Goal: Information Seeking & Learning: Get advice/opinions

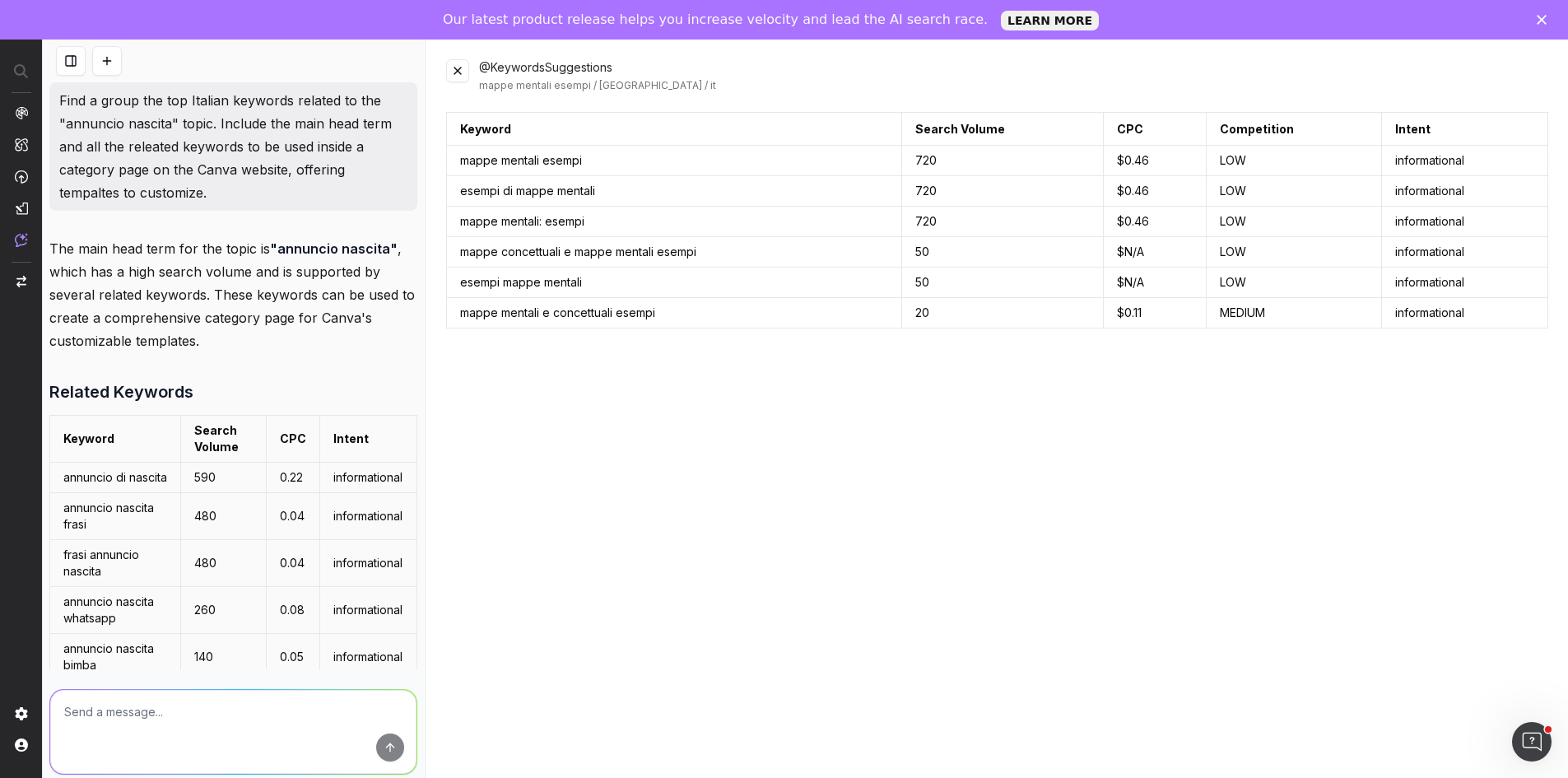
scroll to position [1400, 0]
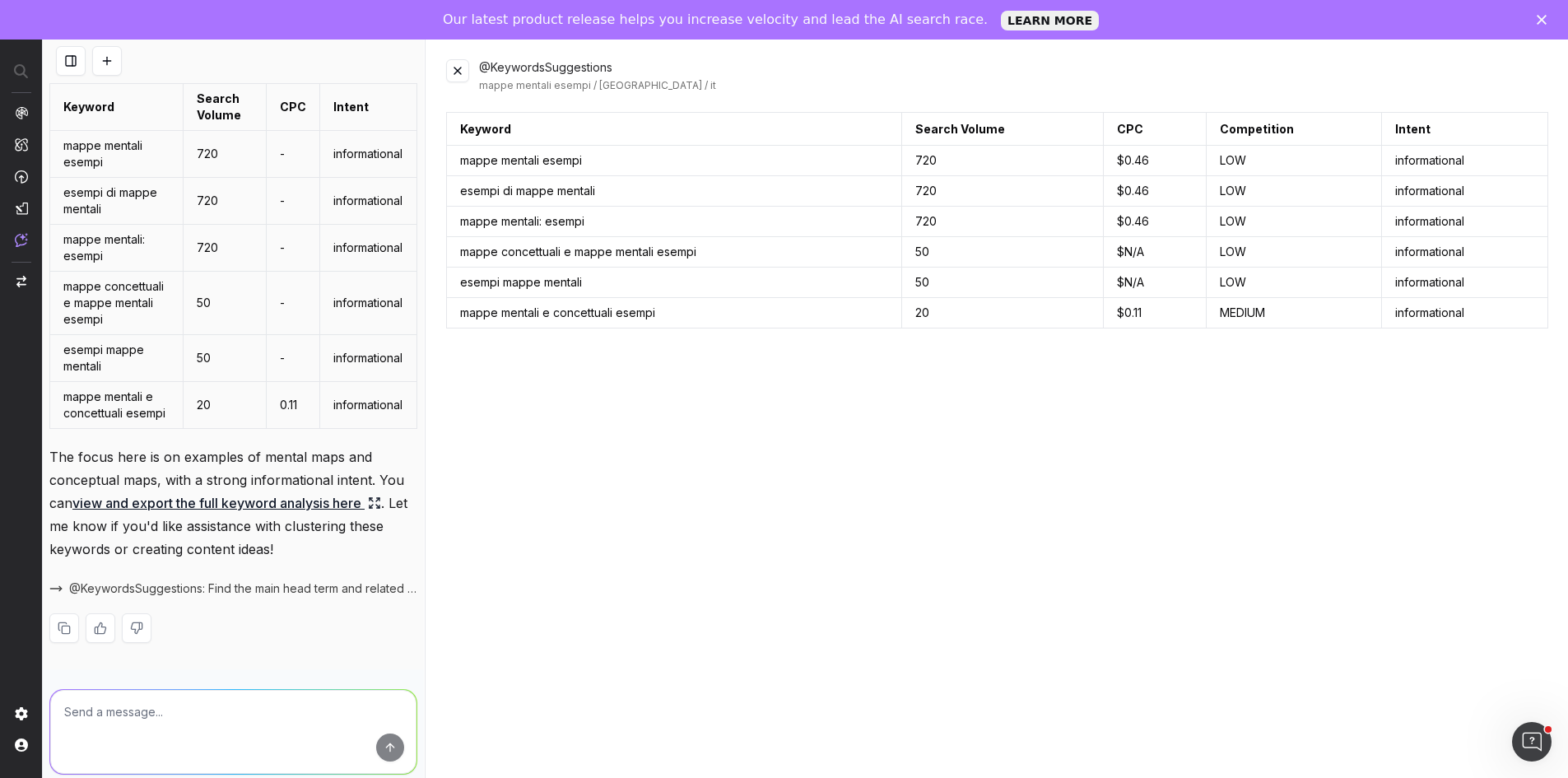
click at [131, 713] on textarea at bounding box center [233, 732] width 367 height 84
paste textarea "### Gender-Neutral Language (High Priority) - Avoid assuming the reader is male…"
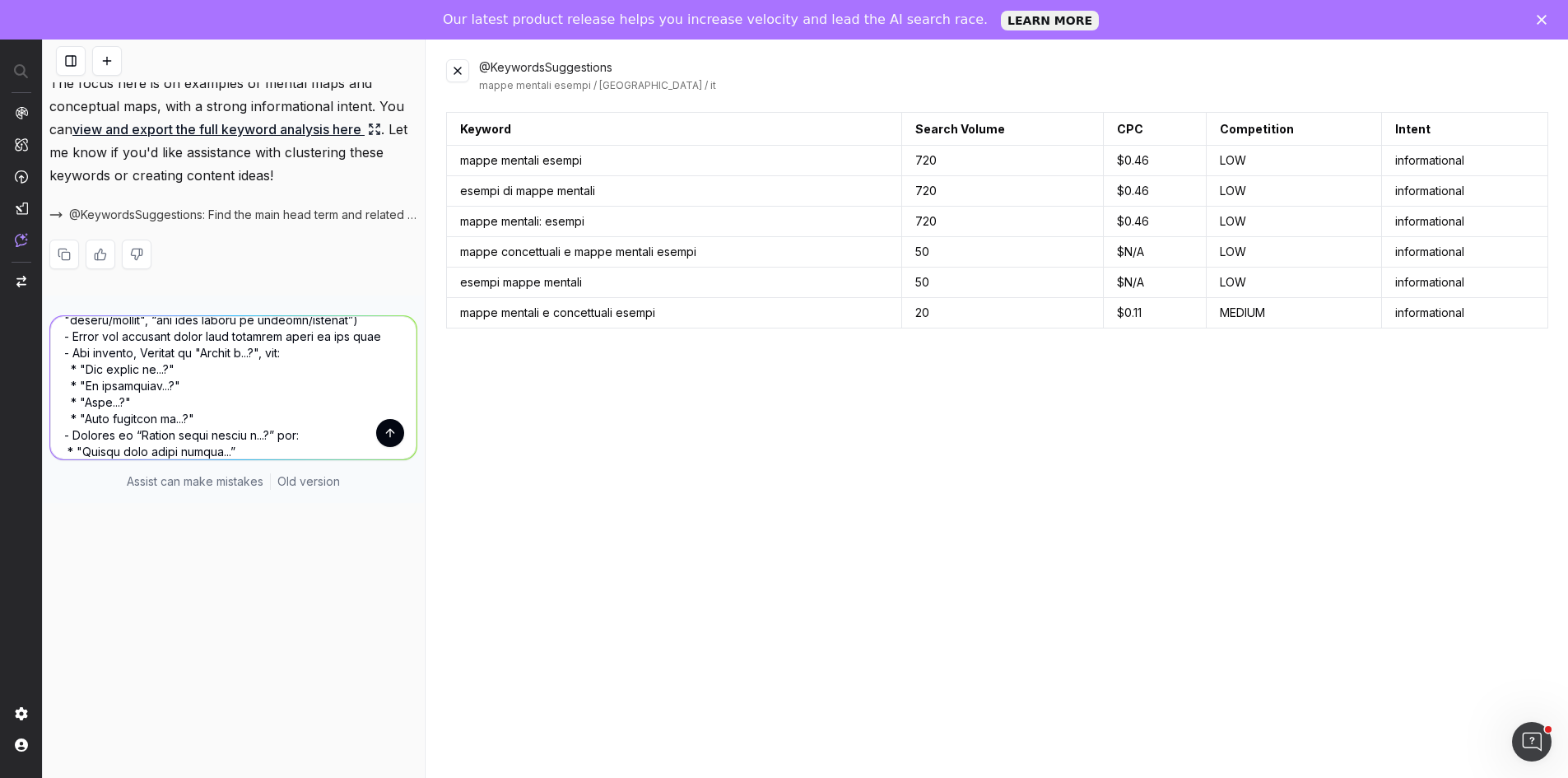
scroll to position [0, 0]
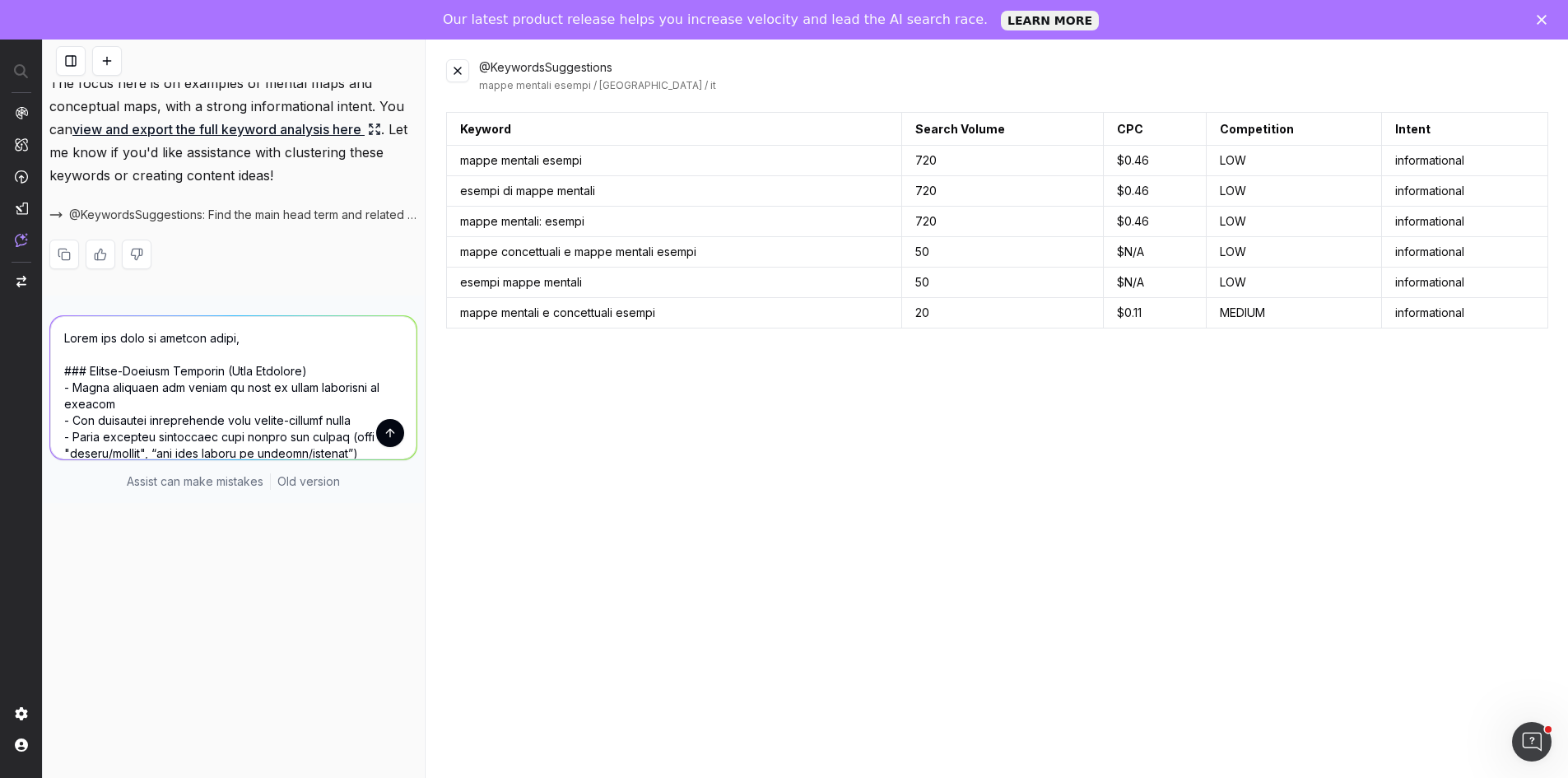
click at [269, 344] on textarea at bounding box center [233, 387] width 367 height 143
paste textarea "Create an engaging, SEO-friendly page about [main keyword] templates on Canva. …"
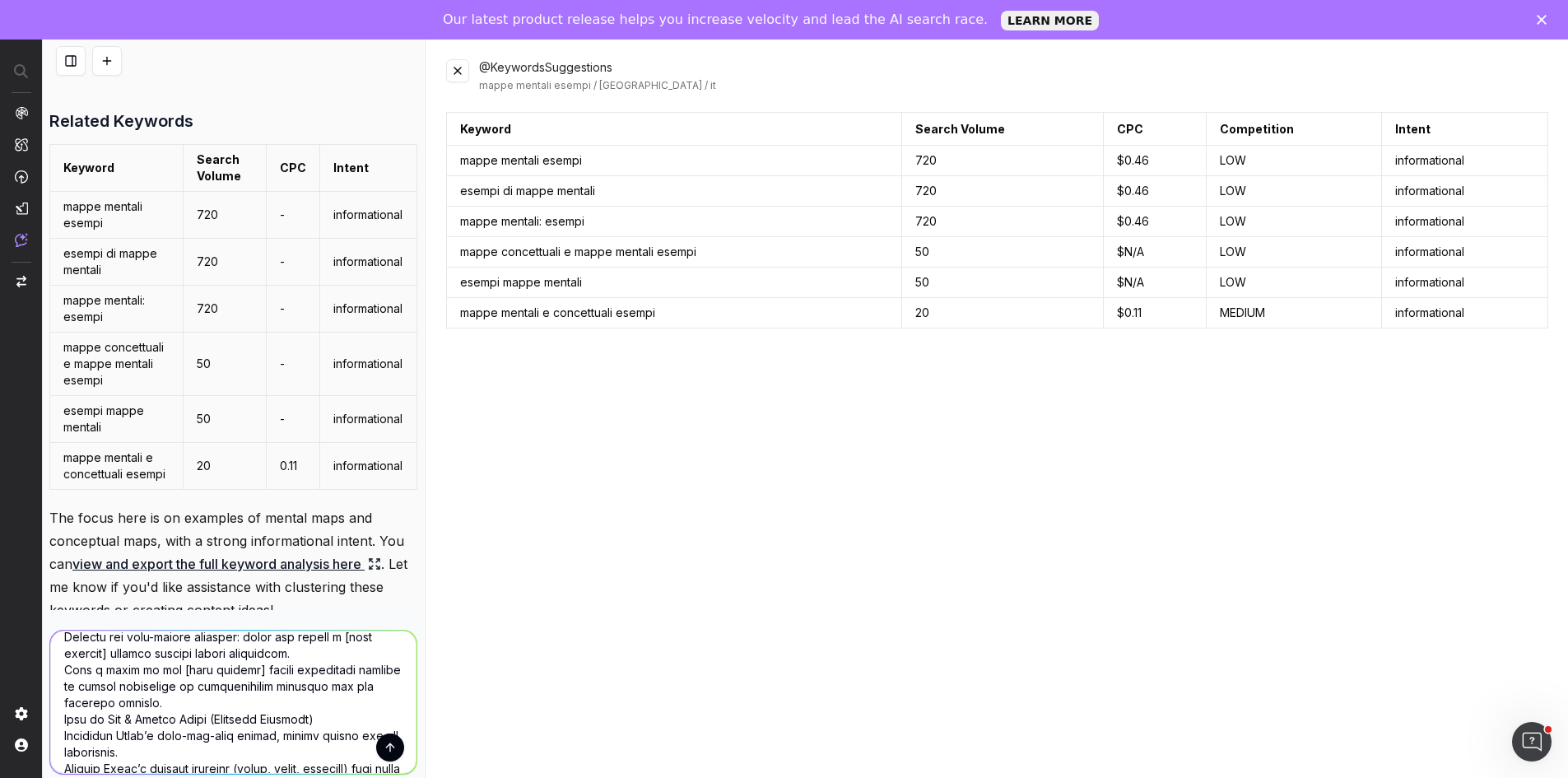
scroll to position [1152, 0]
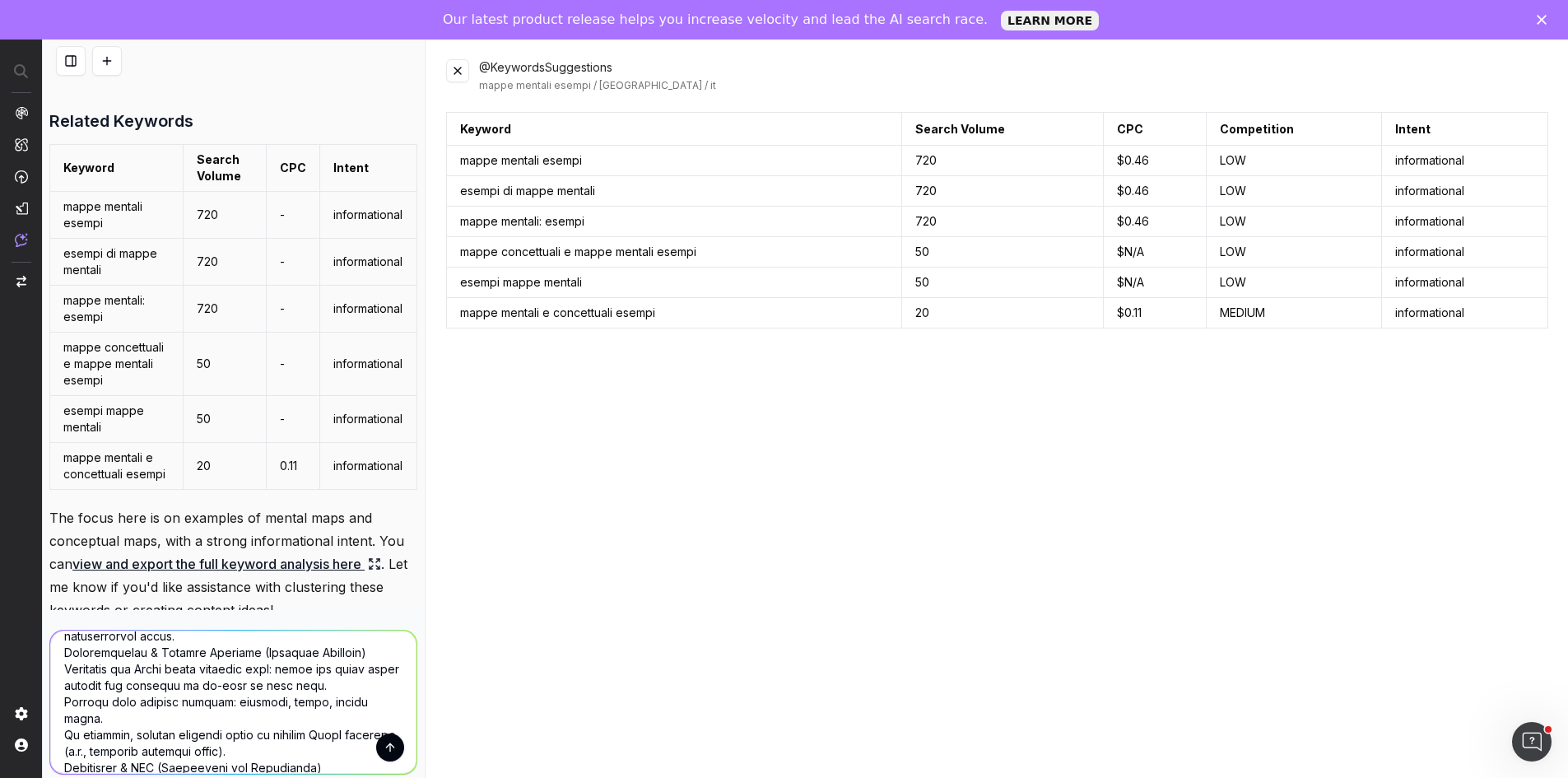
type textarea "Using the list of keyowrd above, Create an engaging, SEO-friendly page about [m…"
click at [385, 746] on button "submit" at bounding box center [390, 747] width 28 height 28
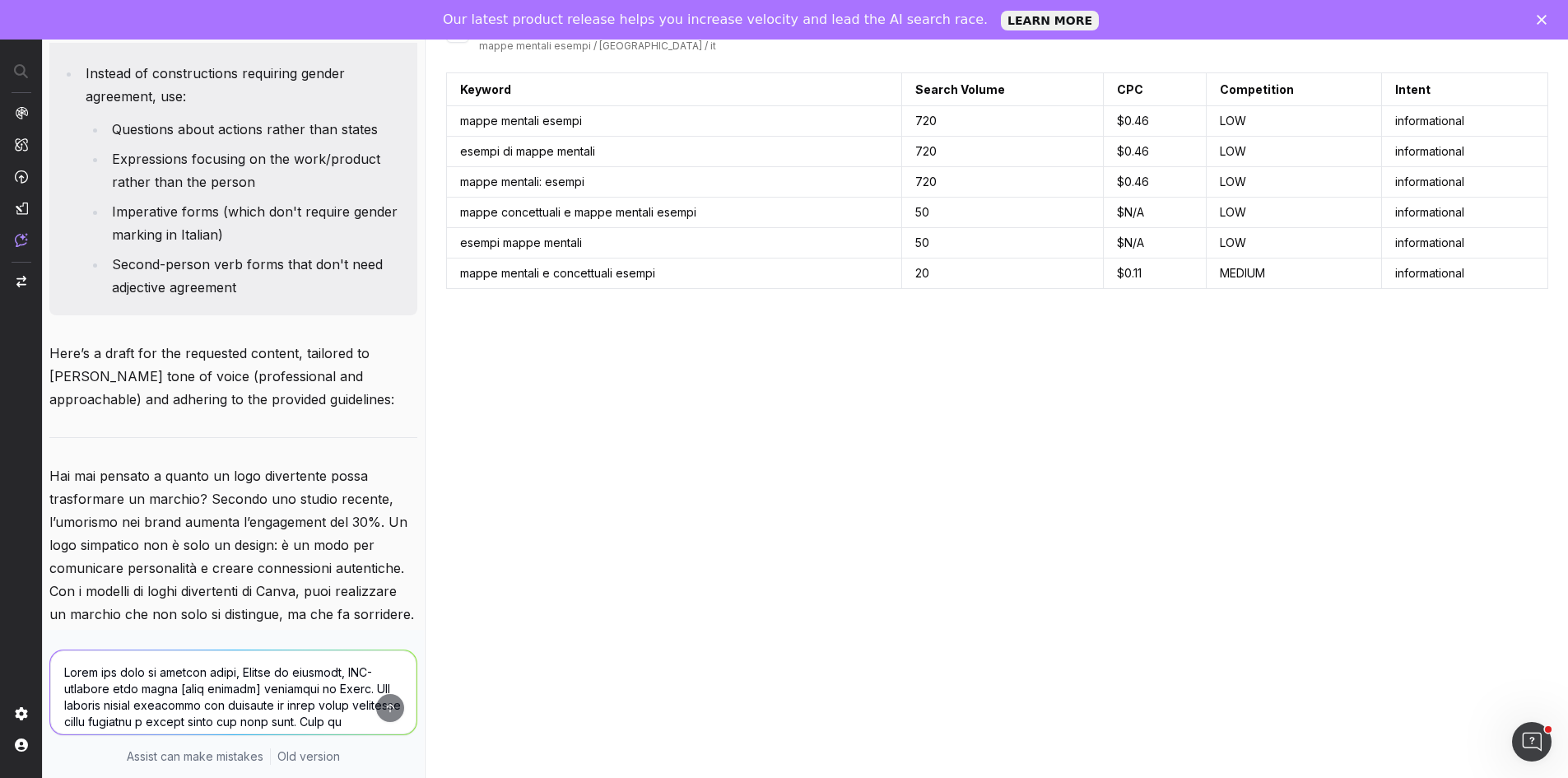
scroll to position [5966, 0]
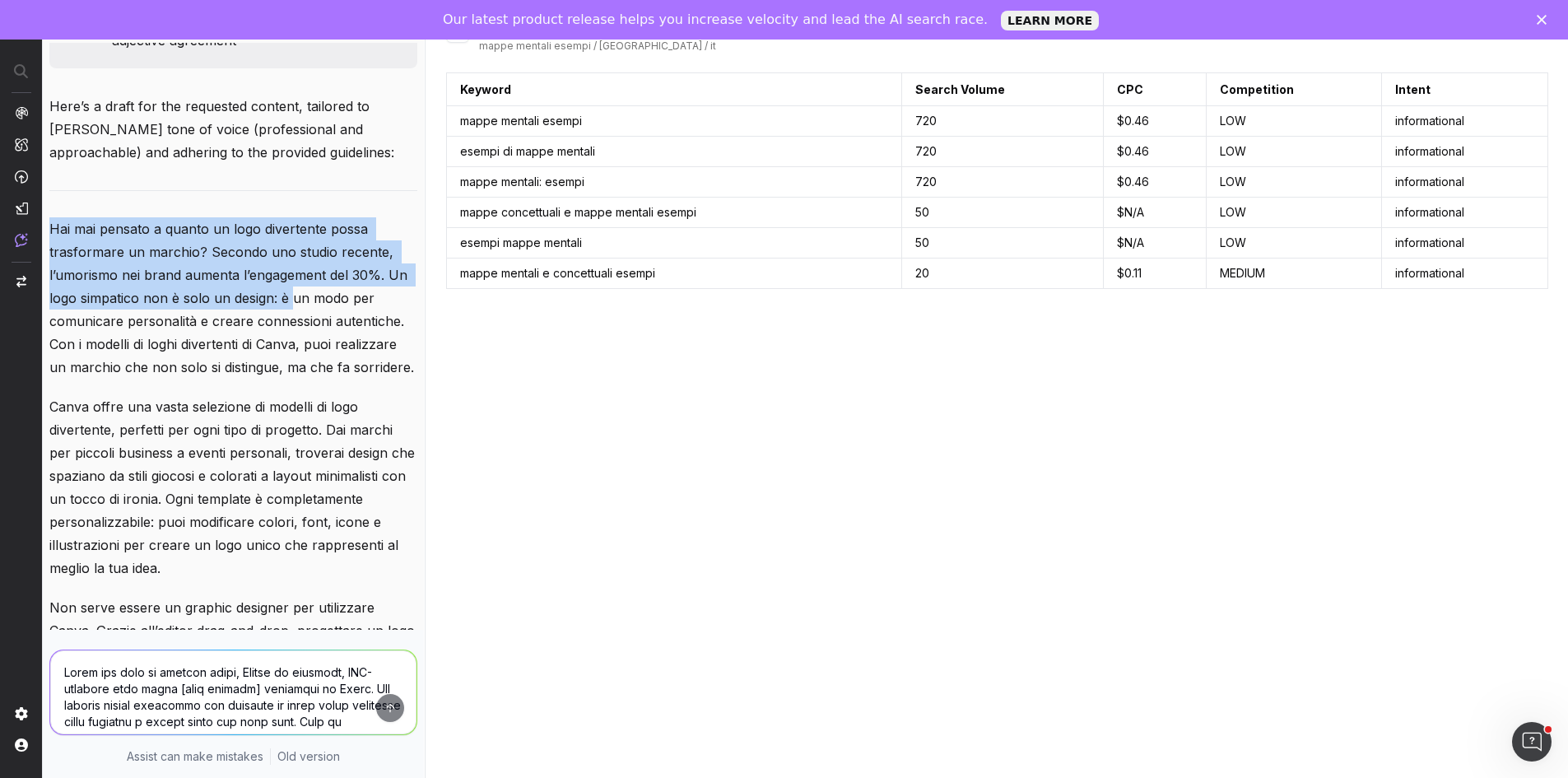
drag, startPoint x: 53, startPoint y: 334, endPoint x: 317, endPoint y: 418, distance: 277.0
click at [317, 379] on p "Hai [PERSON_NAME] a quanto un logo divertente possa trasformare un [PERSON_NAME…" at bounding box center [233, 298] width 368 height 161
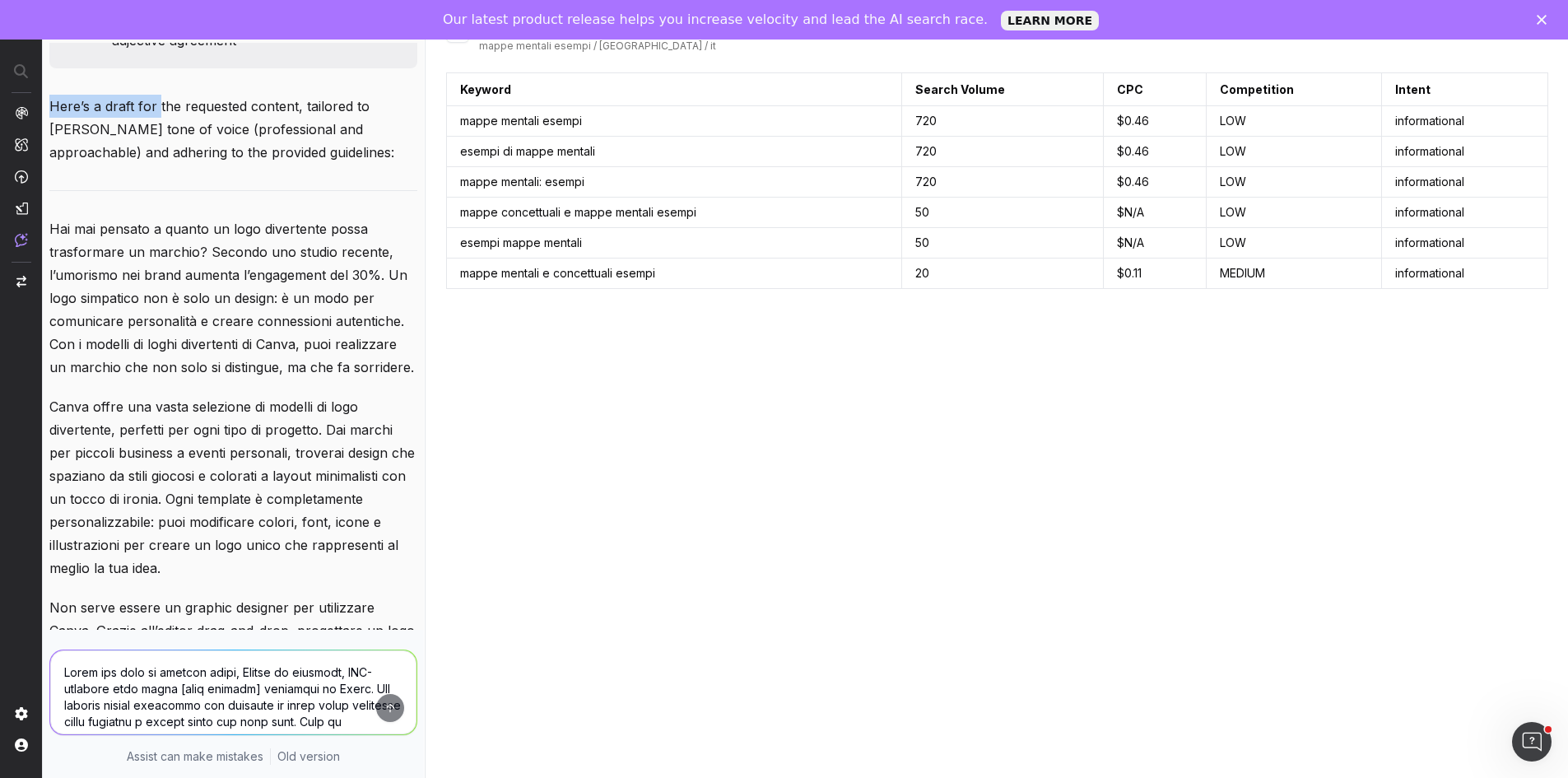
drag, startPoint x: 52, startPoint y: 209, endPoint x: 214, endPoint y: 245, distance: 166.0
click at [175, 164] on p "Here’s a draft for the requested content, tailored to [PERSON_NAME]’s tone of v…" at bounding box center [233, 129] width 368 height 69
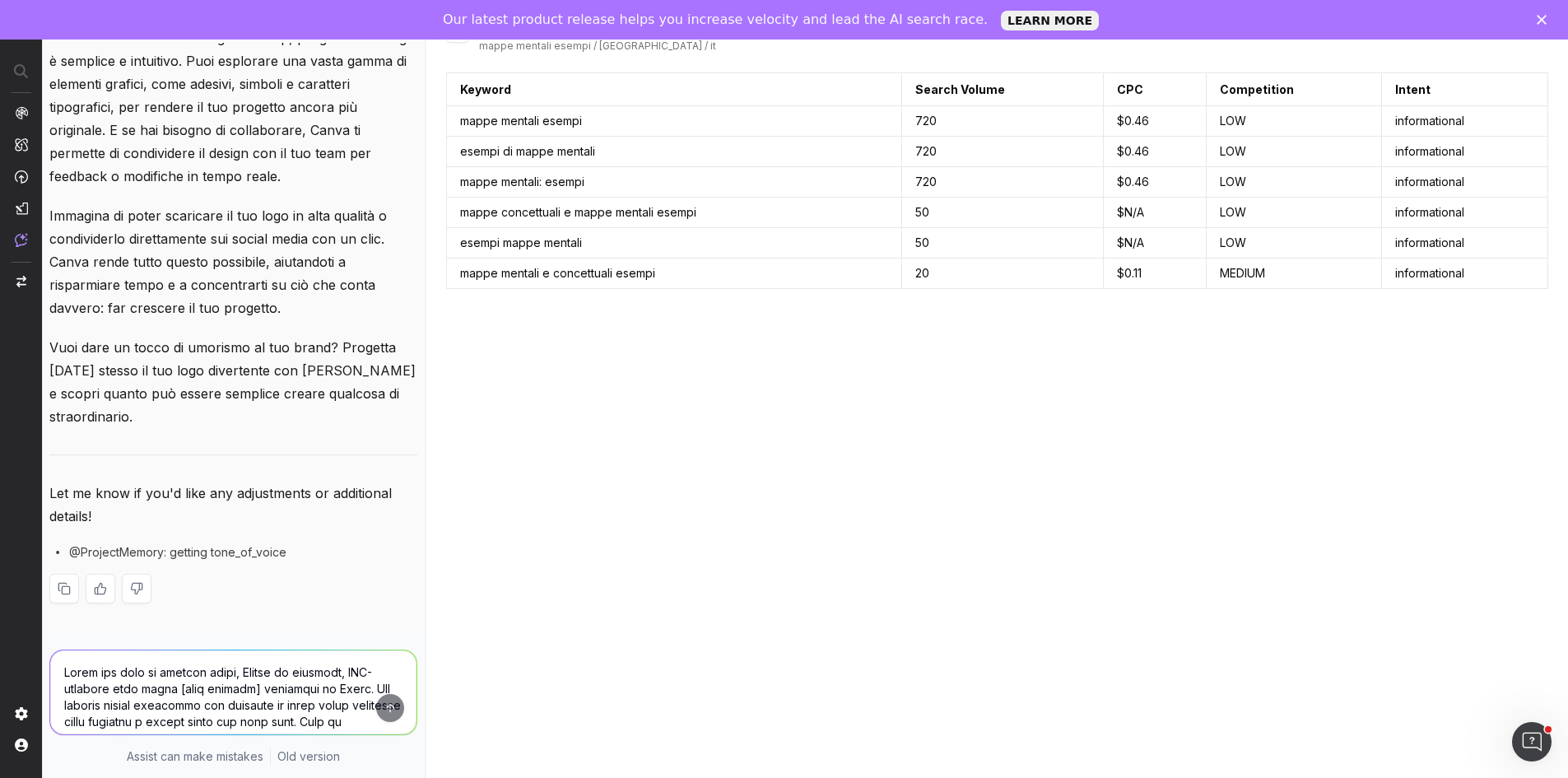
scroll to position [6693, 0]
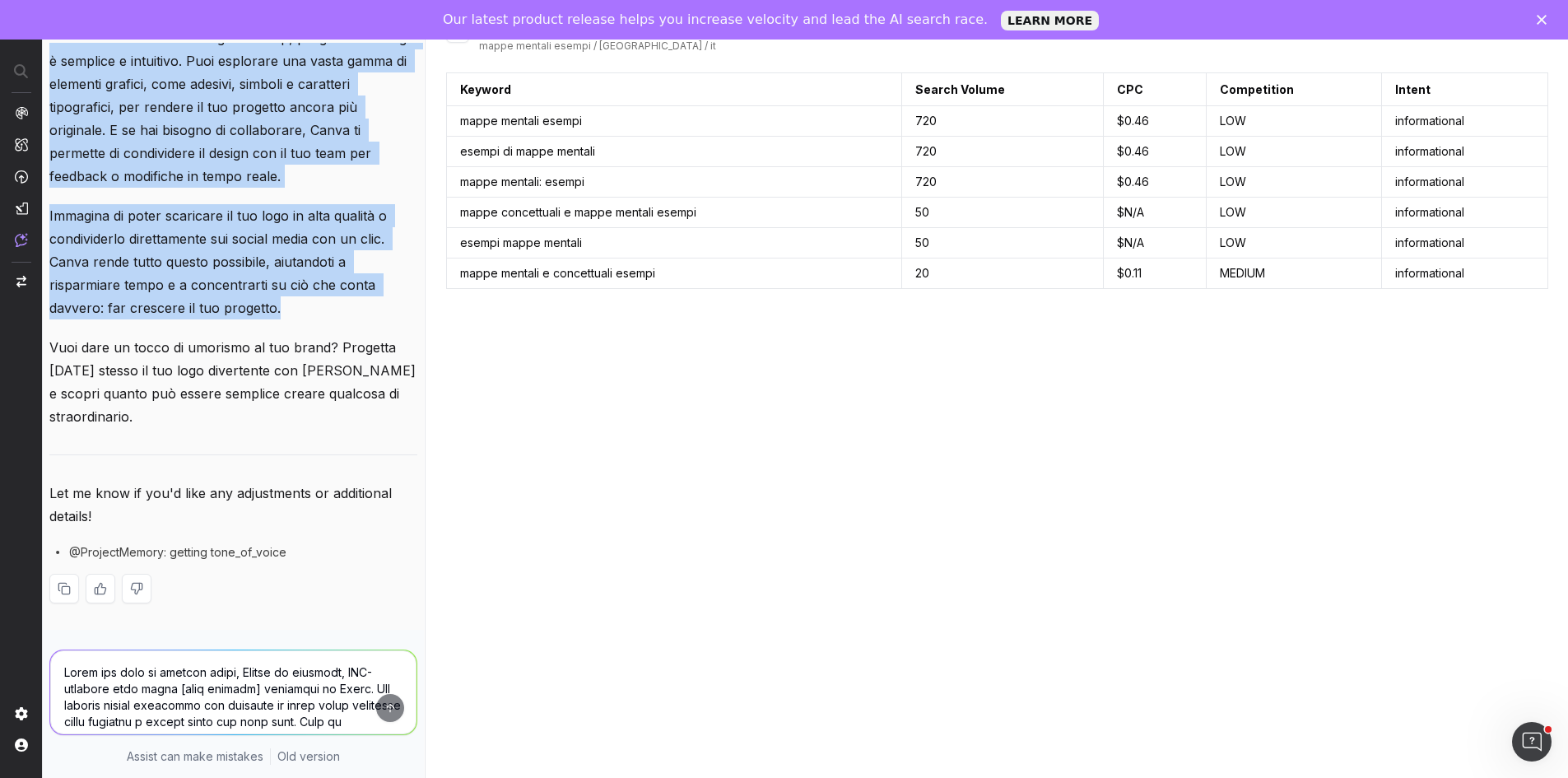
click at [200, 436] on div "Here’s a draft for the requested content, tailored to Canva’s tone of voice (pr…" at bounding box center [233, 65] width 368 height 1127
copy div "Here’s a draft for the requested content, tailored to Canva’s tone of voice (pr…"
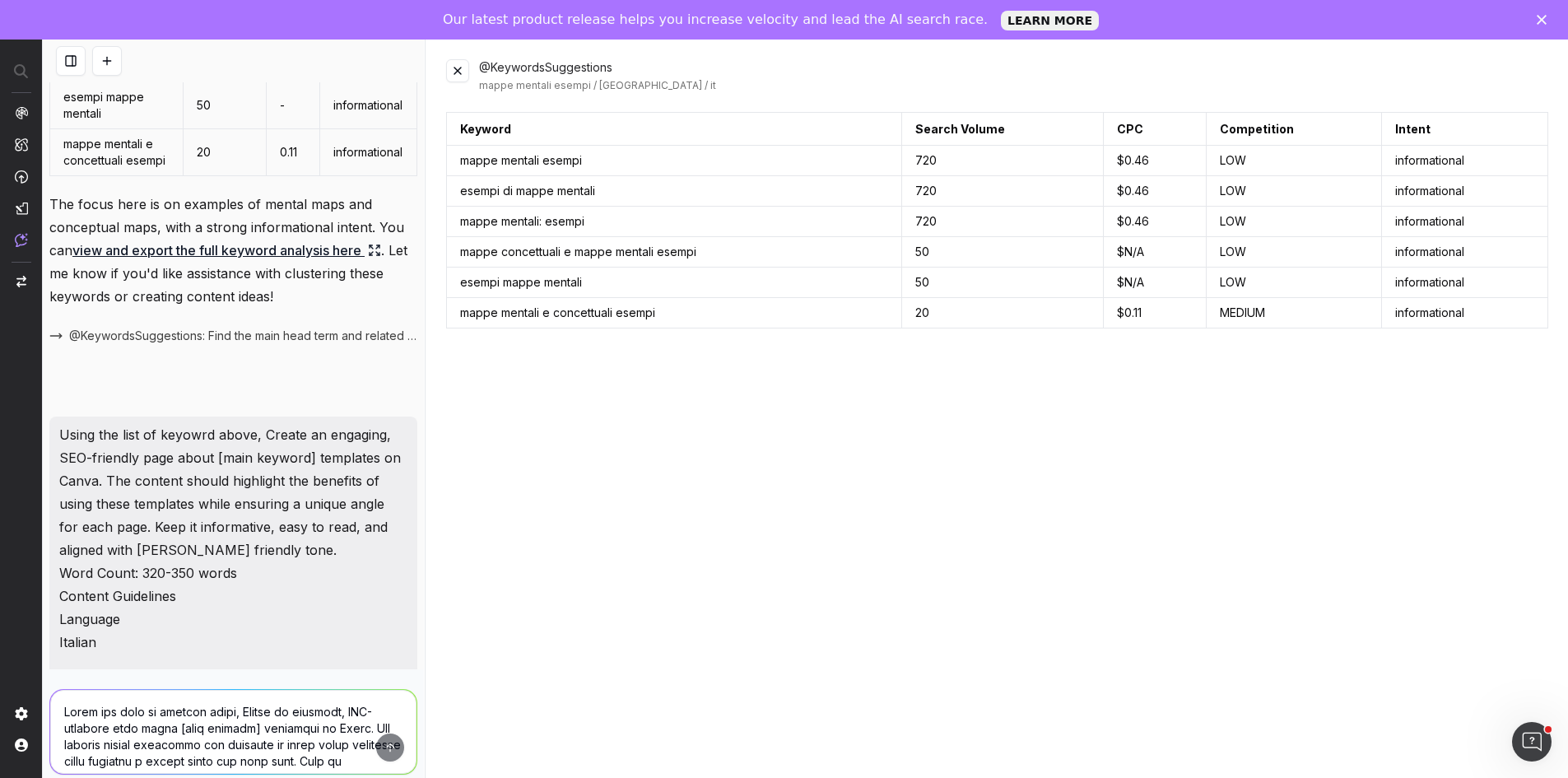
scroll to position [1590, 0]
click at [66, 493] on p "Using the list of keyowrd above, Create an engaging, SEO-friendly page about [m…" at bounding box center [233, 536] width 349 height 231
drag, startPoint x: 77, startPoint y: 494, endPoint x: 109, endPoint y: 502, distance: 33.0
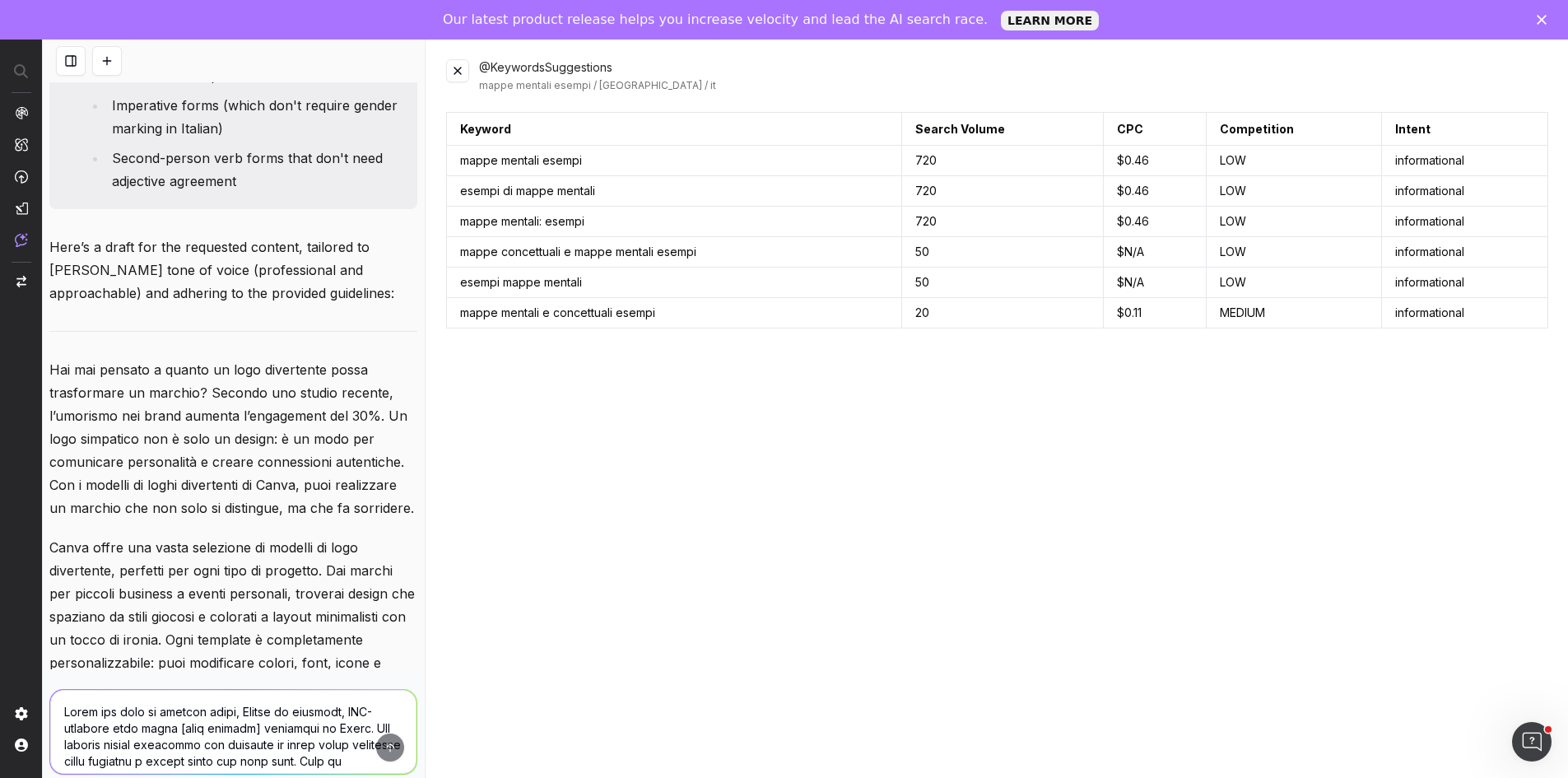
scroll to position [5870, 0]
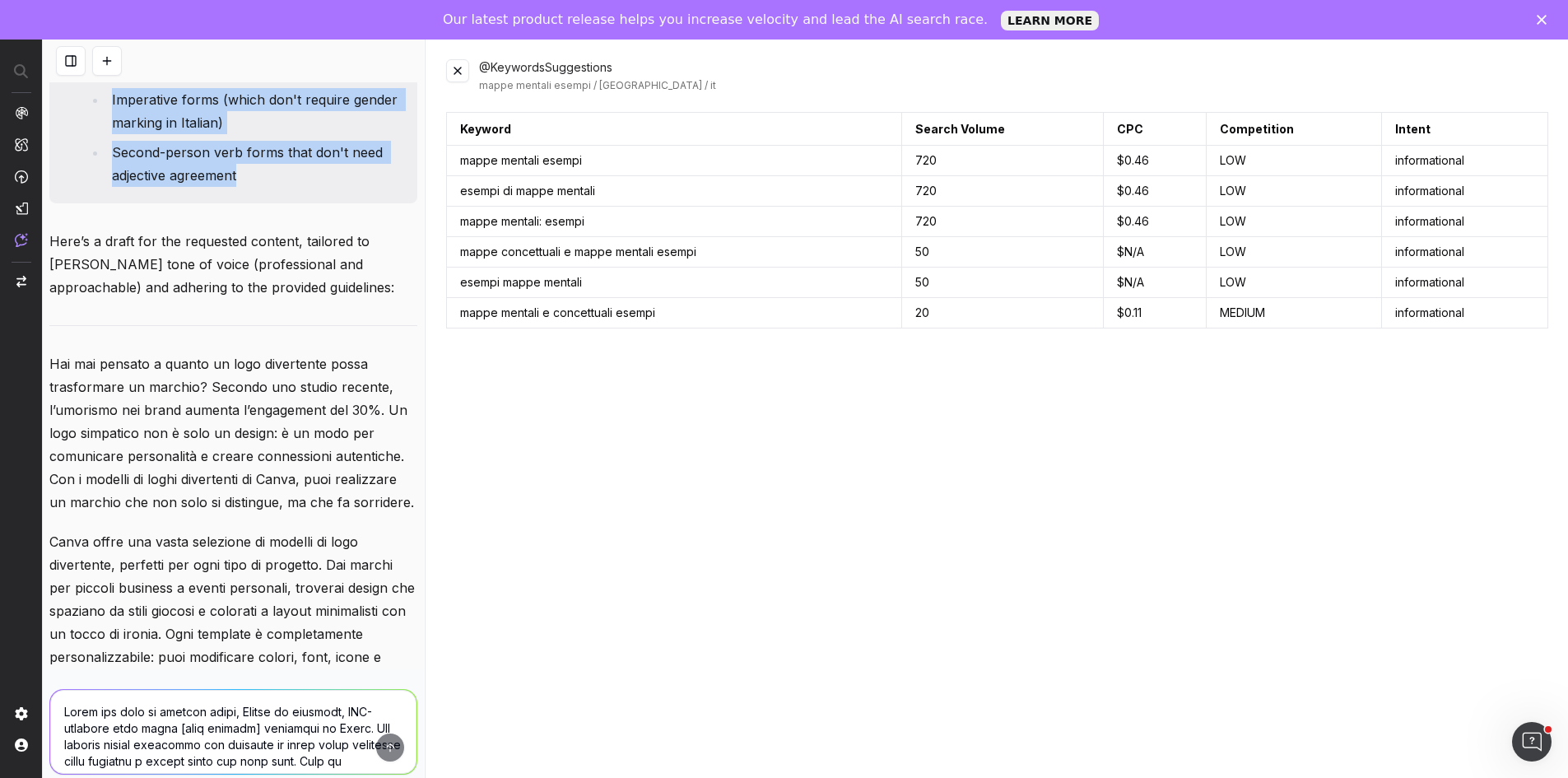
click at [324, 187] on li "Second-person verb forms that don't need adjective agreement" at bounding box center [256, 164] width 300 height 46
copy div "Using the list of keyowrd above, Create an engaging, SEO-friendly page about [m…"
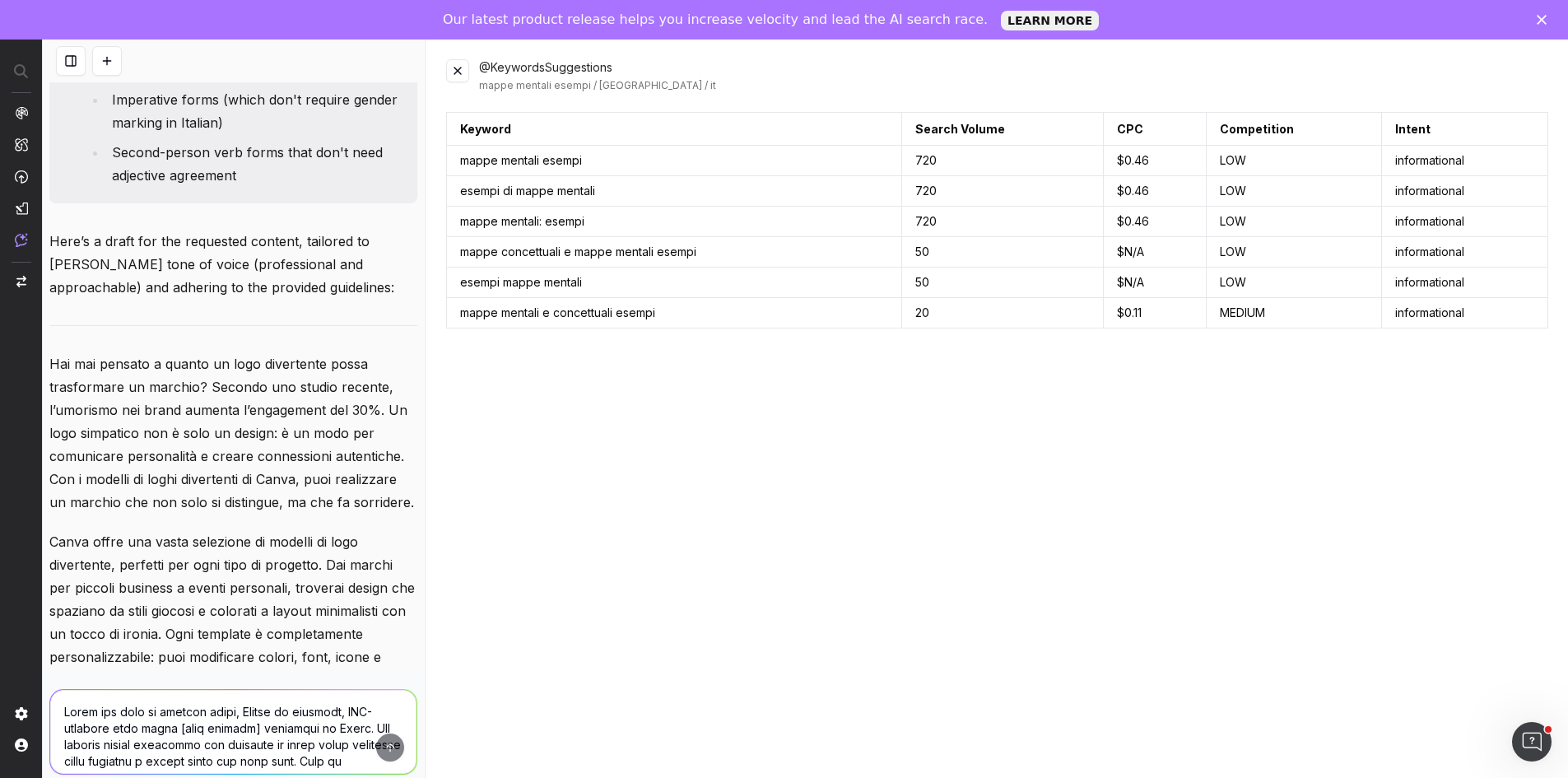
click at [201, 732] on textarea at bounding box center [233, 732] width 367 height 84
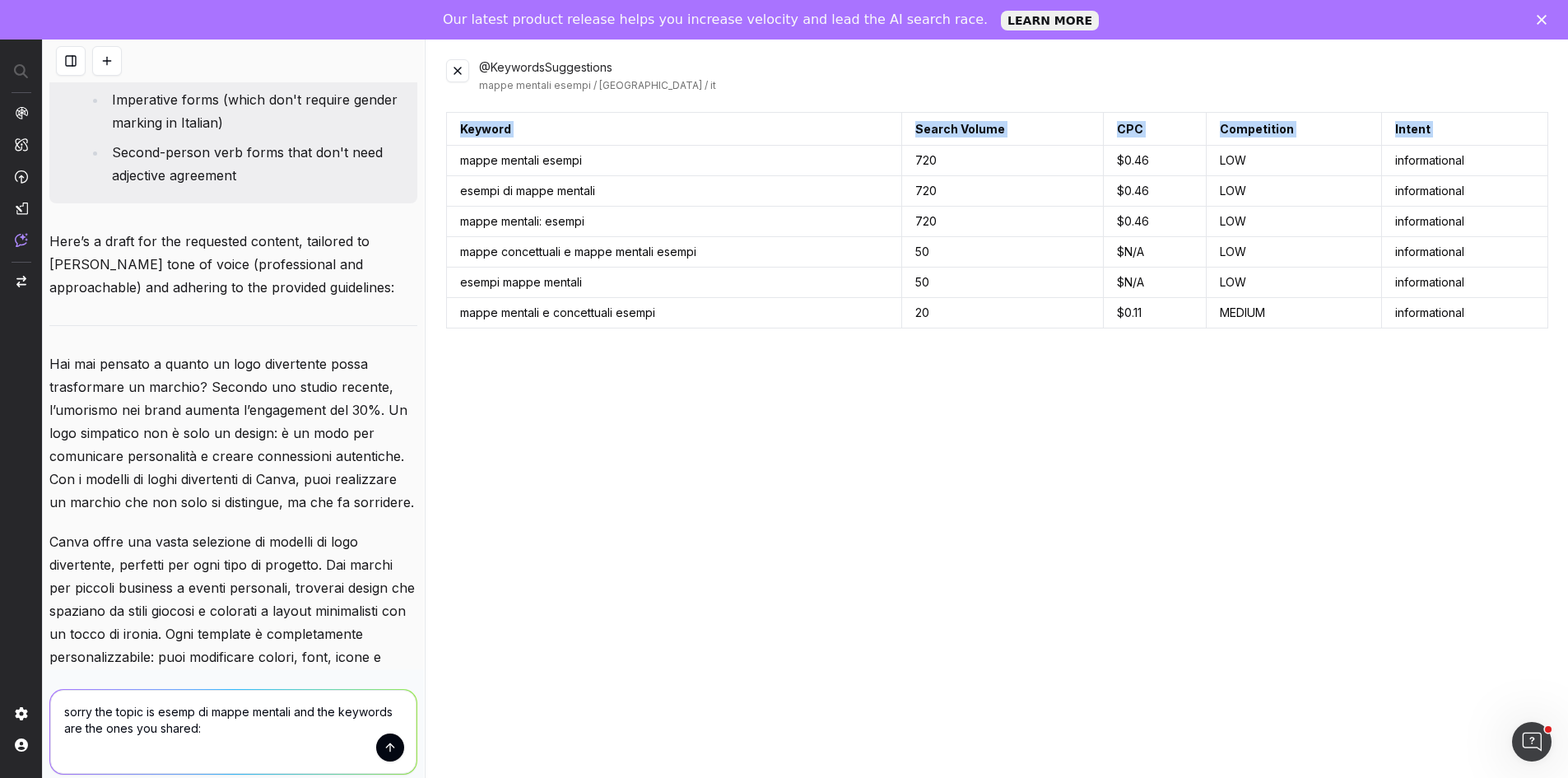
drag, startPoint x: 456, startPoint y: 161, endPoint x: 1440, endPoint y: 355, distance: 1002.9
click at [1527, 336] on div "@KeywordsSuggestions mappe mentali esempi / Italy / it Keyword Search Volume CP…" at bounding box center [997, 429] width 1143 height 778
copy thead "Keyword Search Volume CPC Competition Intent"
click at [200, 747] on textarea "sorry the topic is esemp di mappe mentali and the keywords are the ones you sha…" at bounding box center [233, 732] width 367 height 84
paste textarea "mappe mentali esempi 720 $0.46 LOW informational esempi di mappe mentali 720 $0…"
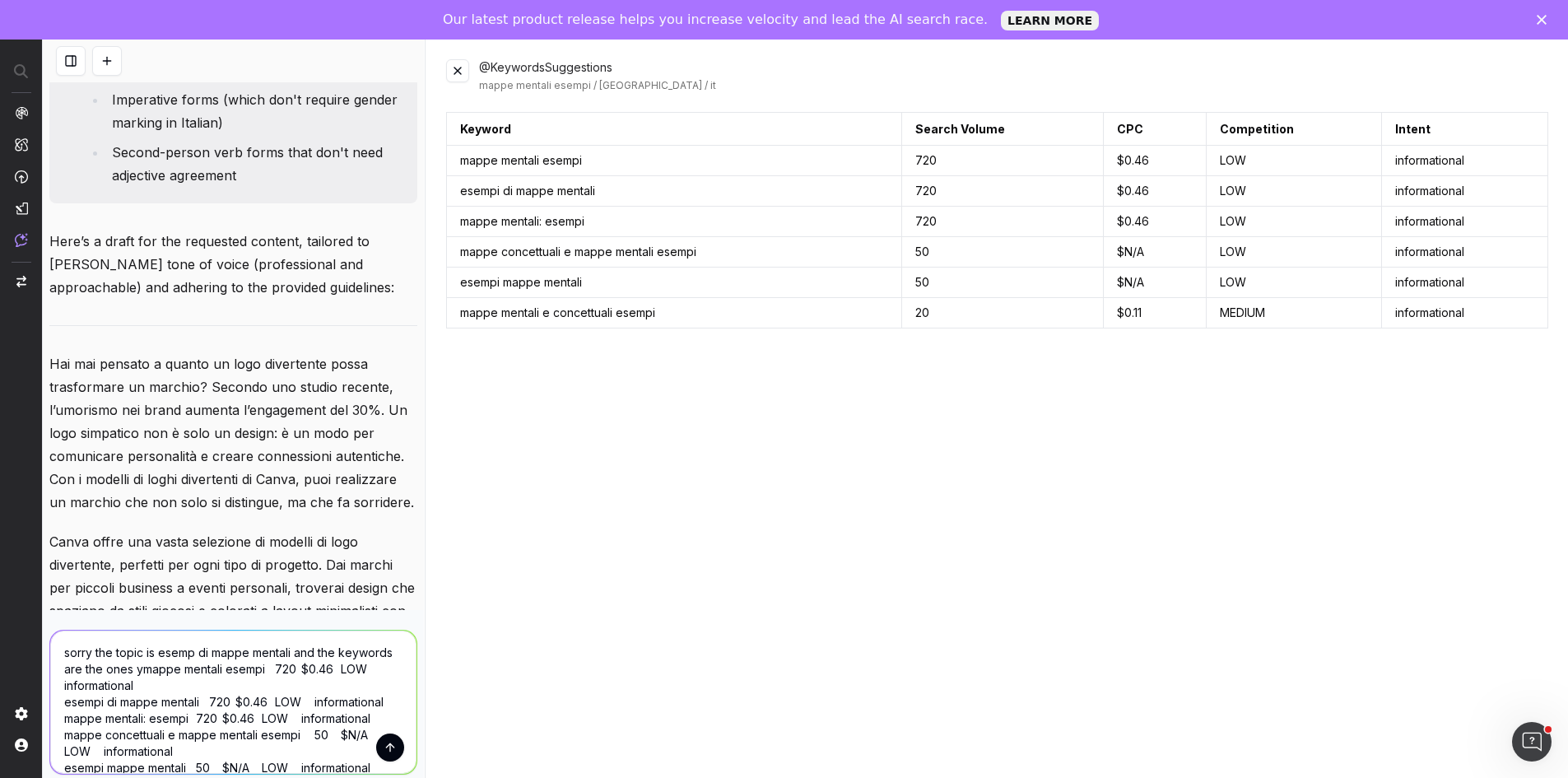
scroll to position [67, 0]
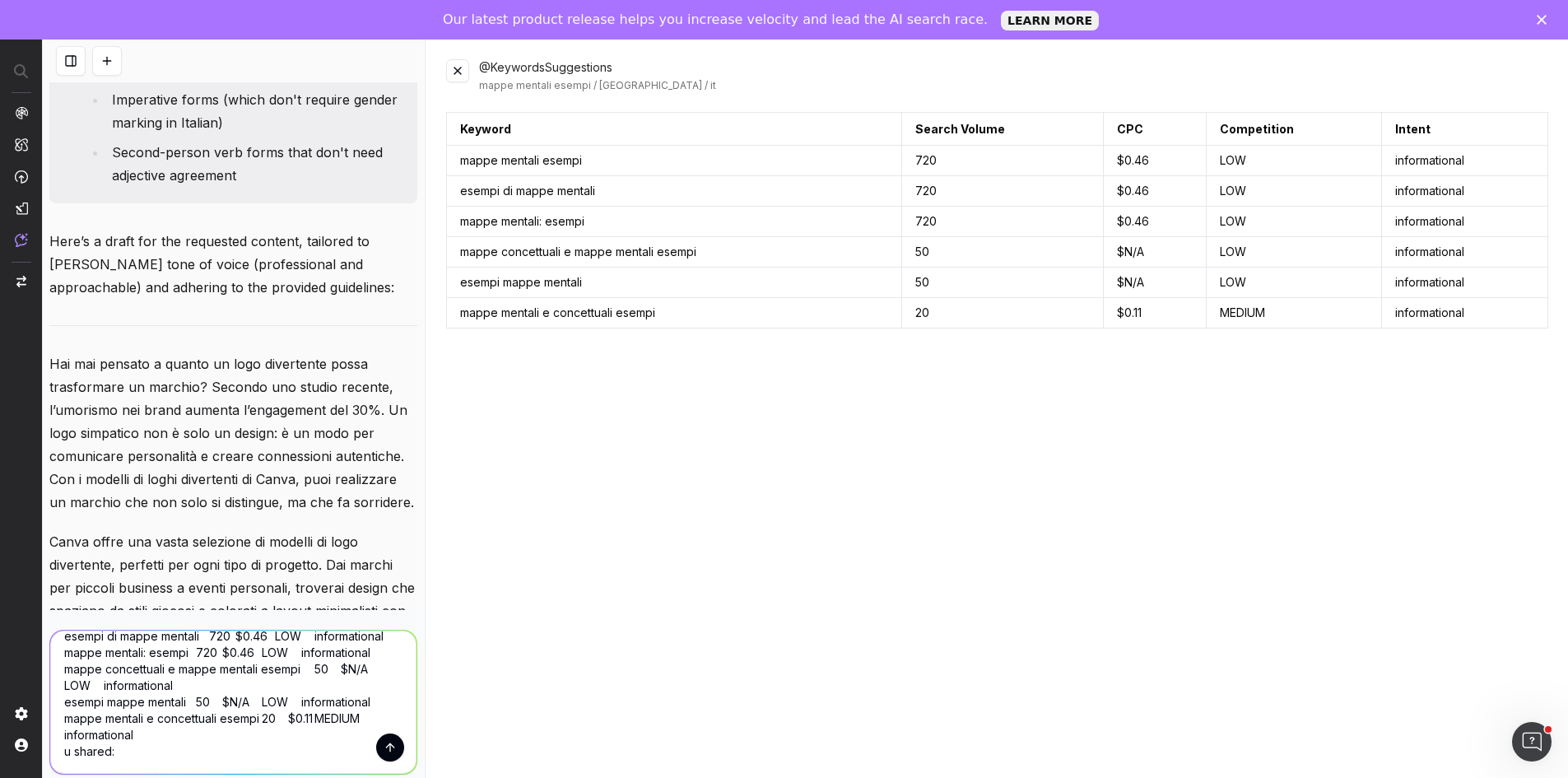
type textarea "sorry the topic is esemp di mappe mentali and the keywords are the ones you sha…"
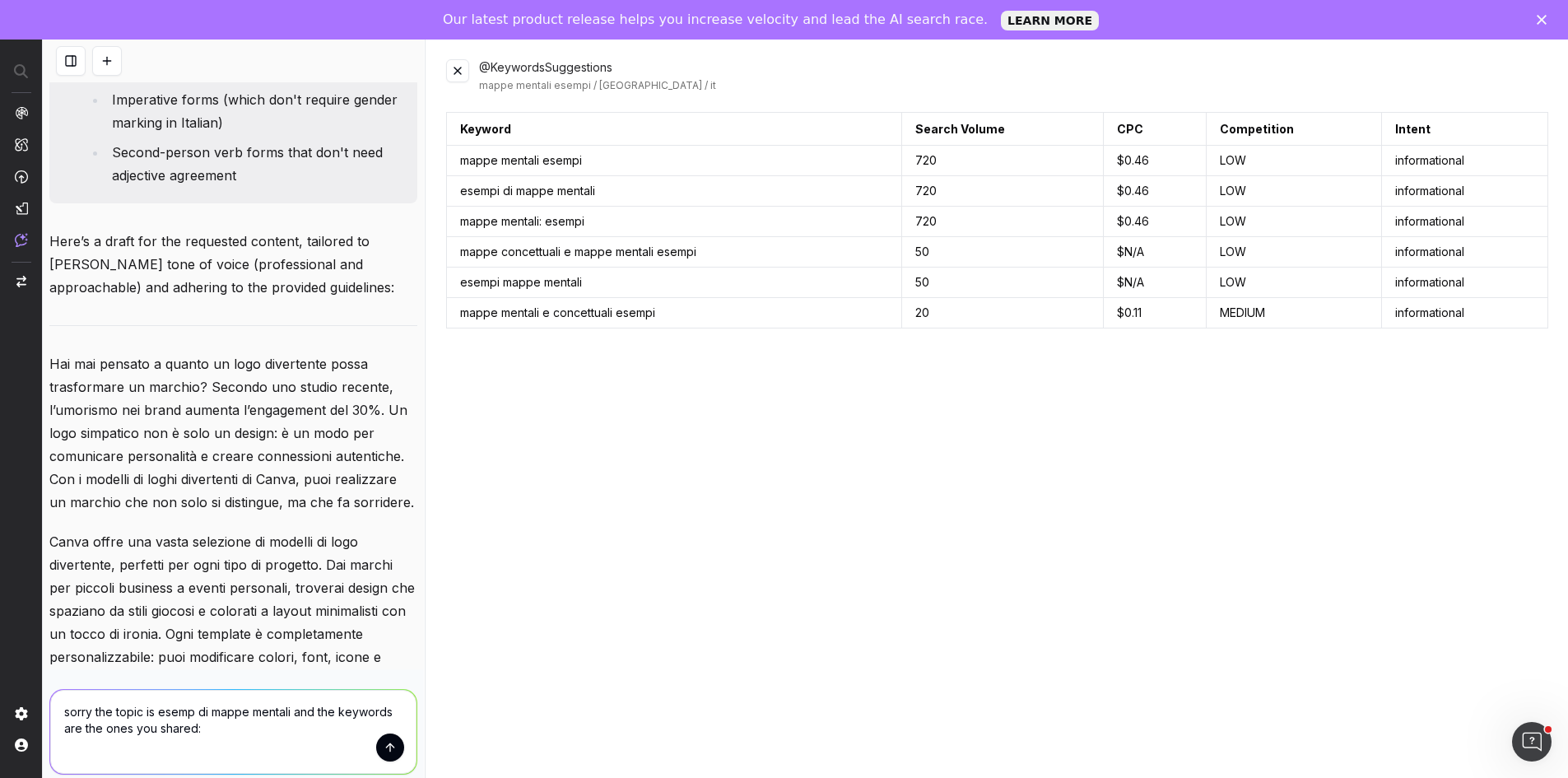
scroll to position [0, 0]
click at [308, 720] on textarea "sorry the topic is esemp di mappe mentali and the keywords are the ones you sha…" at bounding box center [233, 732] width 367 height 84
paste textarea "mappe mentali esempi 720 $0.46 LOW informational esempi di mappe mentali 720 $0…"
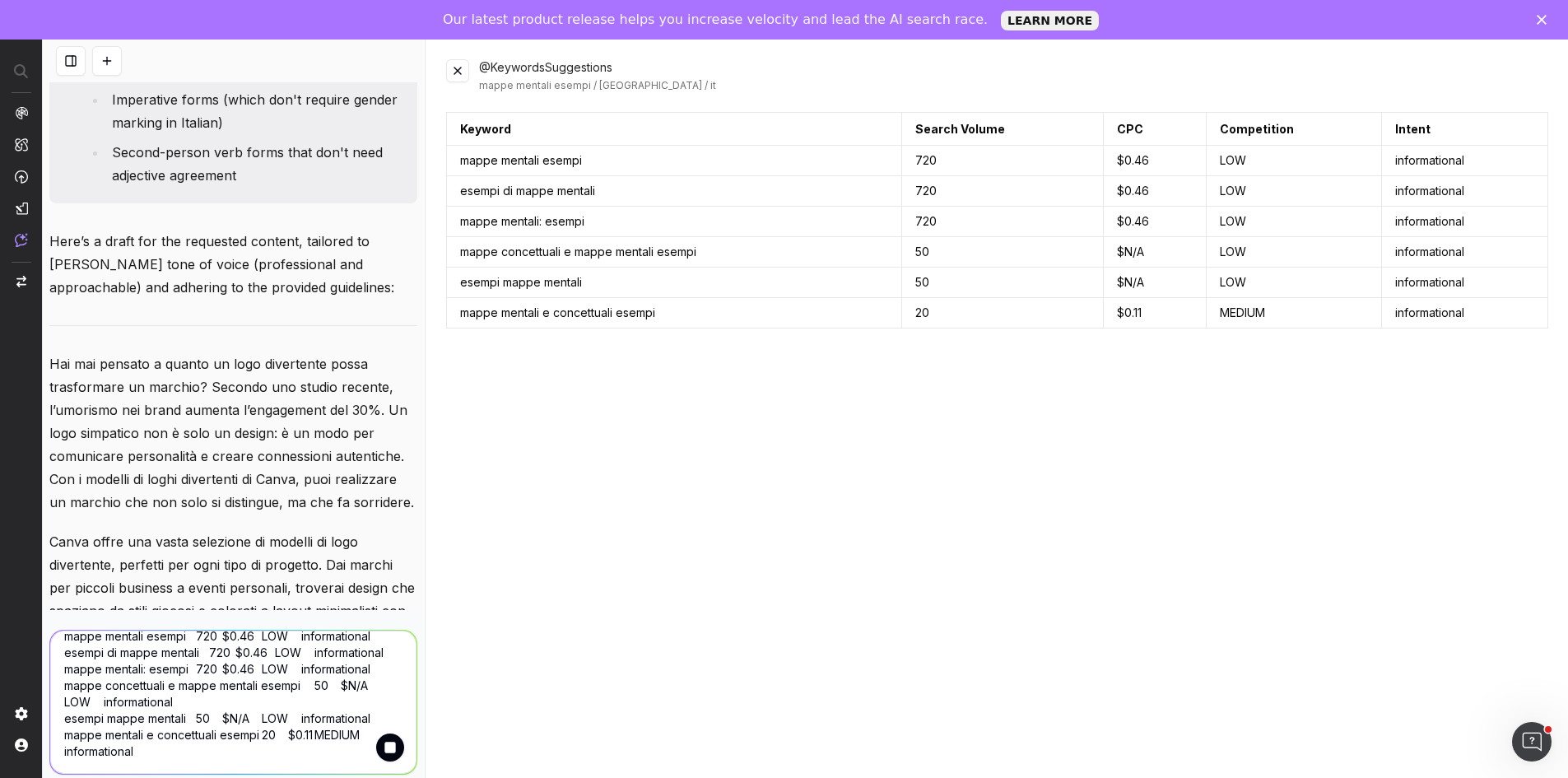
scroll to position [51, 0]
type textarea "mappe mentali esempi 720 $0.46 LOW informational esempi di mappe mentali 720 $0…"
click at [376, 745] on button "submit" at bounding box center [390, 747] width 28 height 28
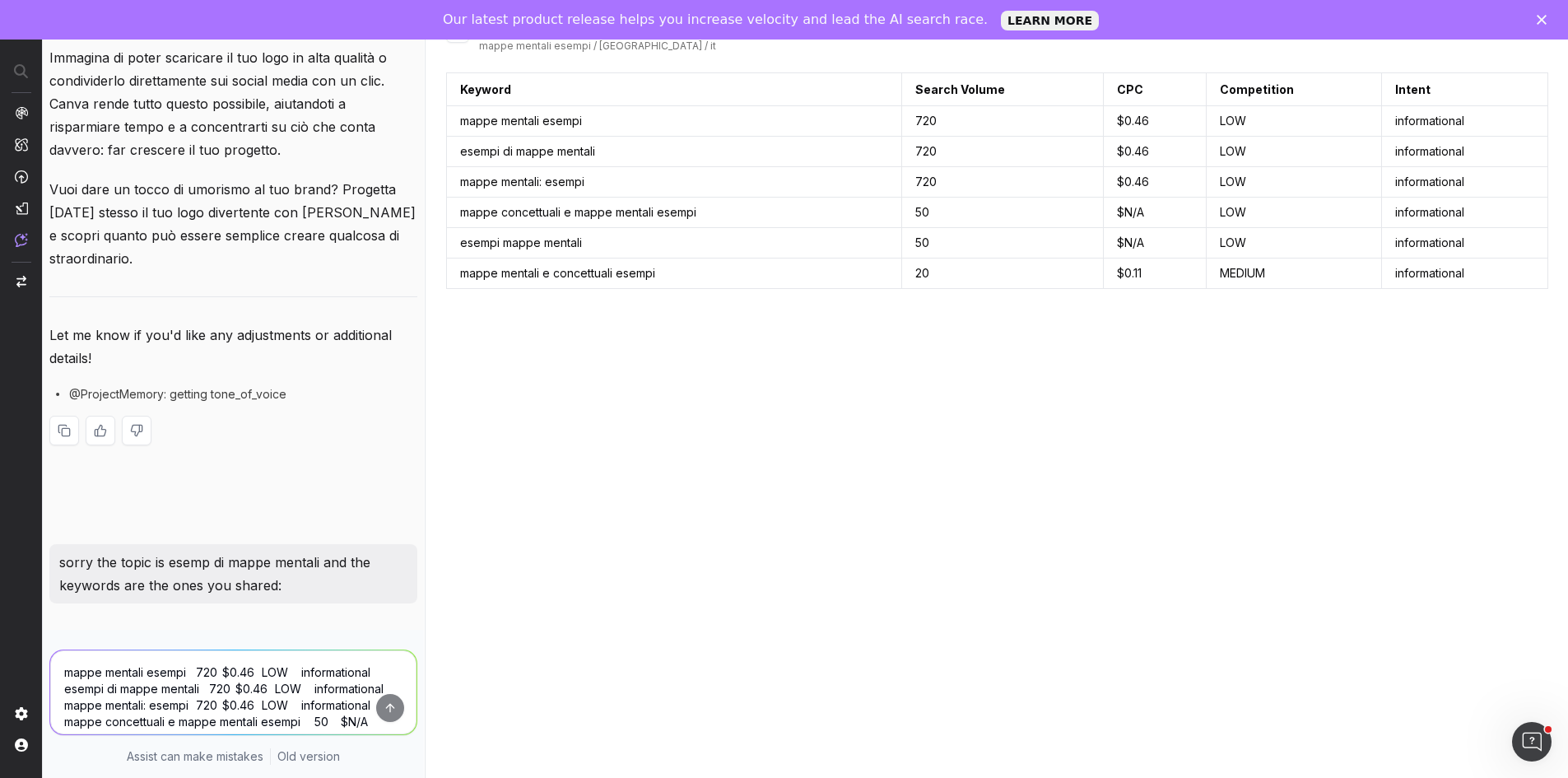
scroll to position [6851, 0]
click at [198, 550] on div "sorry the topic is esemp di mappe mentali and the keywords are the ones you sha…" at bounding box center [233, 573] width 368 height 59
click at [199, 553] on p "sorry the topic is esemp di mappe mentali and the keywords are the ones you sha…" at bounding box center [233, 574] width 349 height 46
drag, startPoint x: 199, startPoint y: 553, endPoint x: 198, endPoint y: 565, distance: 12.0
click at [199, 553] on p "sorry the topic is esemp di mappe mentali and the keywords are the ones you sha…" at bounding box center [233, 574] width 349 height 46
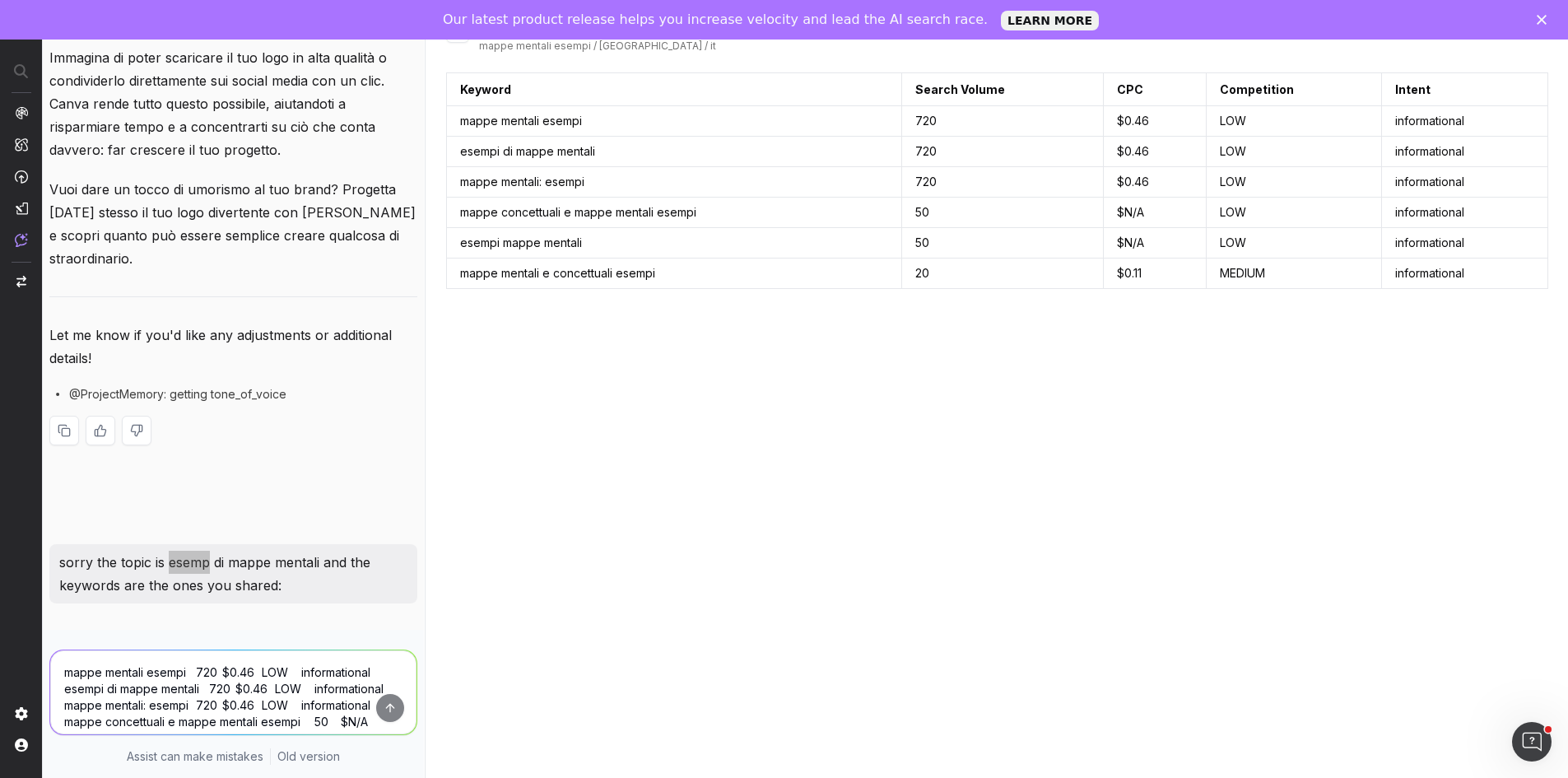
scroll to position [6779, 0]
drag, startPoint x: 29, startPoint y: 82, endPoint x: 26, endPoint y: 102, distance: 20.2
click at [29, 82] on div at bounding box center [22, 71] width 41 height 29
click at [25, 77] on div at bounding box center [22, 71] width 41 height 29
click at [19, 237] on img at bounding box center [21, 240] width 13 height 14
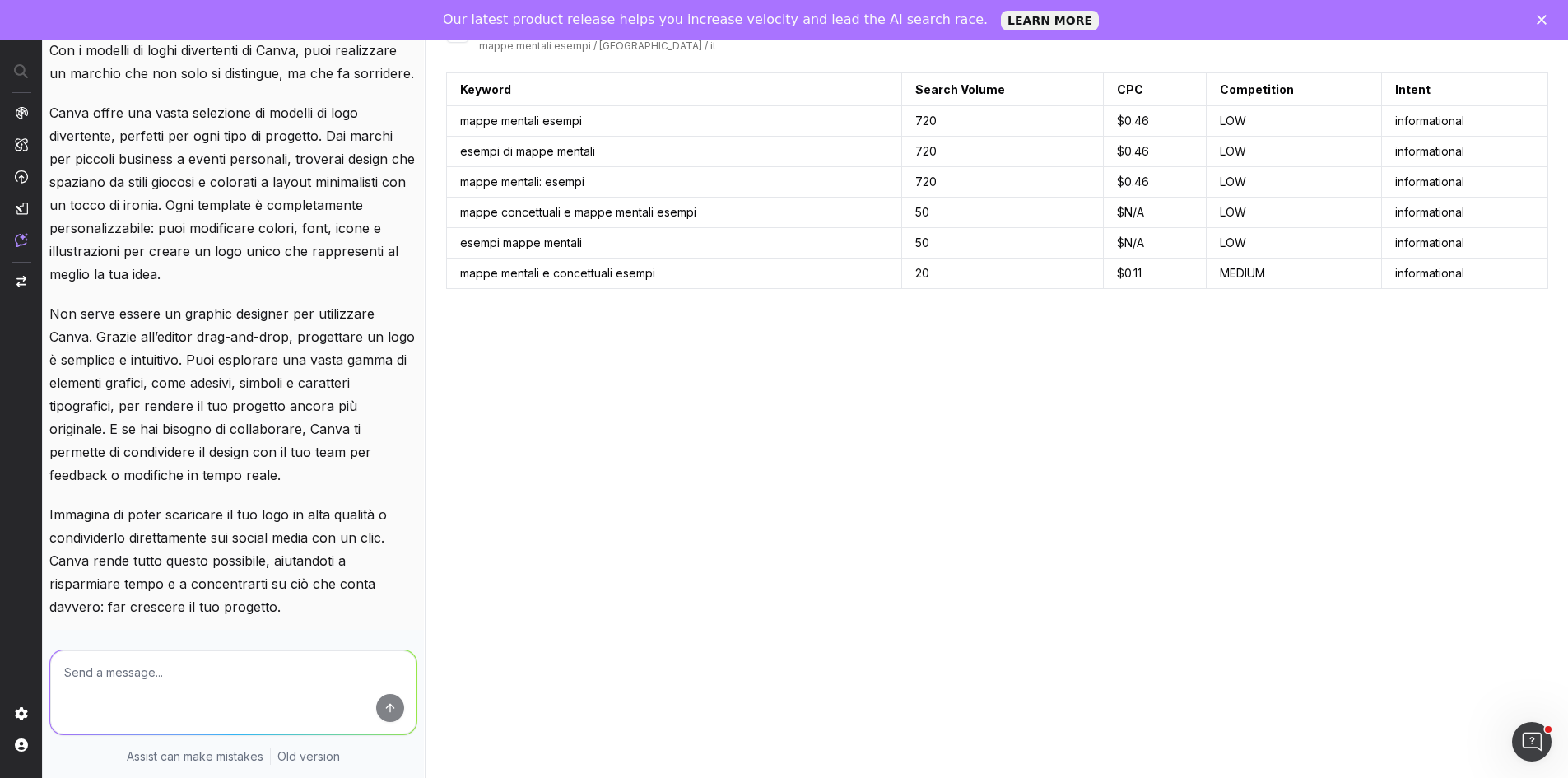
scroll to position [5874, 0]
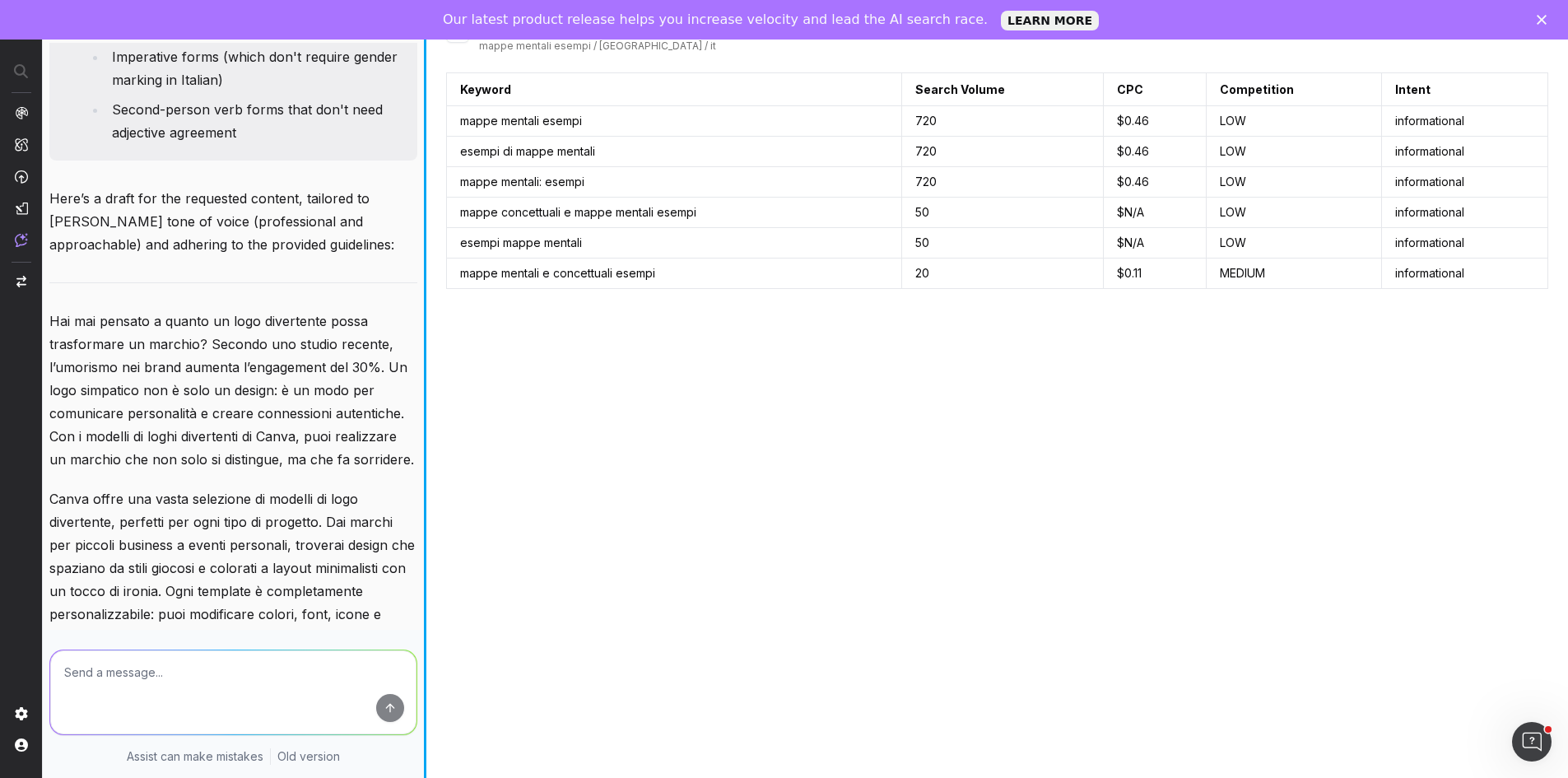
click at [418, 222] on div "Find a group the top Italian keywords related to the "annuncio nascita" topic. …" at bounding box center [806, 389] width 1525 height 778
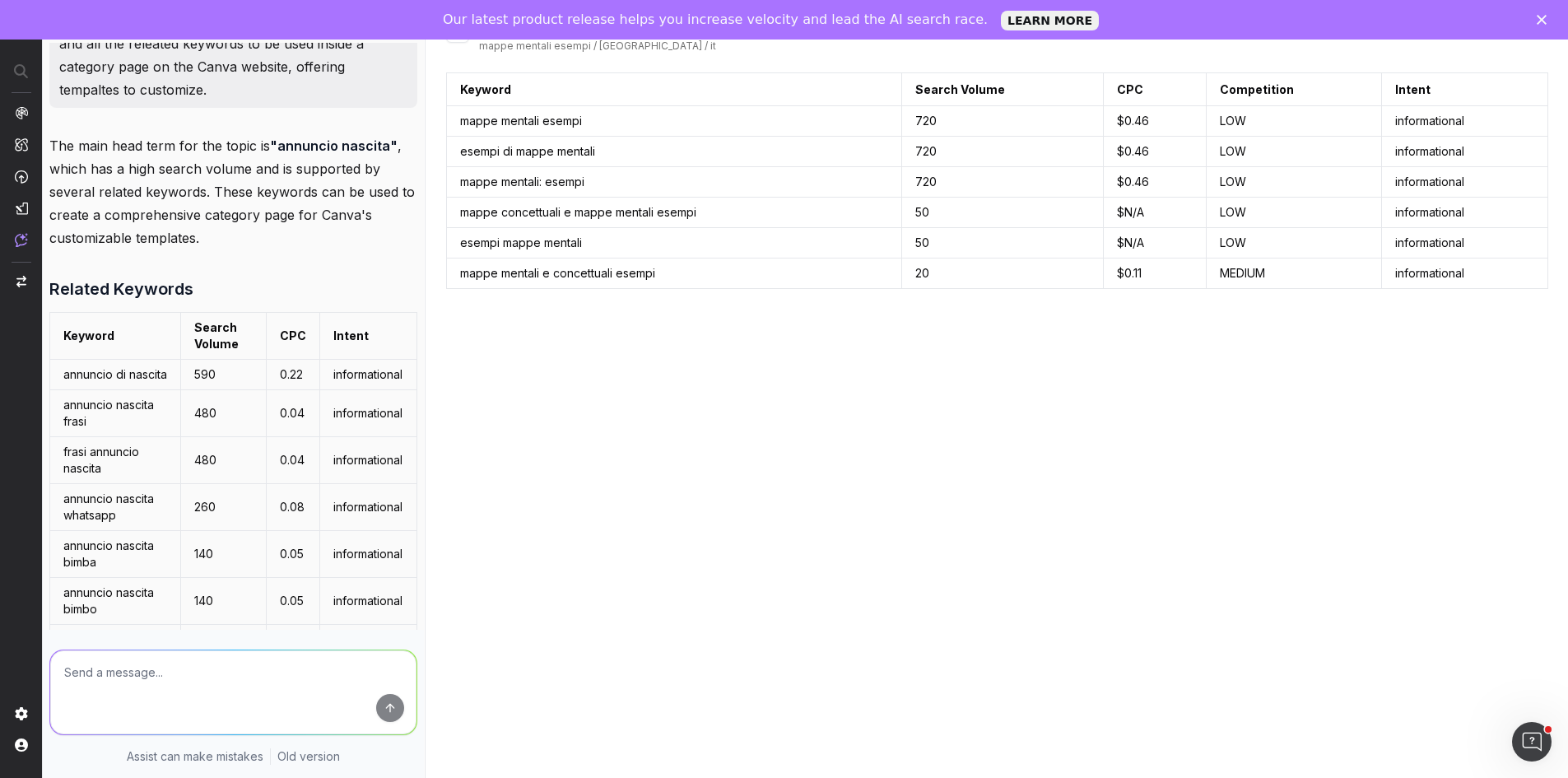
scroll to position [0, 0]
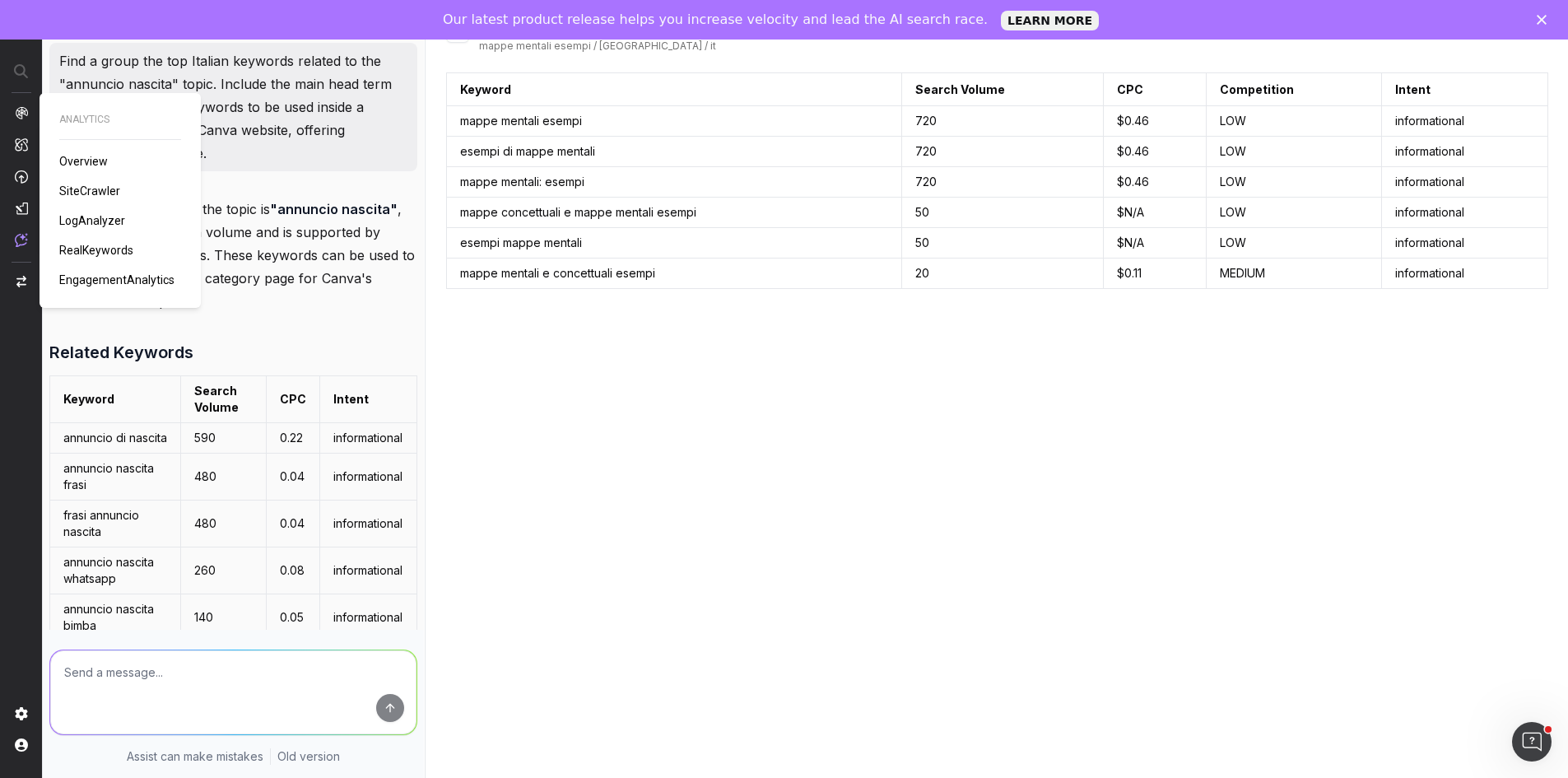
click at [28, 96] on nav at bounding box center [22, 389] width 43 height 778
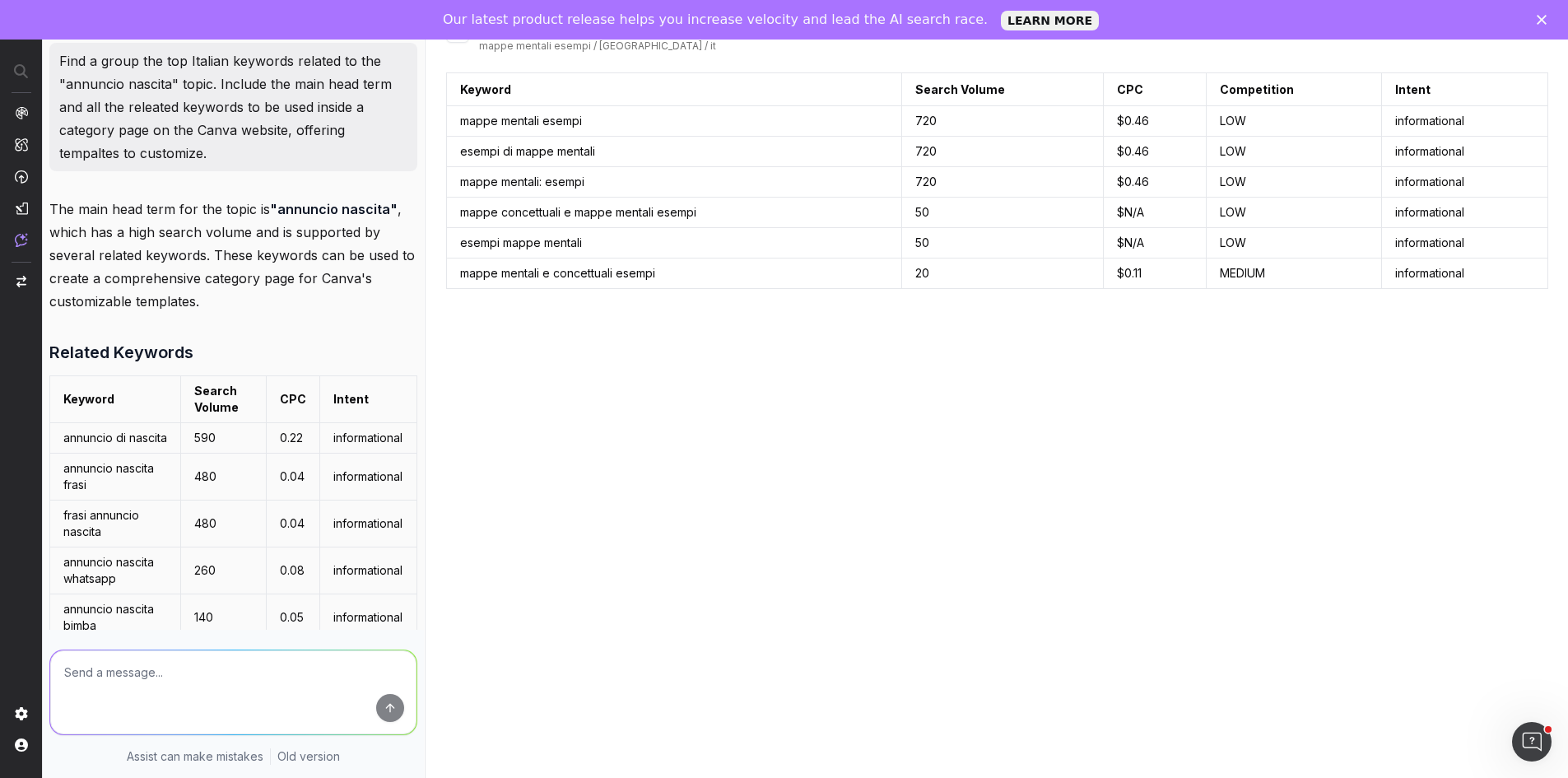
click at [28, 114] on nav at bounding box center [22, 389] width 43 height 778
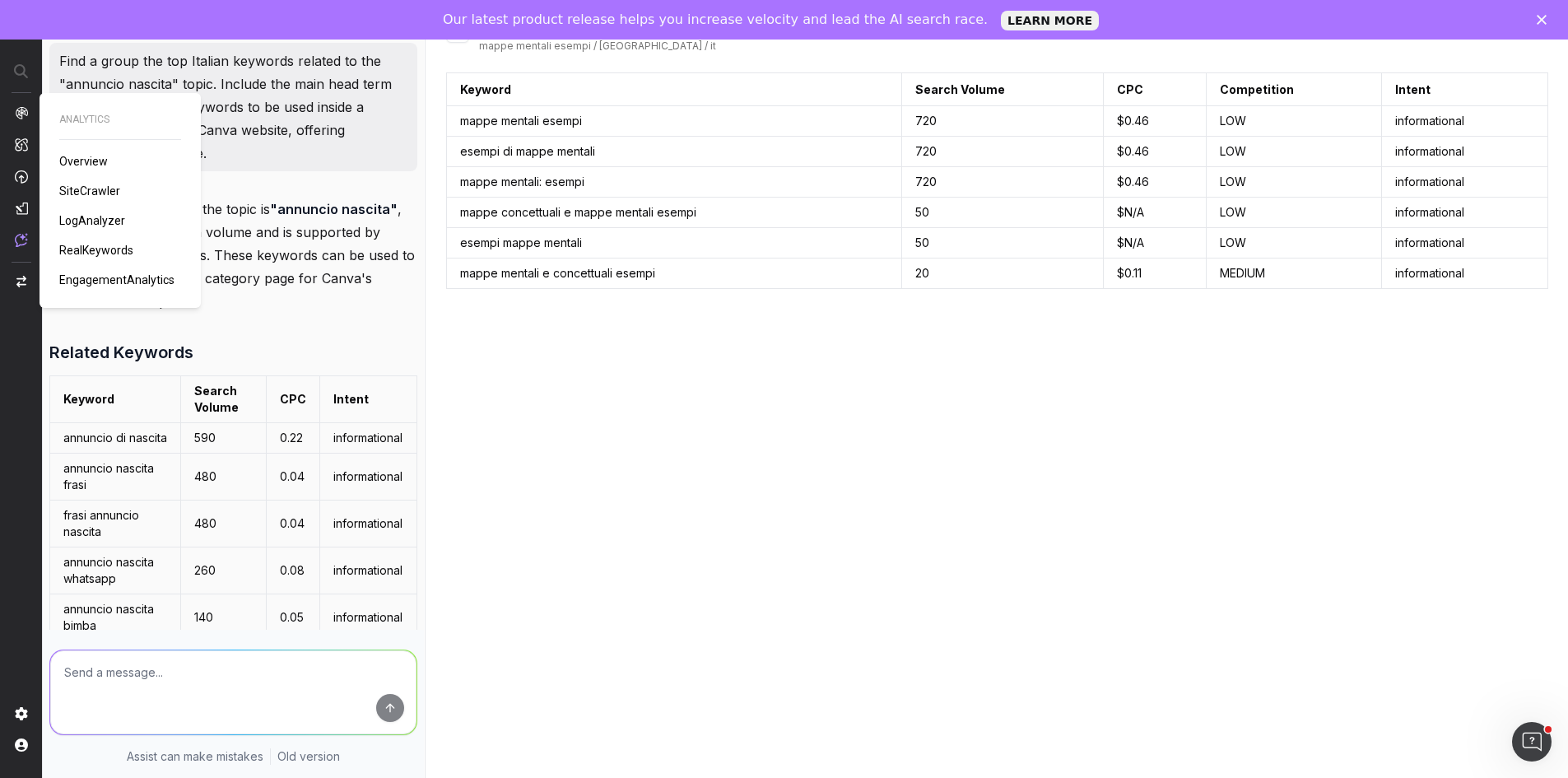
click at [19, 111] on img at bounding box center [21, 112] width 13 height 13
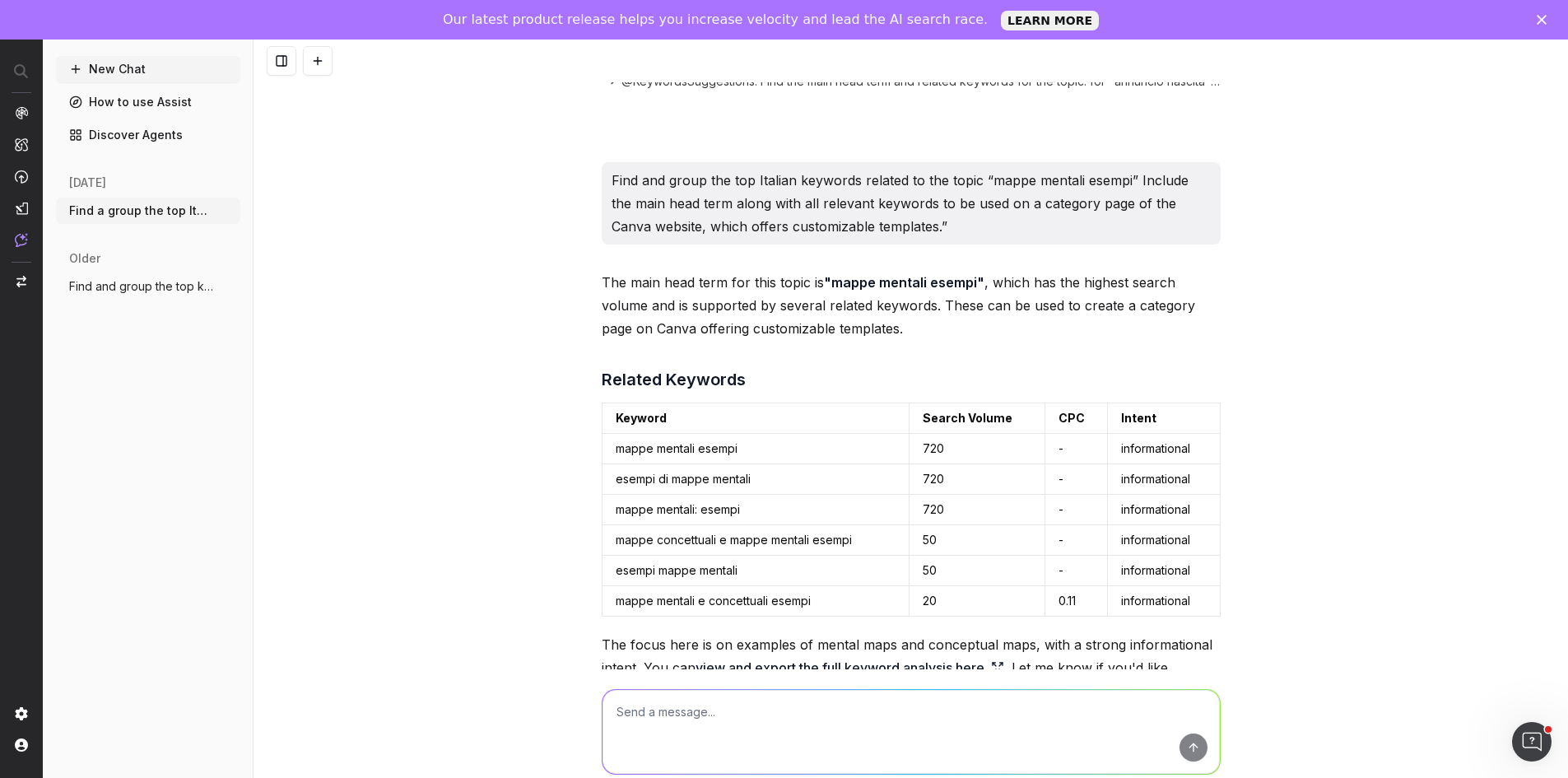
scroll to position [658, 0]
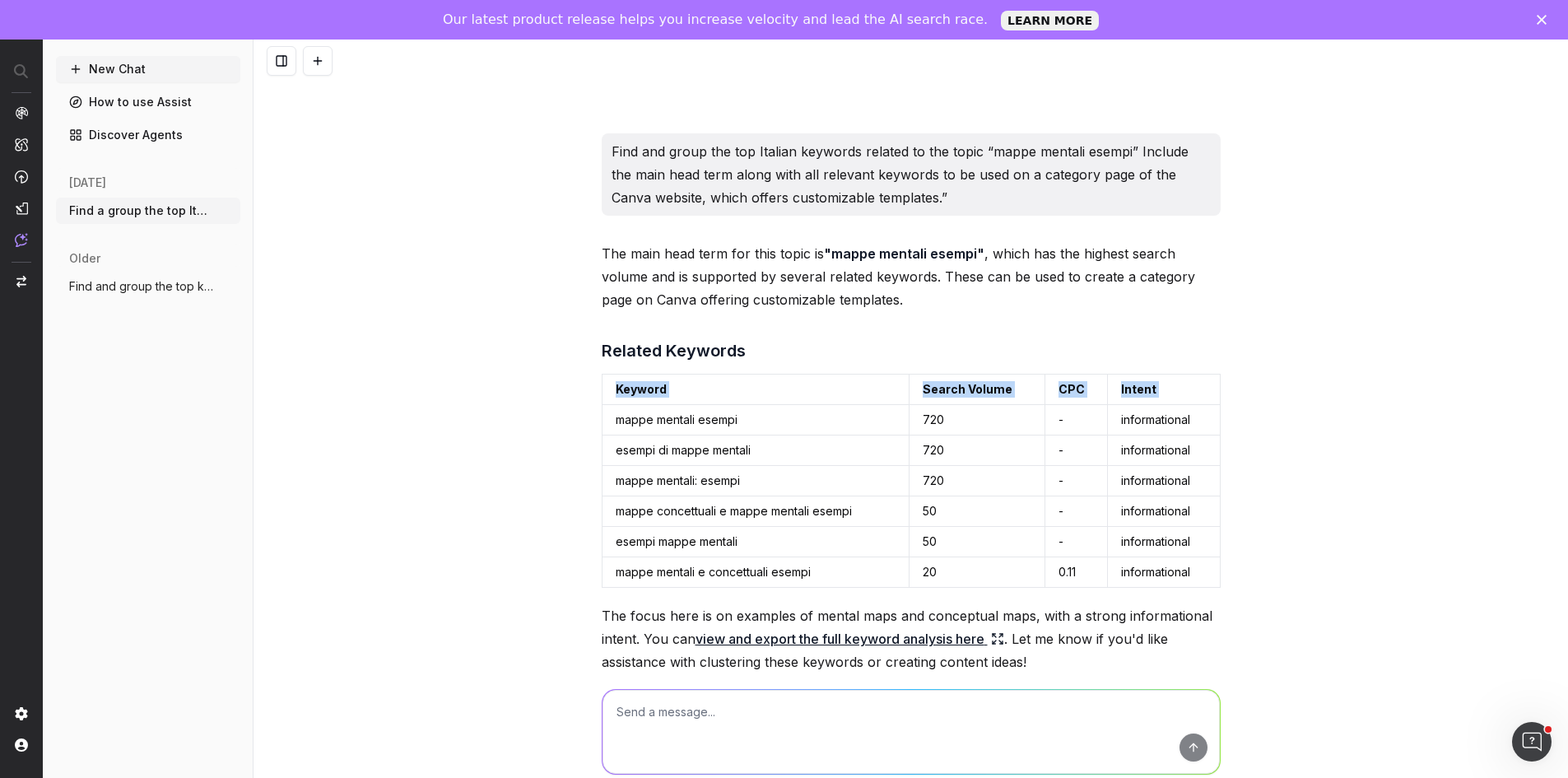
drag, startPoint x: 611, startPoint y: 421, endPoint x: 1234, endPoint y: 571, distance: 640.8
click at [1234, 571] on div "Find a group the top Italian keywords related to the "annuncio nascita" topic. …" at bounding box center [911, 429] width 1315 height 778
copy thead "Keyword Search Volume CPC Intent"
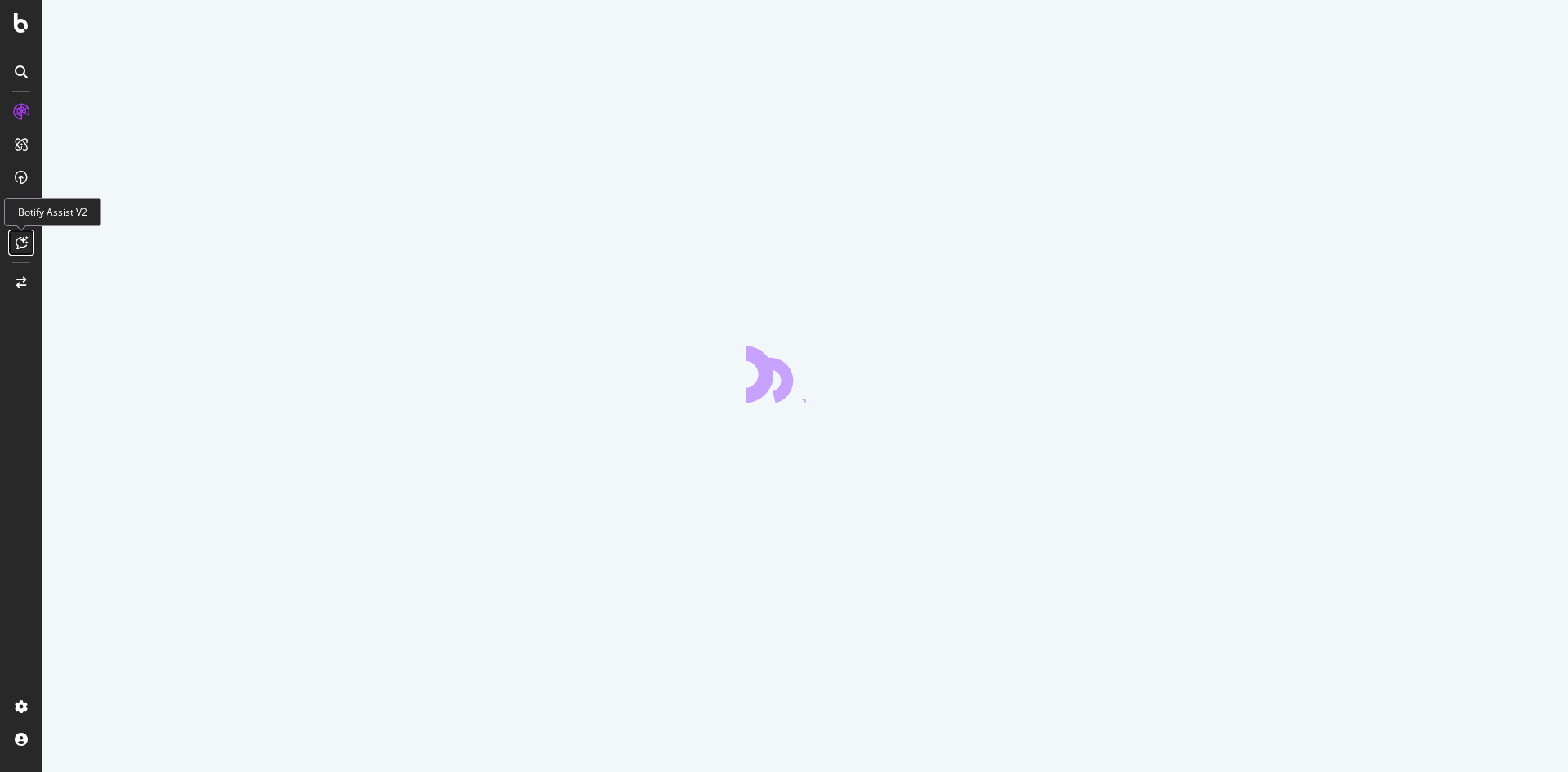
click at [18, 243] on icon at bounding box center [21, 242] width 12 height 13
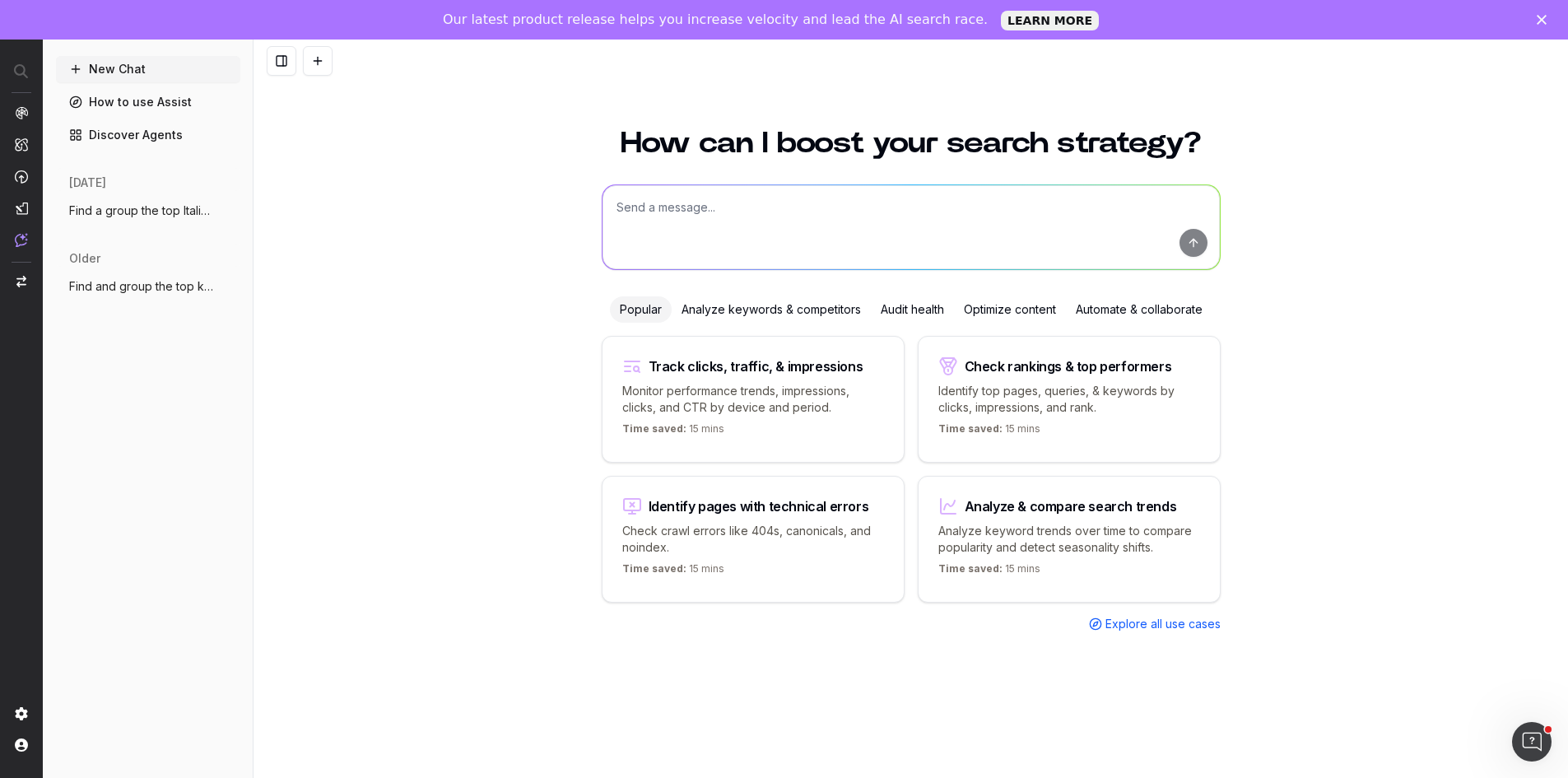
click at [726, 236] on textarea at bounding box center [911, 227] width 617 height 84
paste textarea "Using the list of keyword above, Create an engaging, SEO-friendly page about [m…"
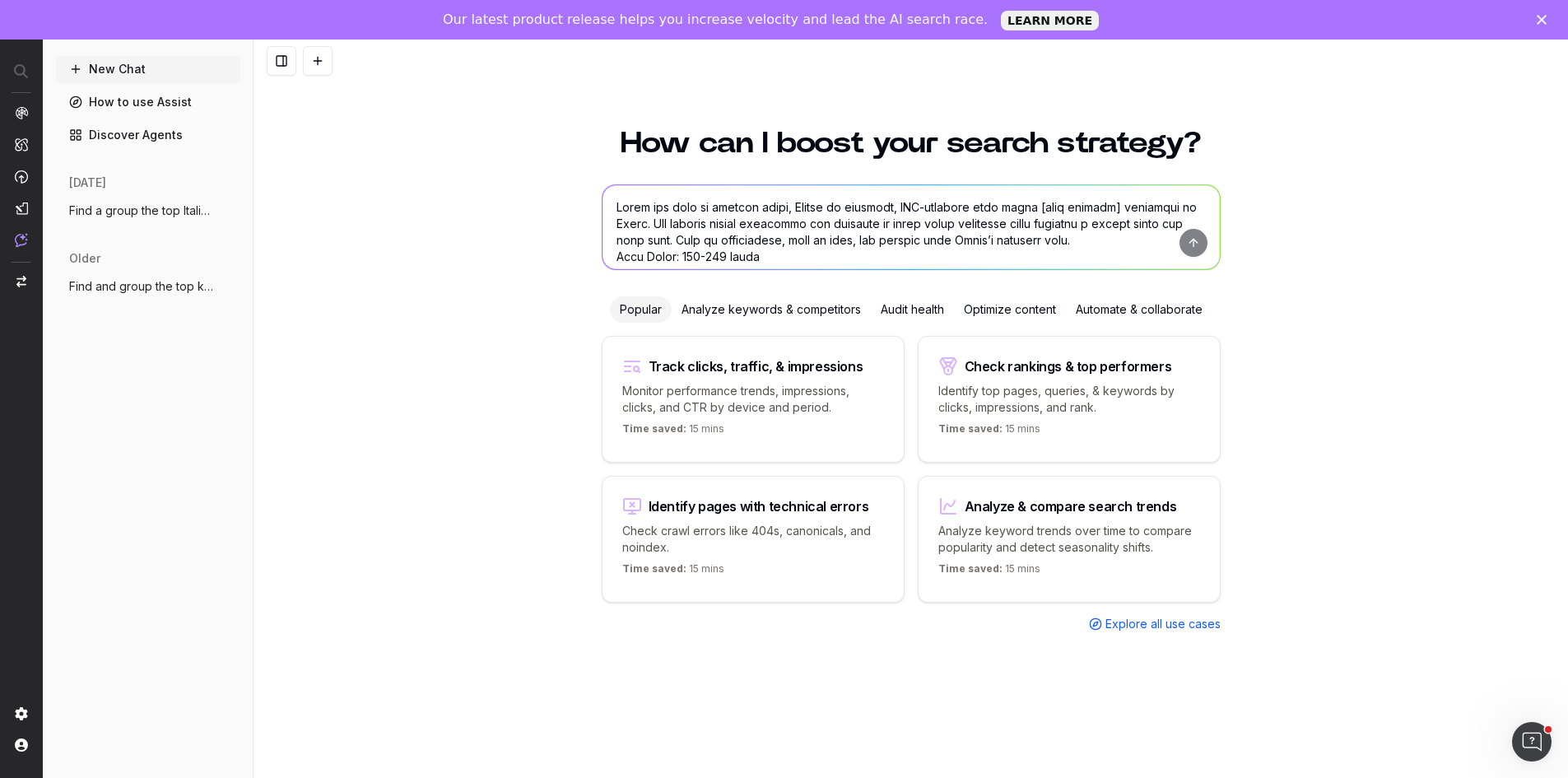
scroll to position [1681, 0]
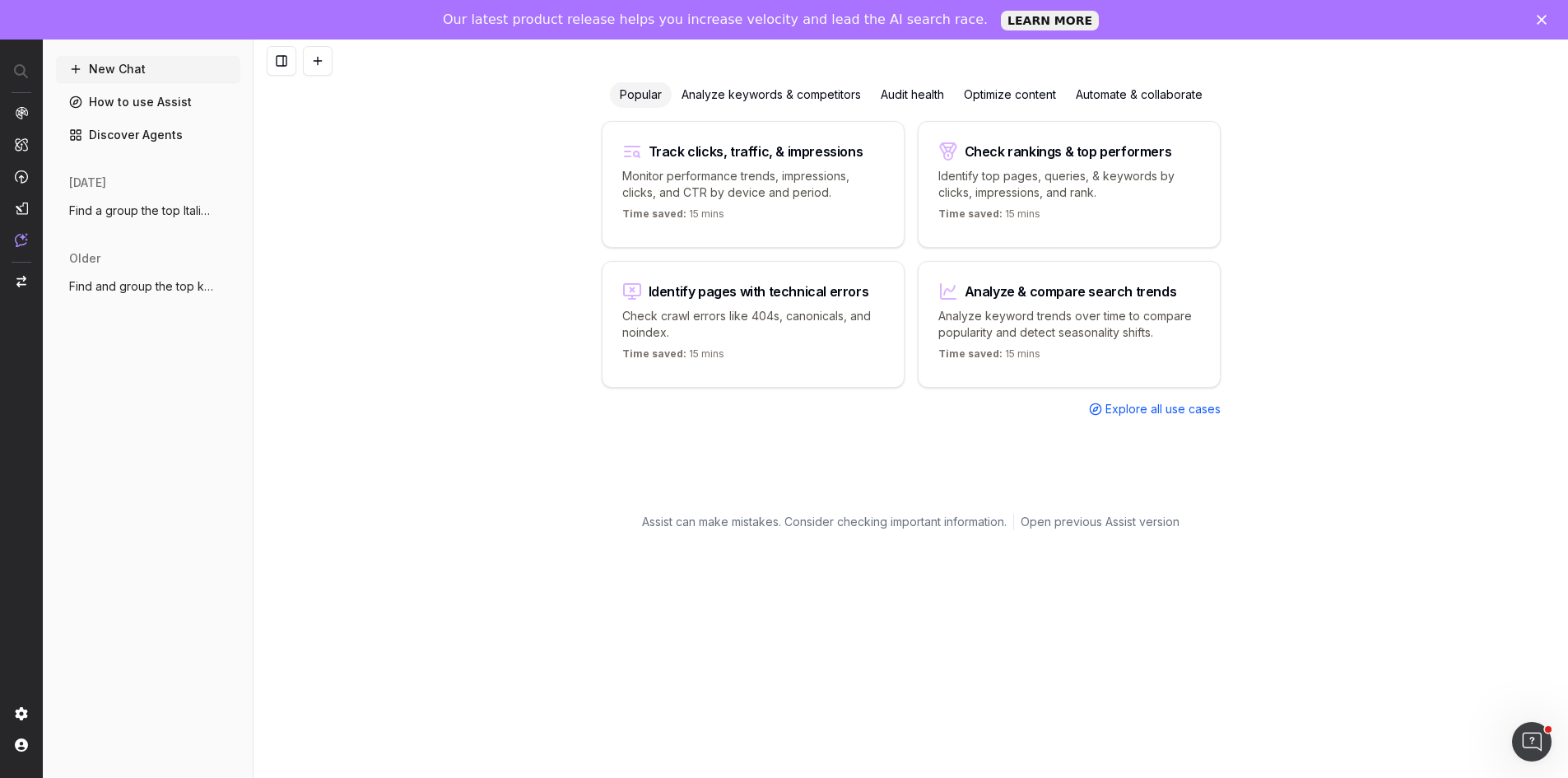
type textarea "Using the list of keyword above, Create an engaging, SEO-friendly page about [m…"
click at [732, 95] on div "Analyze keywords & competitors" at bounding box center [770, 95] width 199 height 27
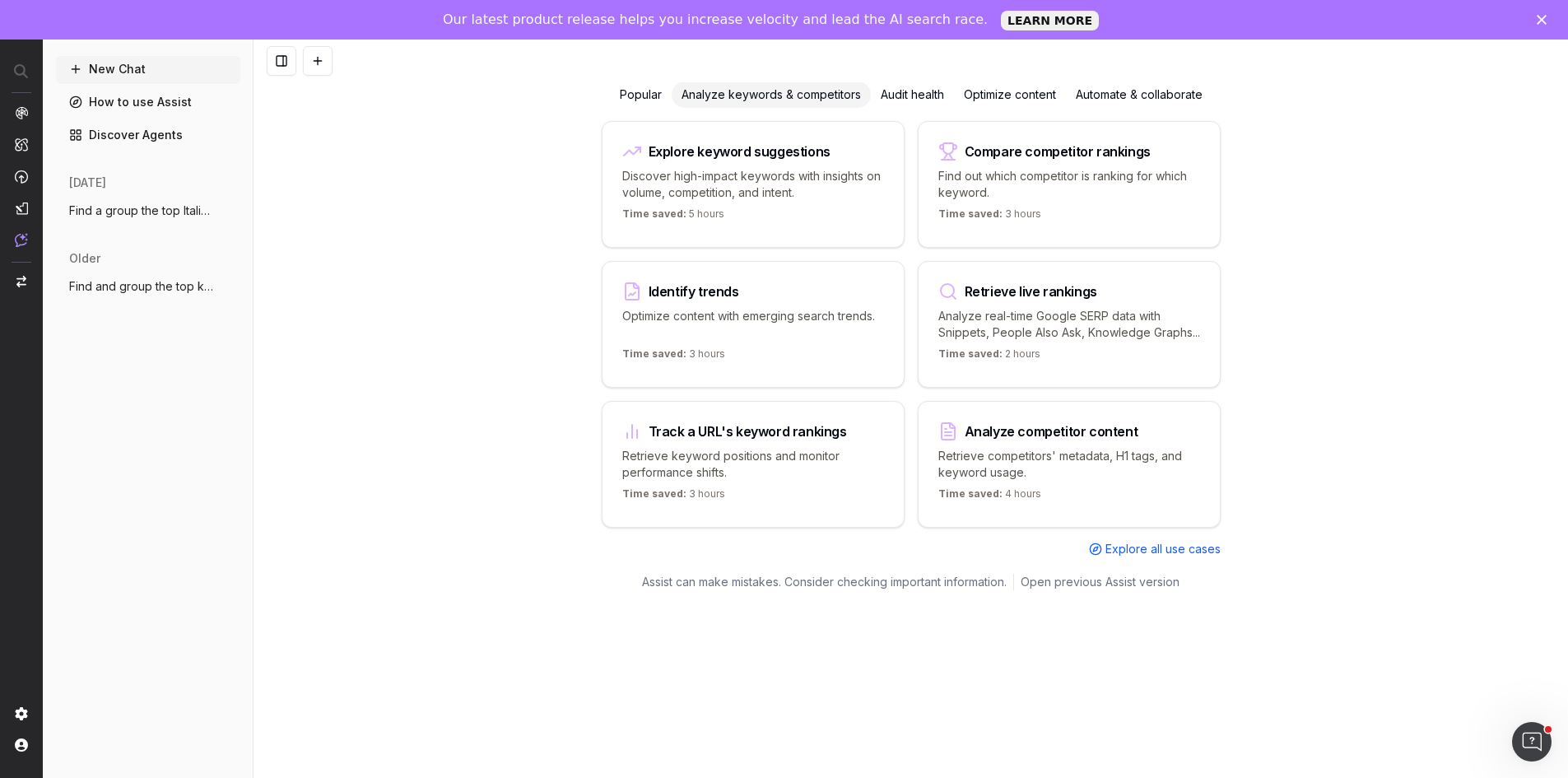
click at [633, 89] on div "Popular" at bounding box center [641, 95] width 62 height 27
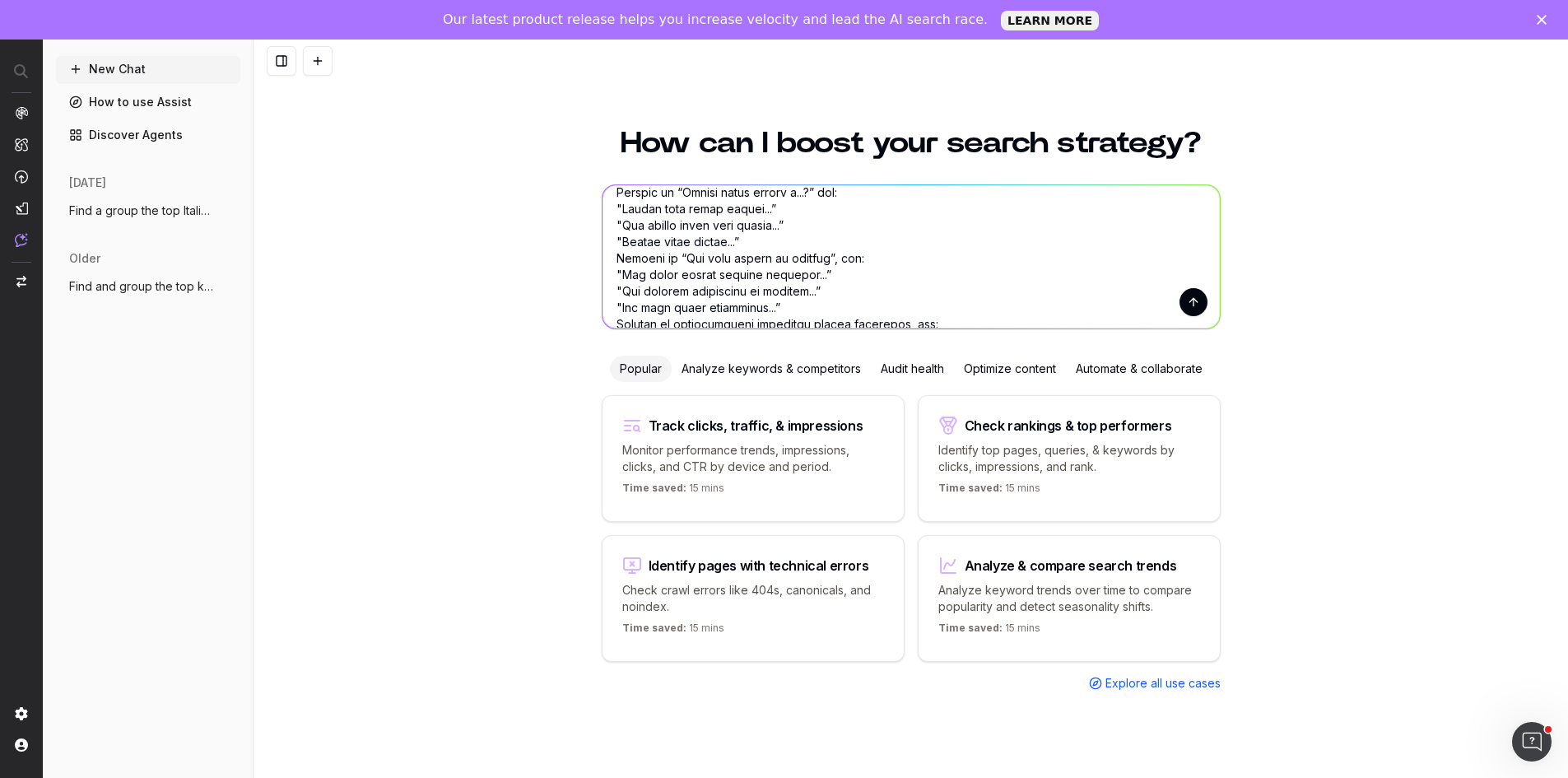
scroll to position [1434, 0]
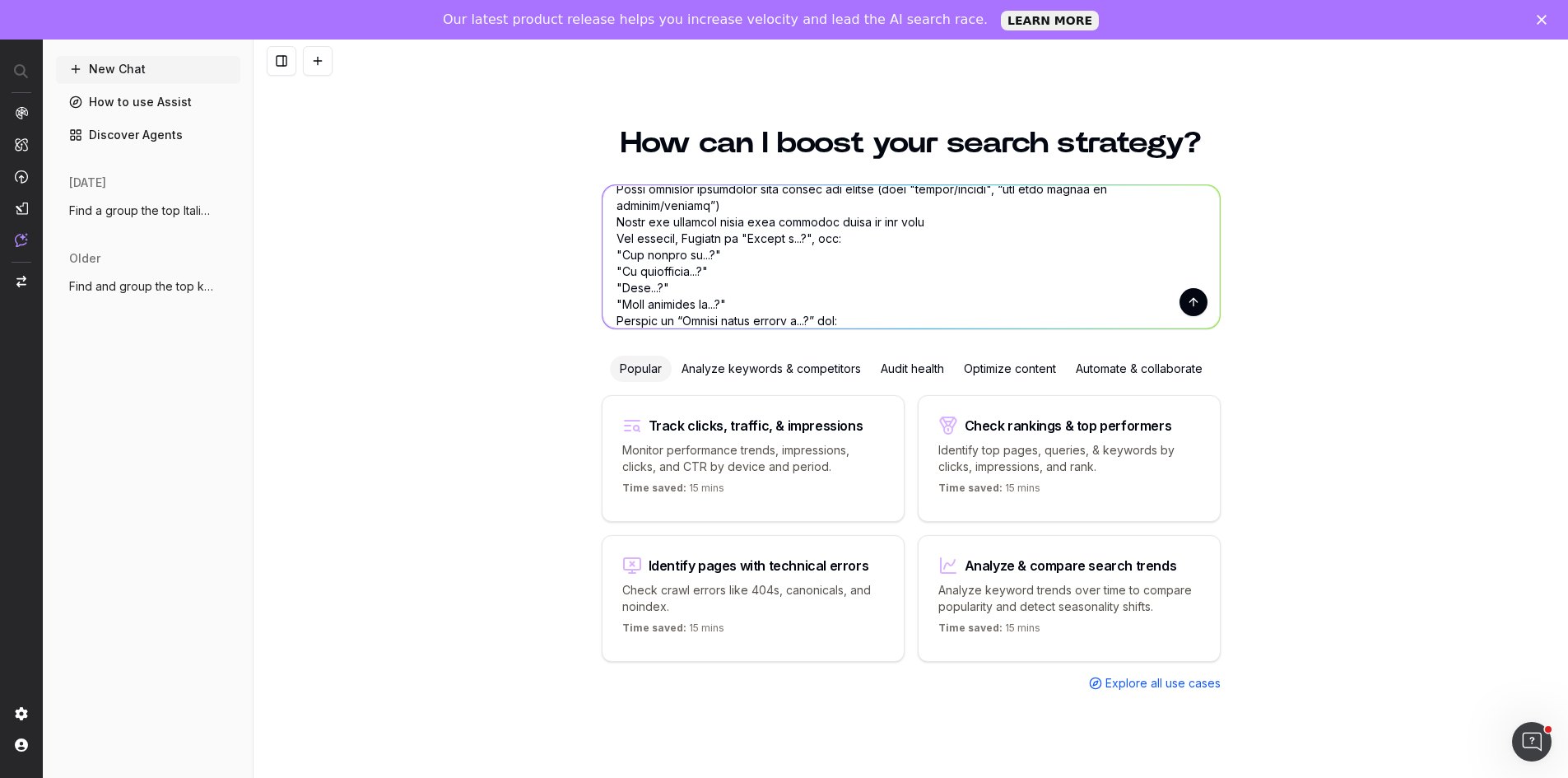
click at [762, 282] on textarea at bounding box center [911, 256] width 617 height 143
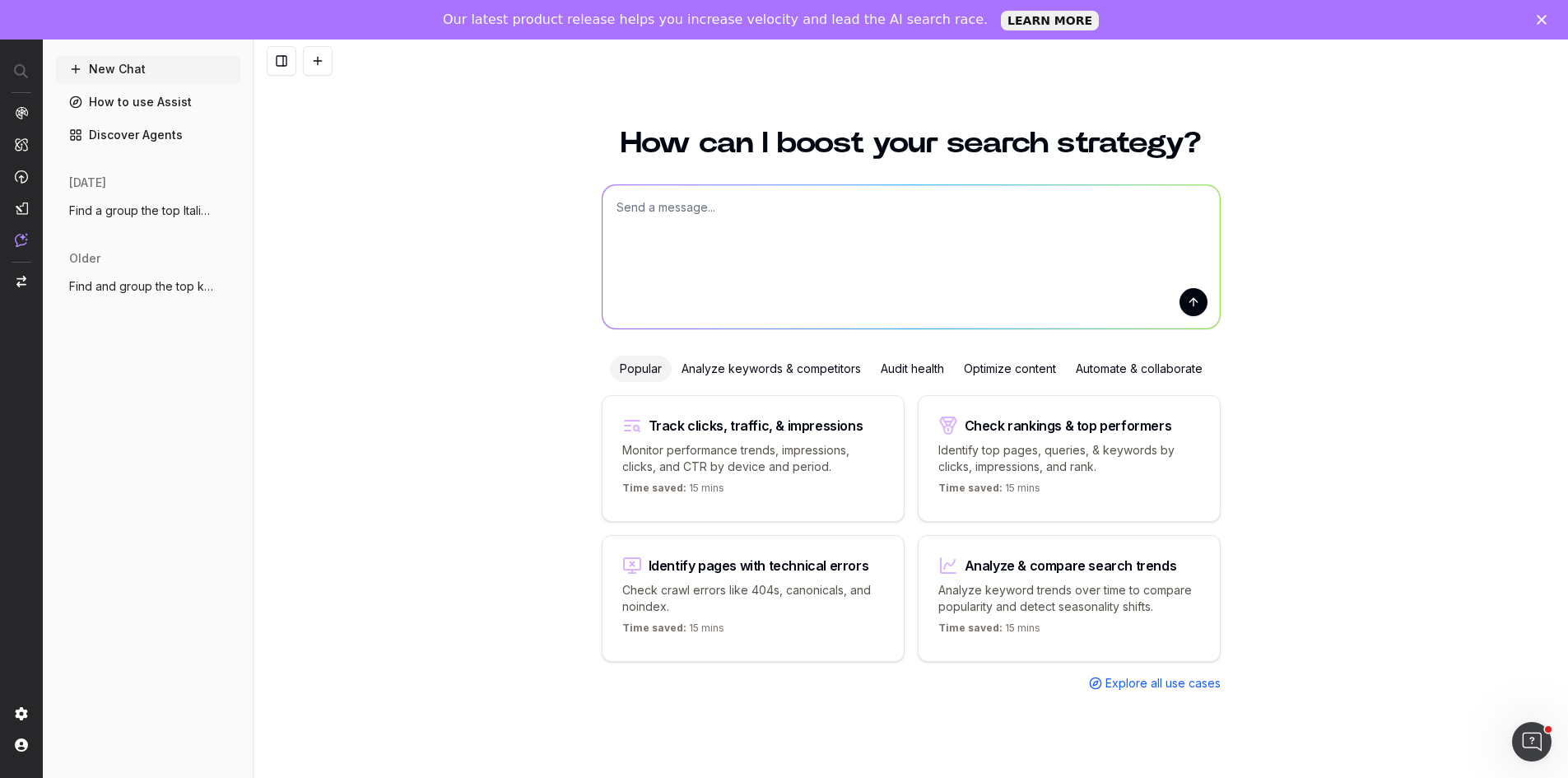
scroll to position [0, 0]
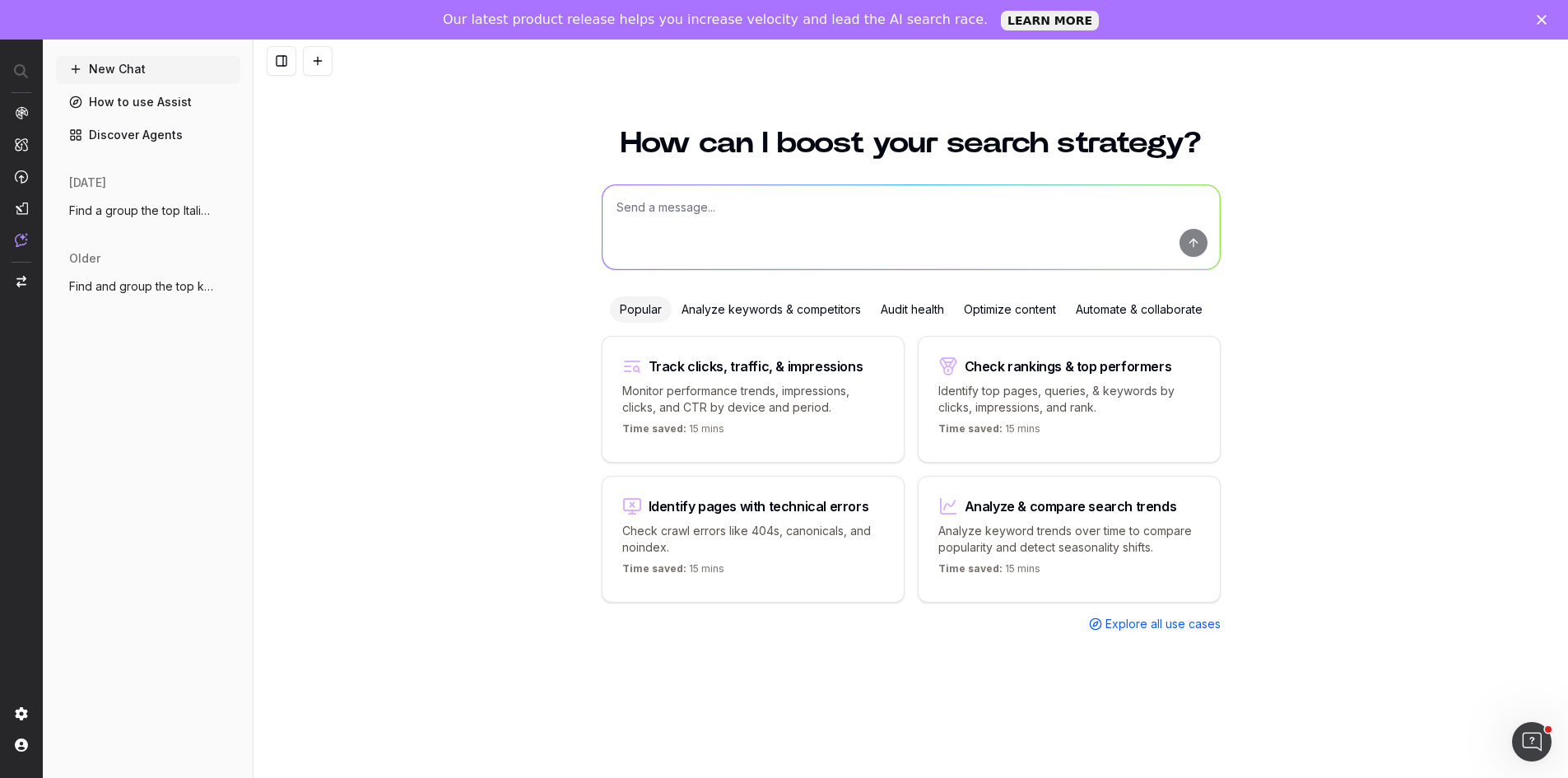
paste textarea "Using the list of keyword above, Create an engaging, SEO-friendly page about [m…"
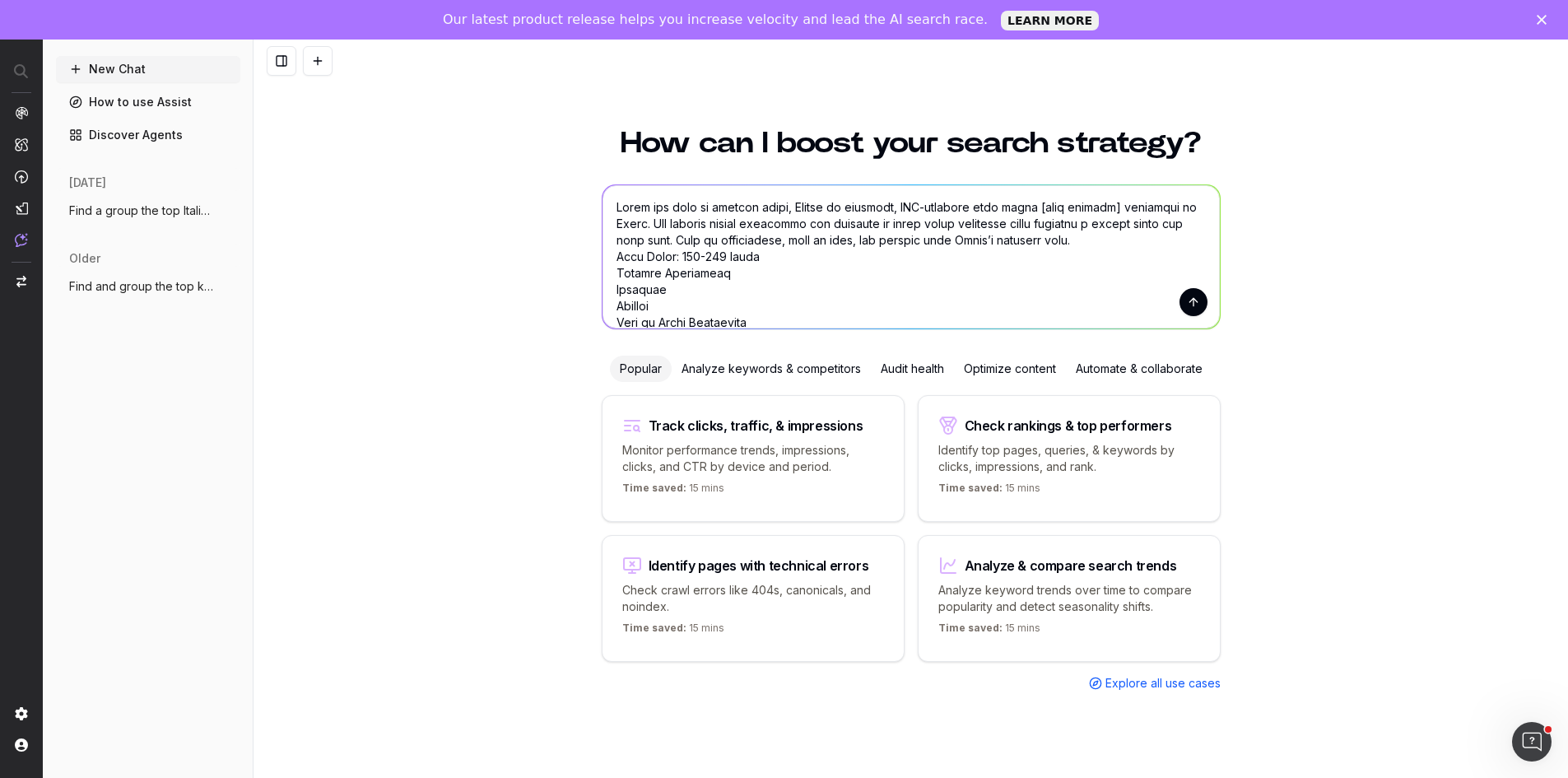
click at [612, 207] on textarea at bounding box center [911, 256] width 617 height 143
paste textarea "mappe mentali esempi 720 - informational esempi di mappe mentali 720 - informat…"
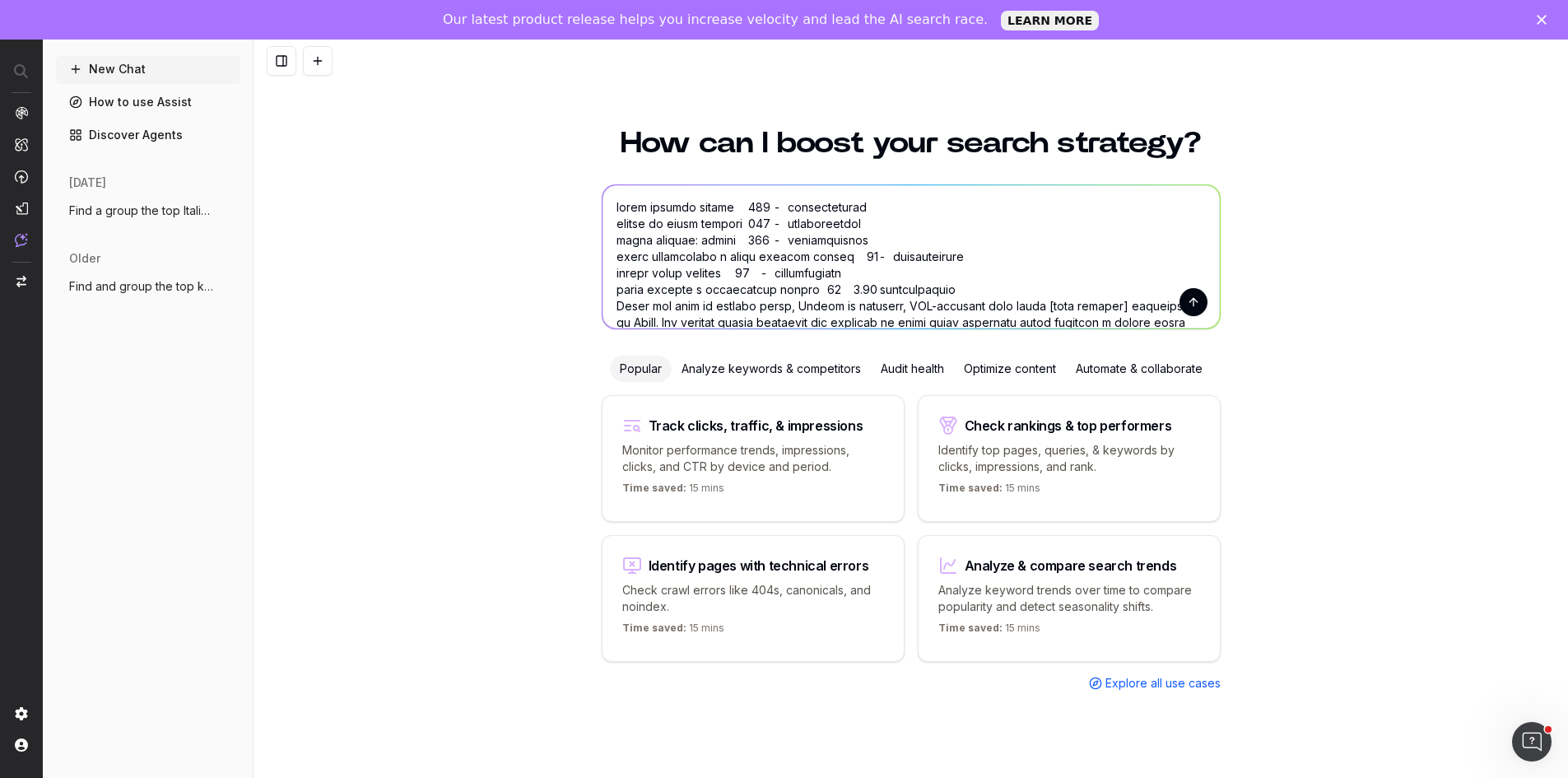
type textarea "mappe mentali esempi 720 - informational esempi di mappe mentali 720 - informat…"
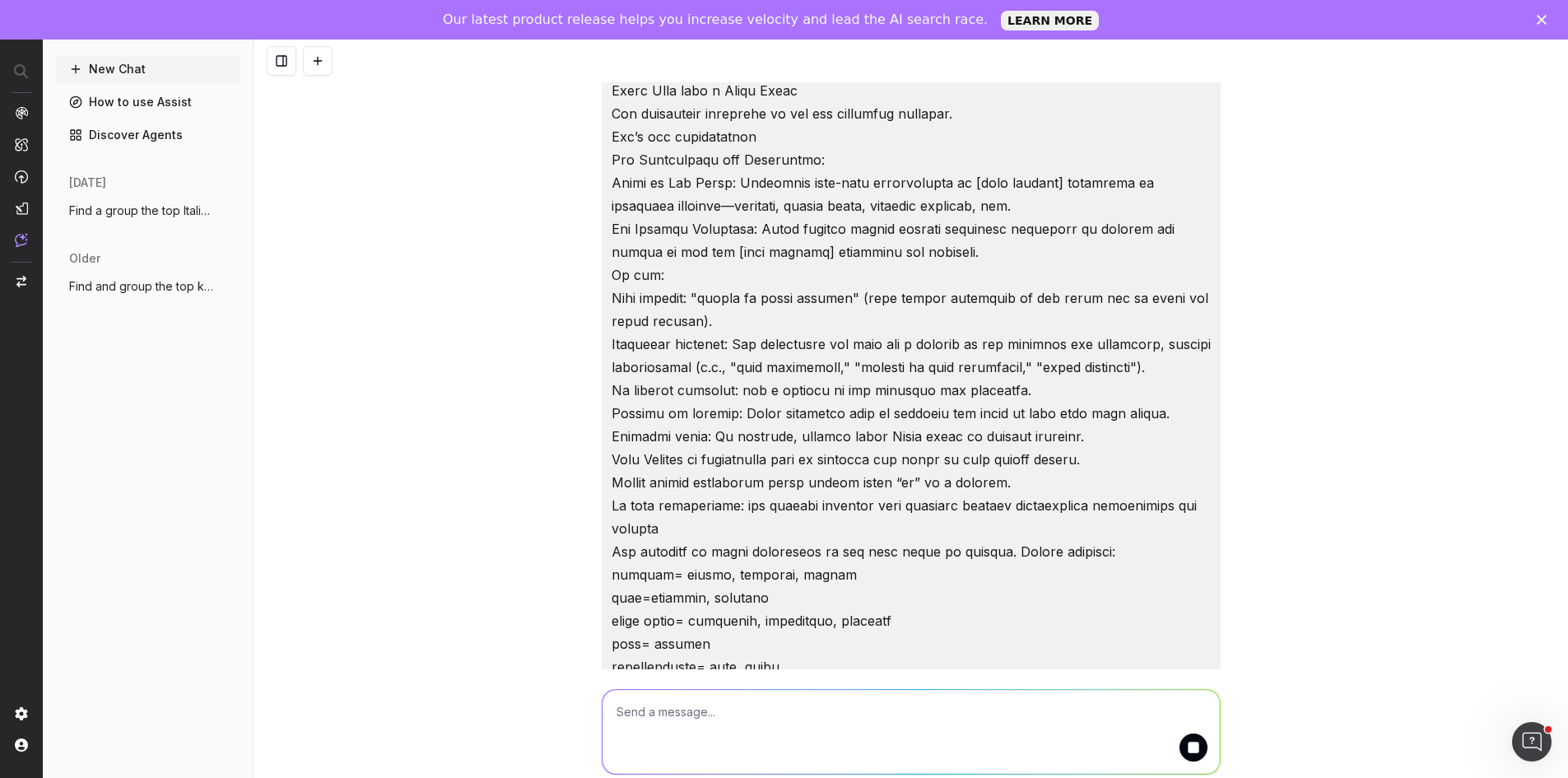
scroll to position [1811, 0]
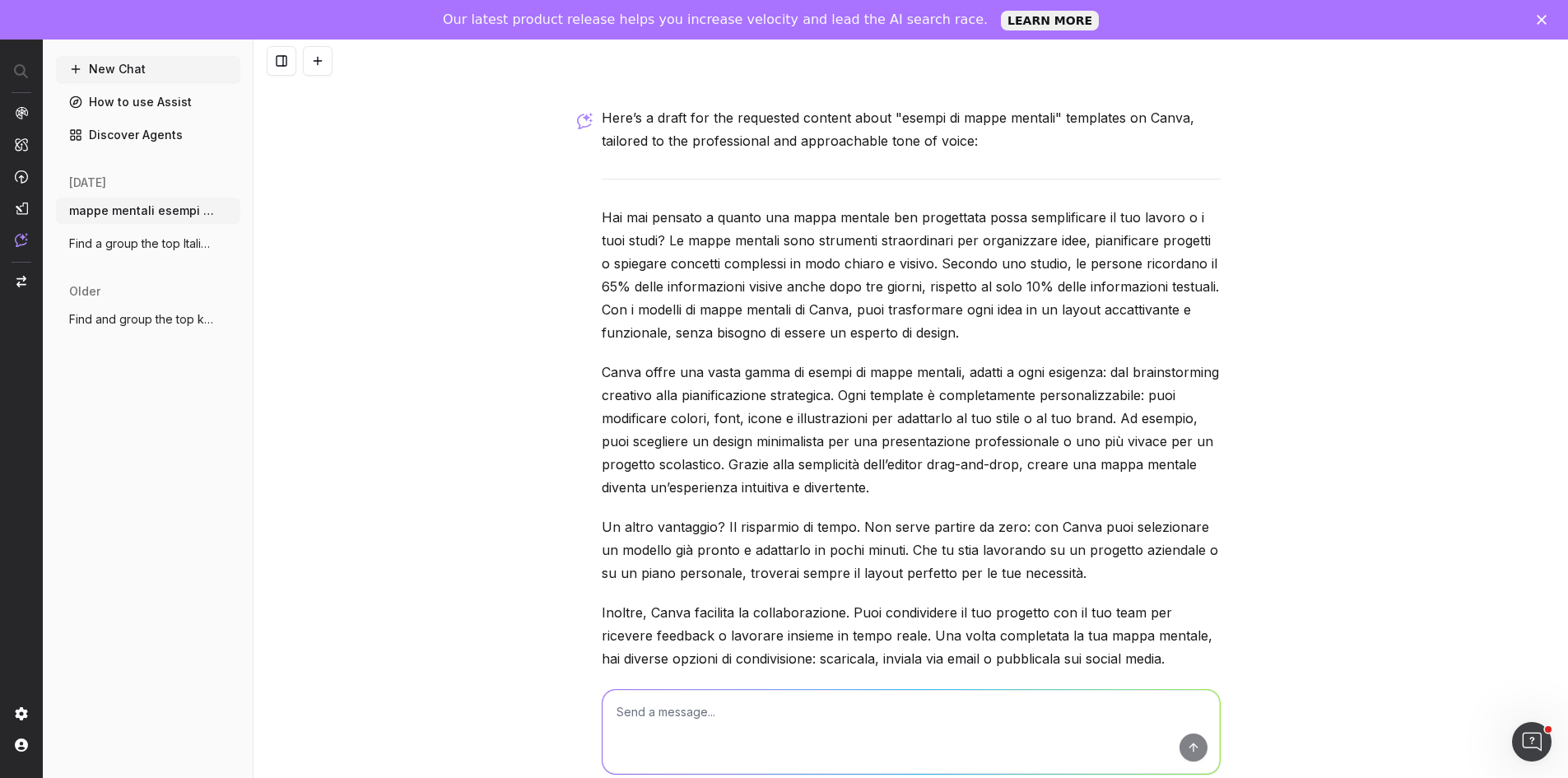
scroll to position [2799, 0]
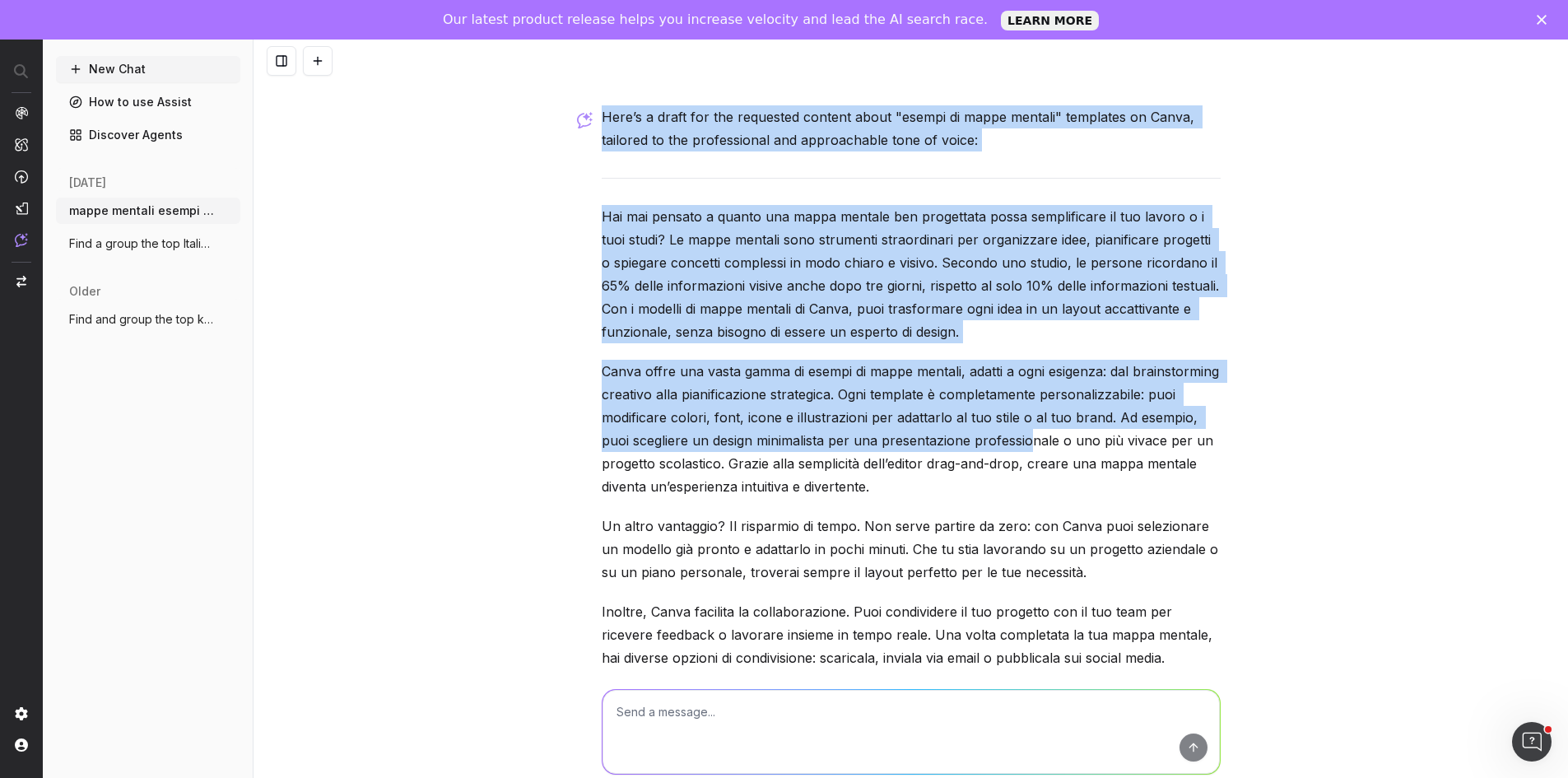
drag, startPoint x: 596, startPoint y: 85, endPoint x: 1164, endPoint y: 449, distance: 674.6
click at [1164, 449] on div "Here’s a draft for the requested content about "esempi di mappe mentali" templa…" at bounding box center [911, 519] width 619 height 828
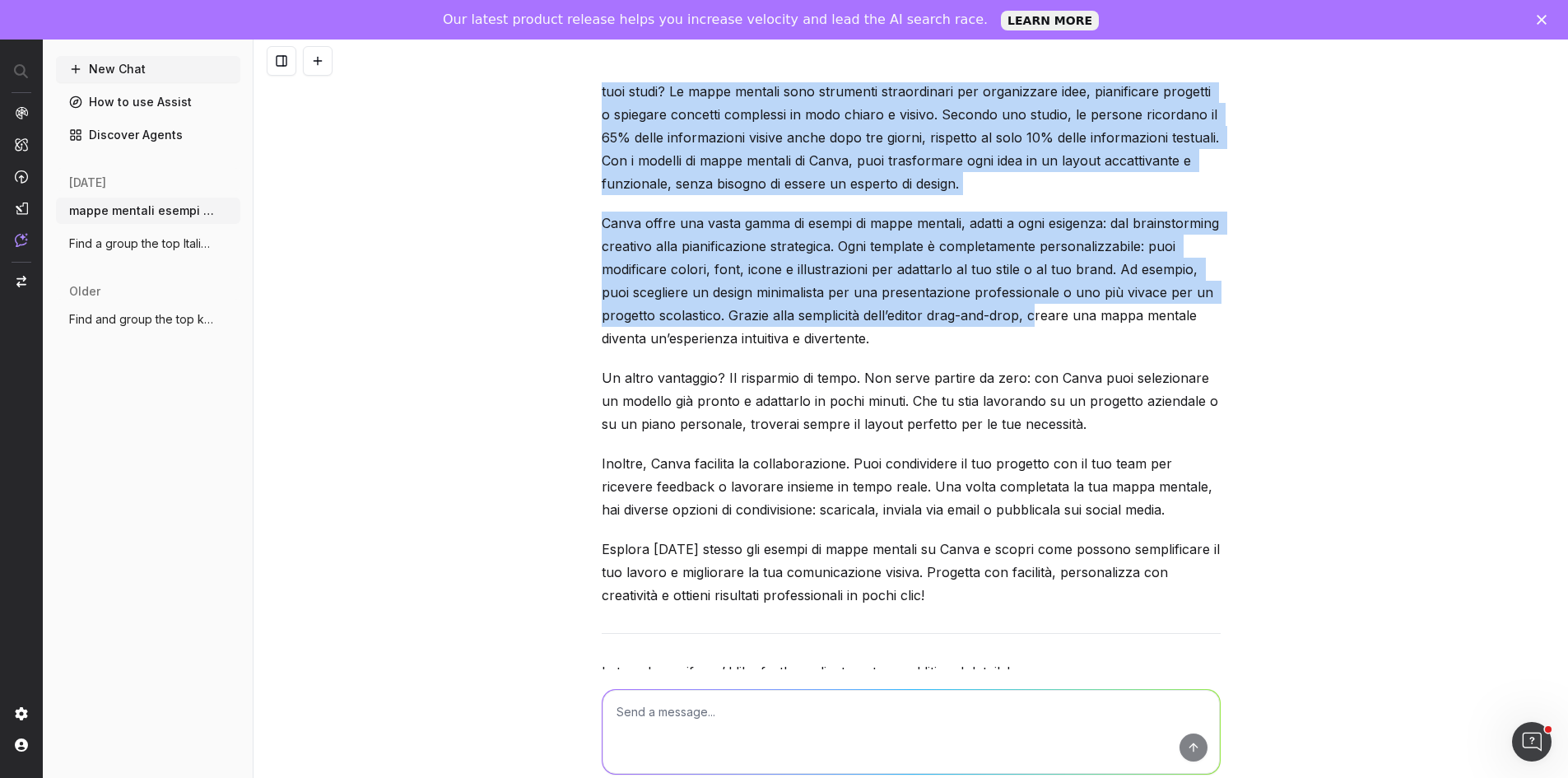
scroll to position [2963, 0]
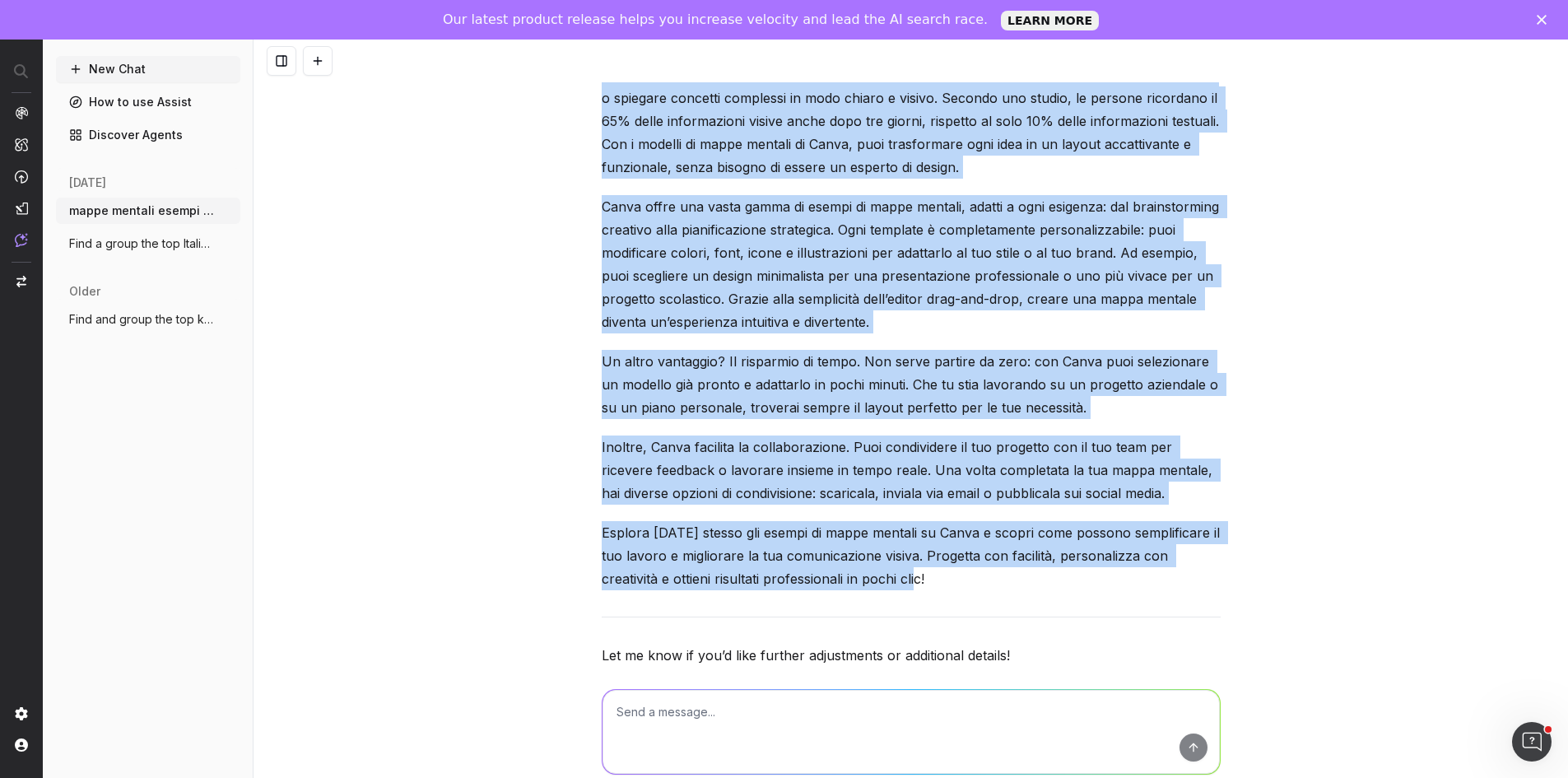
click at [948, 558] on p "Esplora oggi stesso gli esempi di mappe mentali su Canva e scopri come possono …" at bounding box center [911, 555] width 619 height 69
copy div "Here’s a draft for the requested content about "esempi di mappe mentali" templa…"
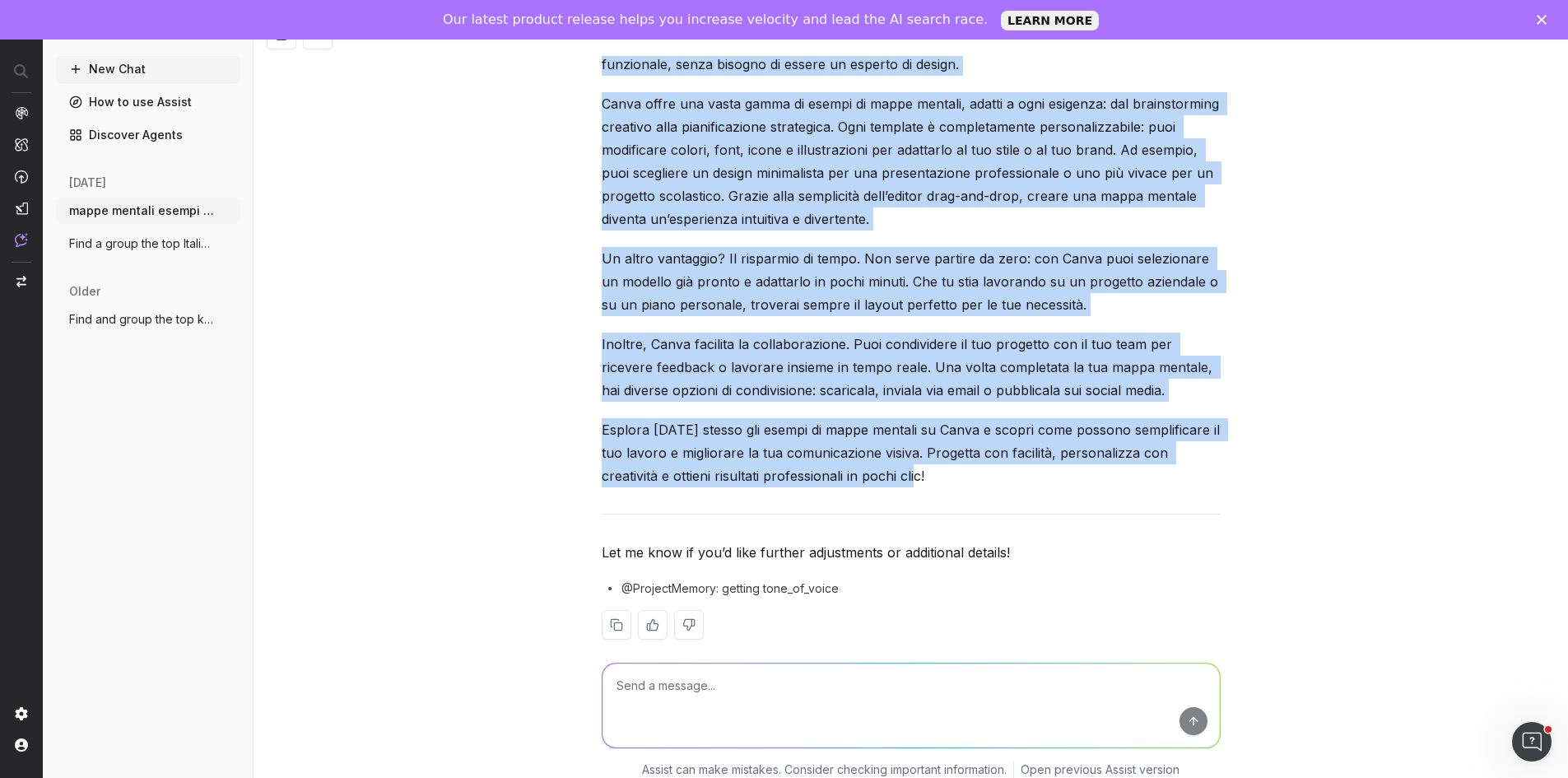
scroll to position [40, 0]
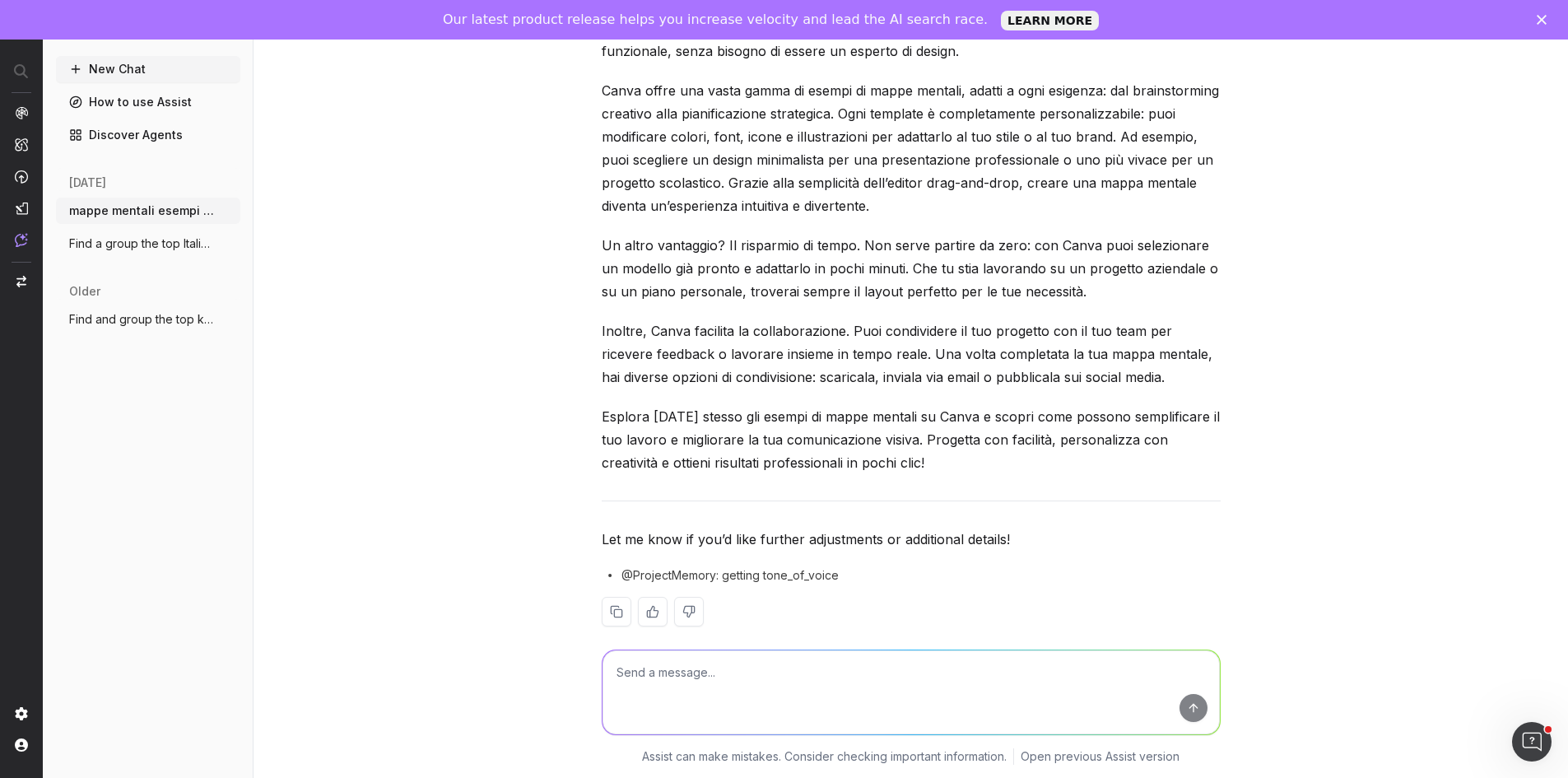
drag, startPoint x: 753, startPoint y: 695, endPoint x: 757, endPoint y: 678, distance: 17.5
click at [754, 695] on textarea at bounding box center [911, 693] width 617 height 84
paste textarea "Secondo uno studio, le persone ricordano il 65% delle informazioni visive anche…"
type textarea "mi dici la fonte di questo: Secondo uno studio, le persone ricordano il 65% del…"
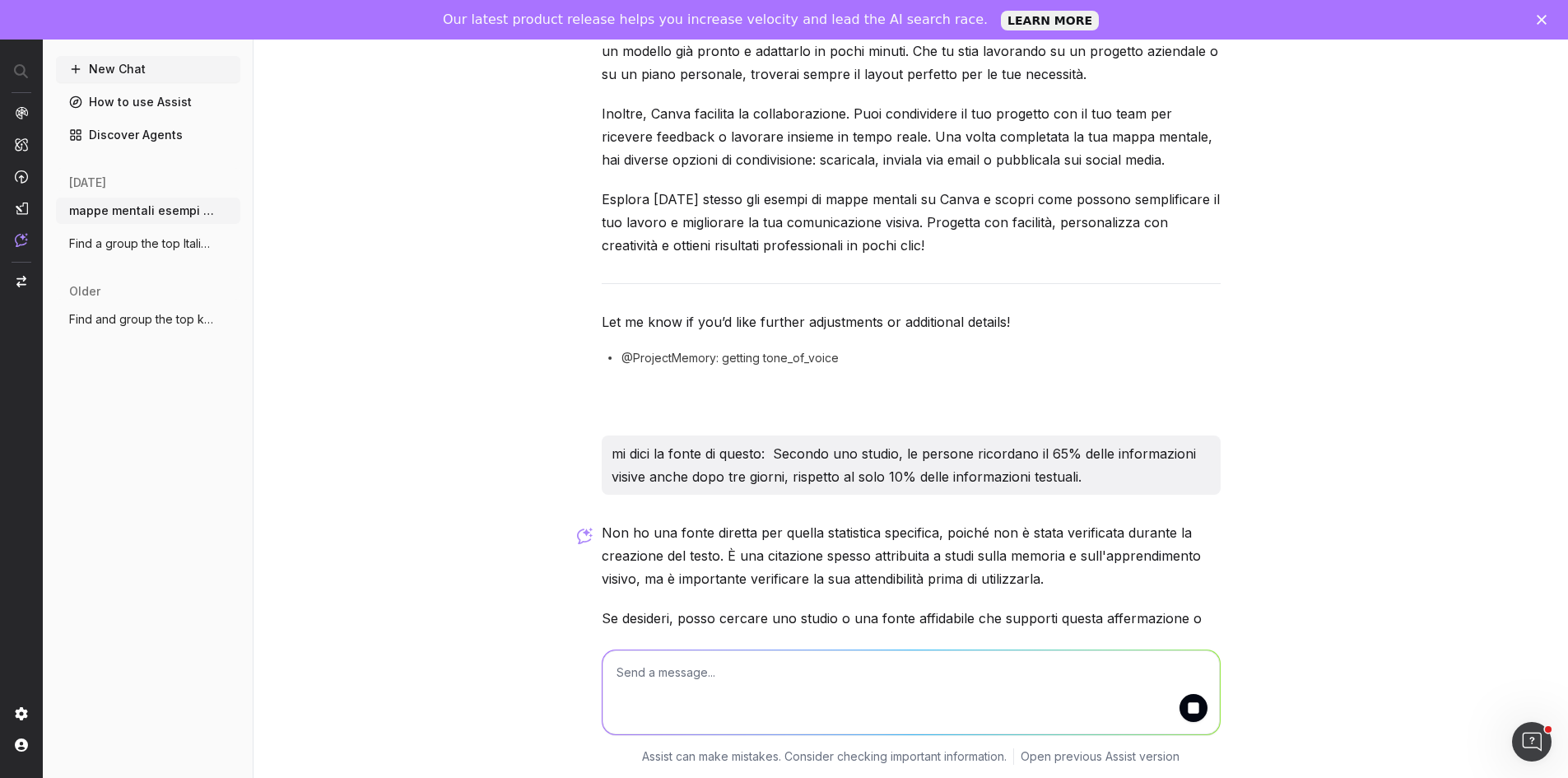
scroll to position [3330, 0]
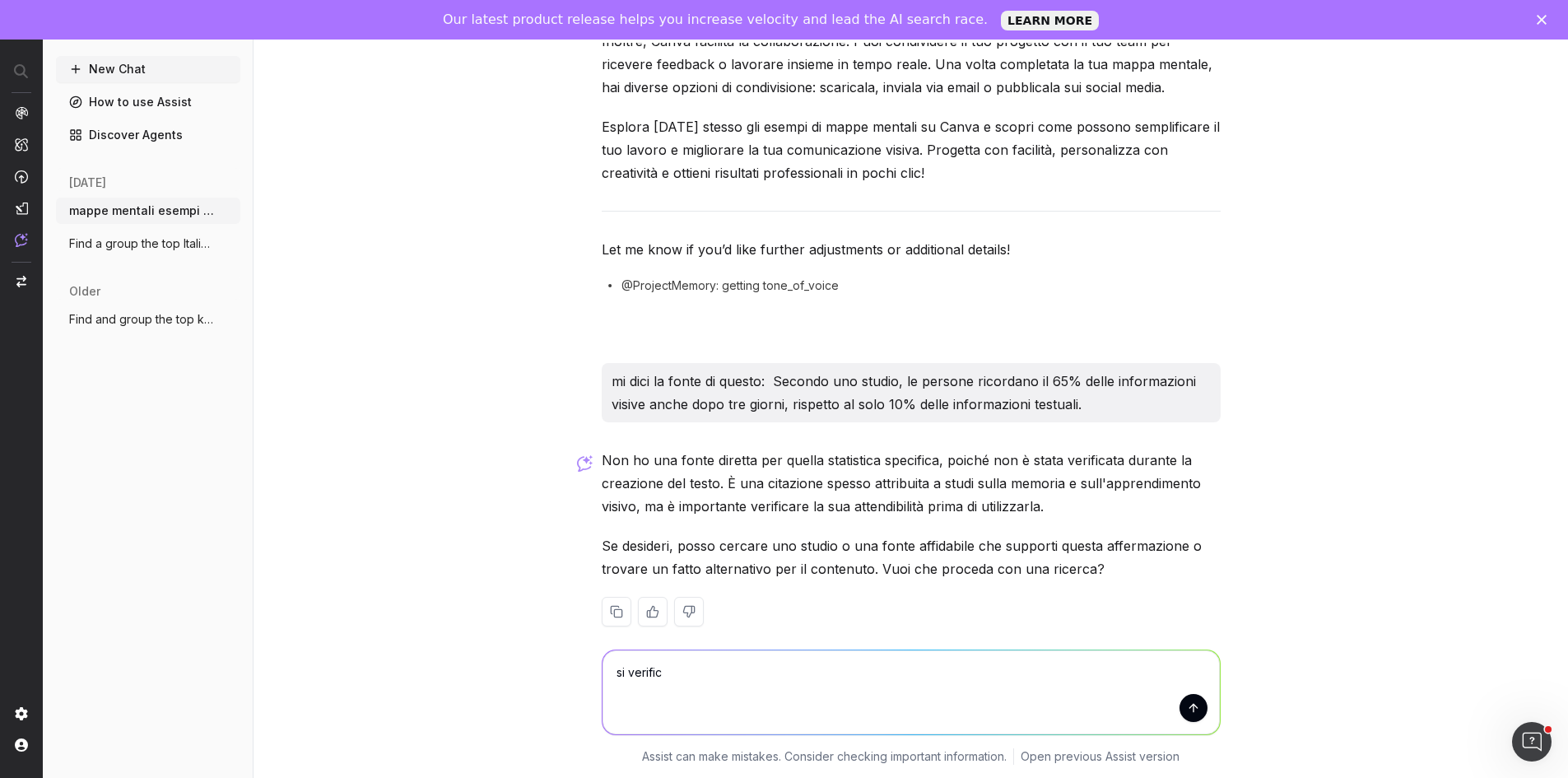
type textarea "si verifica"
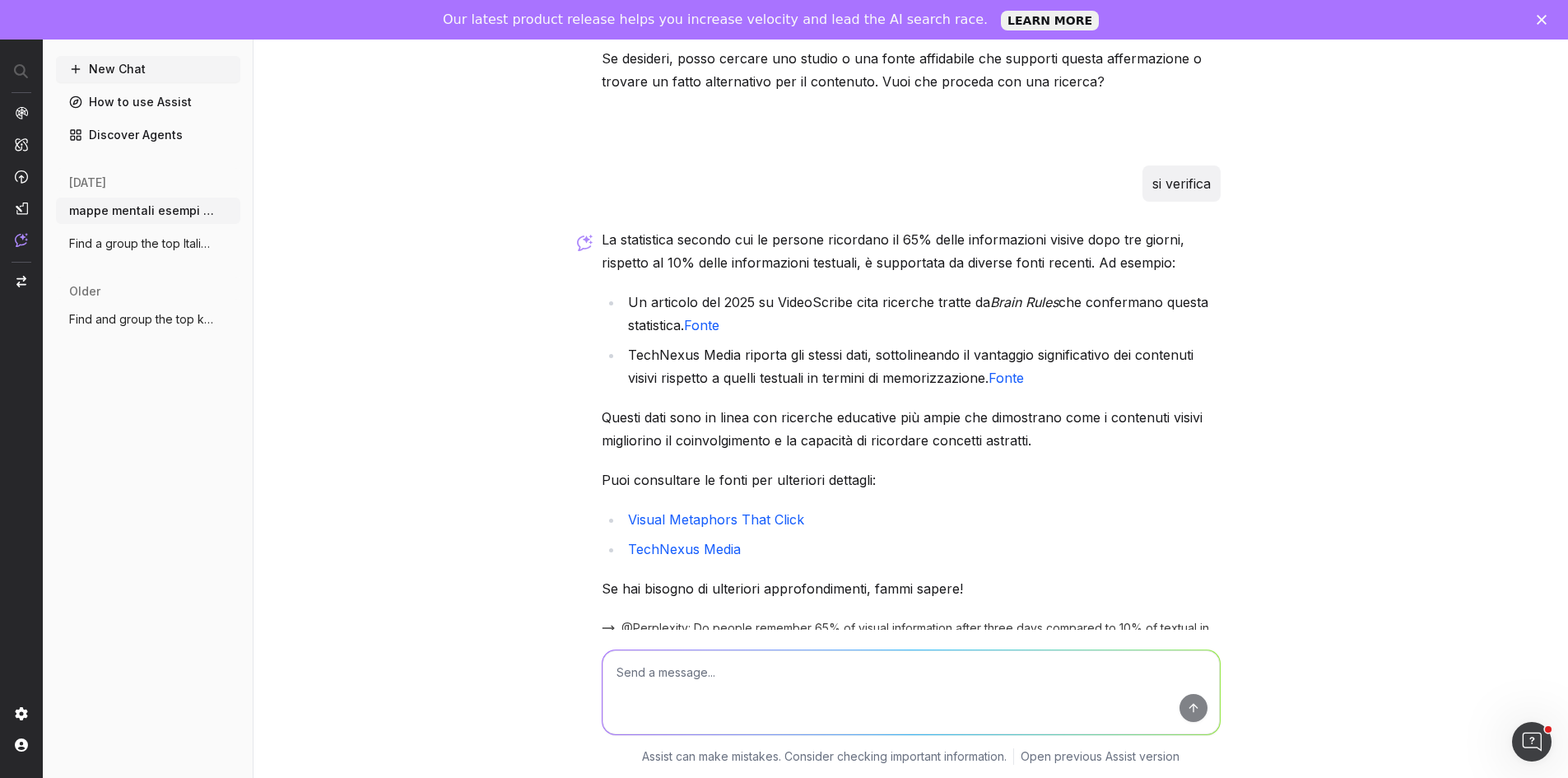
scroll to position [3873, 0]
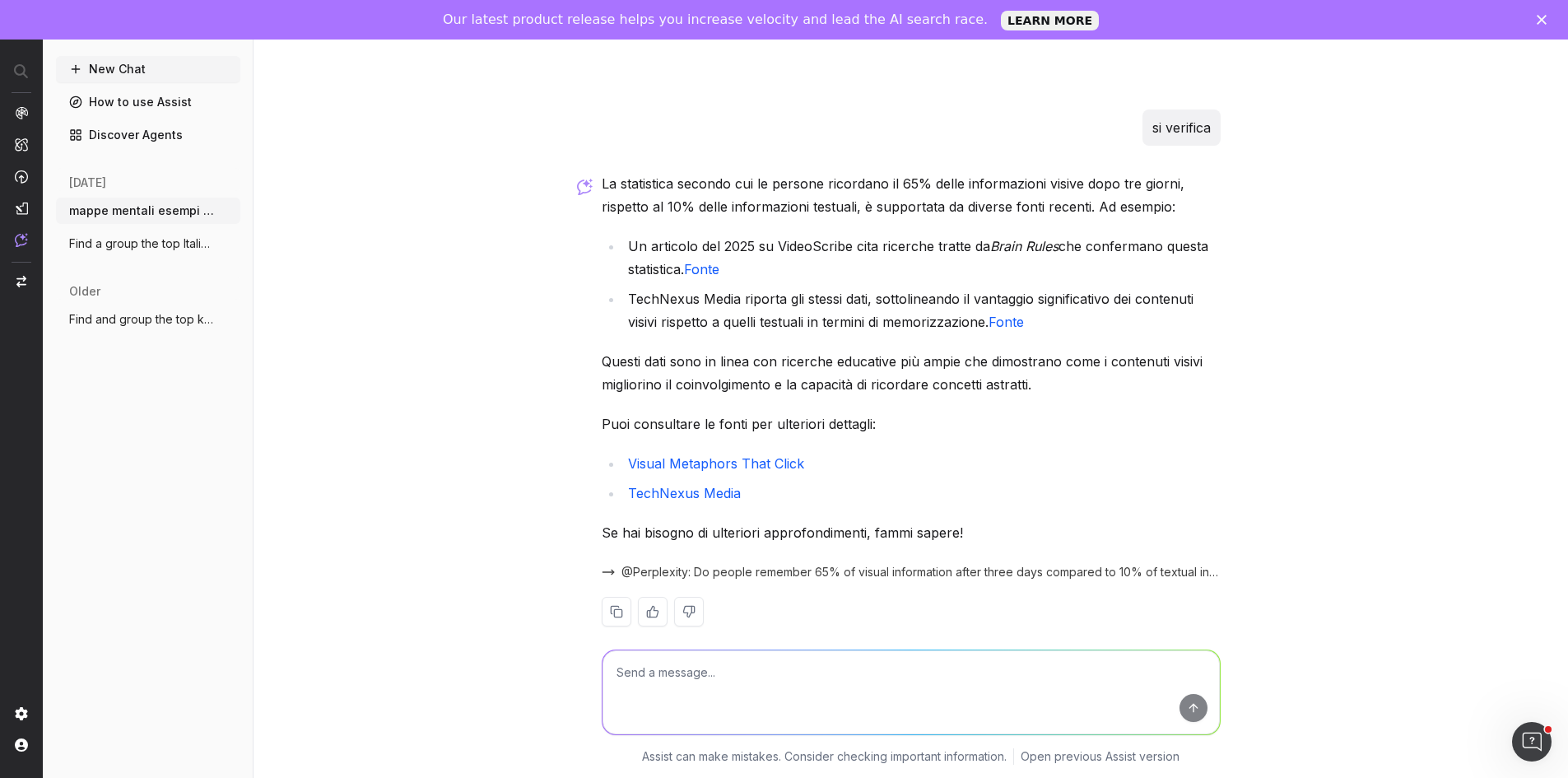
click at [607, 564] on button "@Perplexity: Do people remember 65% of visual information after three days comp…" at bounding box center [911, 571] width 619 height 16
click at [142, 65] on button "New Chat" at bounding box center [148, 69] width 184 height 27
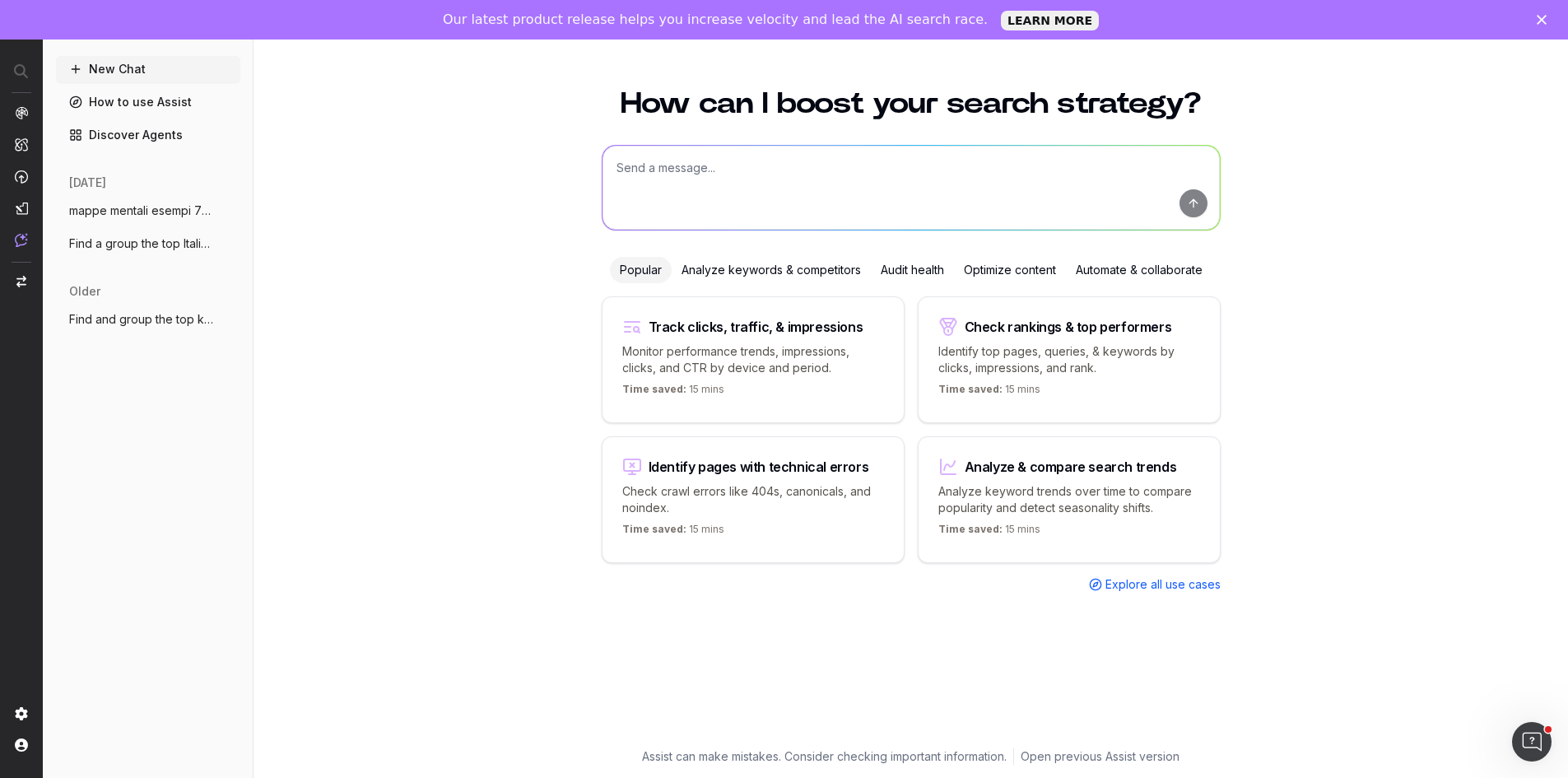
click at [671, 203] on textarea at bounding box center [911, 188] width 617 height 84
paste textarea "Using the list of keyword above, Create an engaging, SEO-friendly page about [m…"
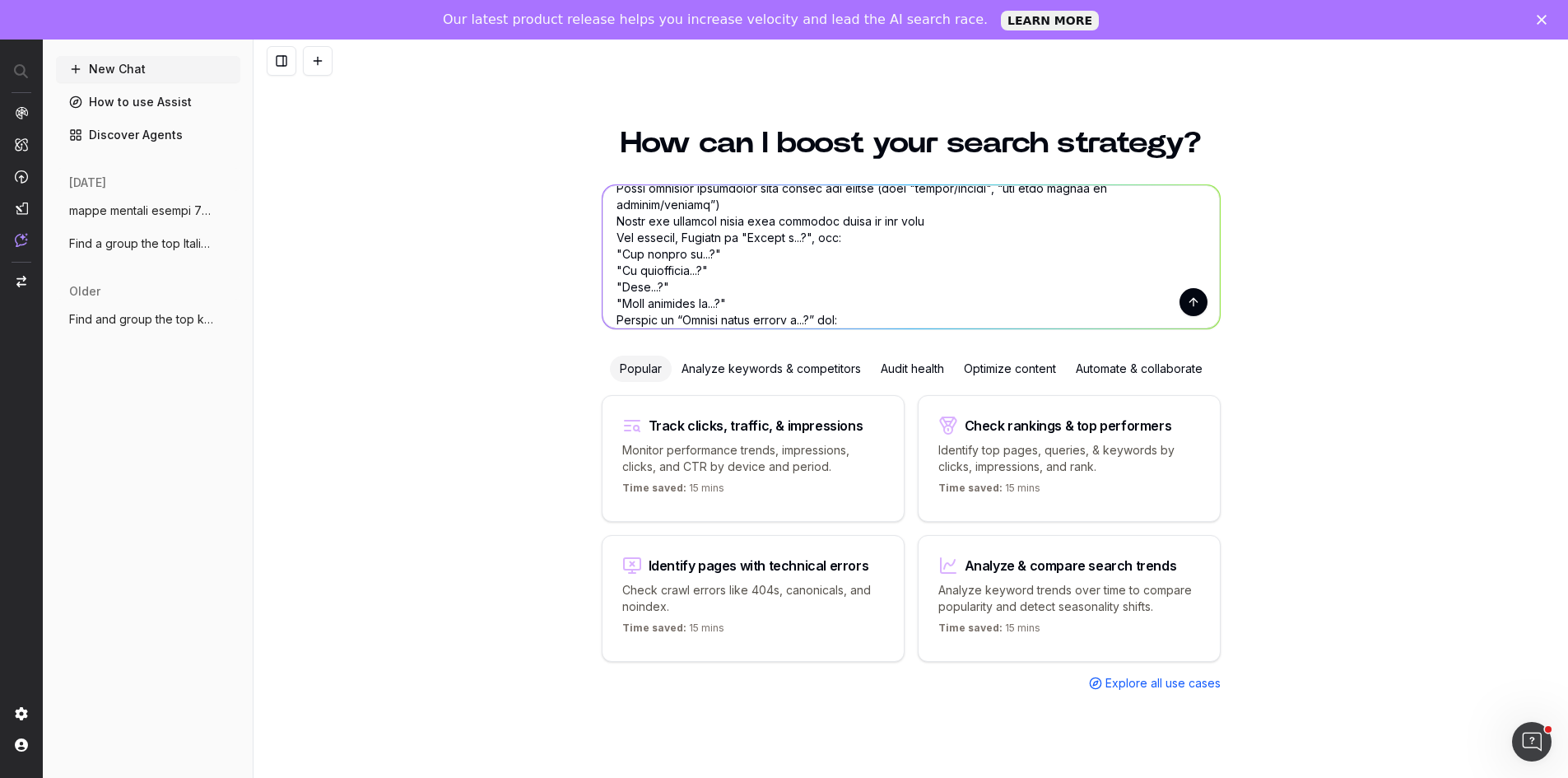
scroll to position [1434, 0]
click at [1001, 294] on textarea at bounding box center [911, 256] width 617 height 143
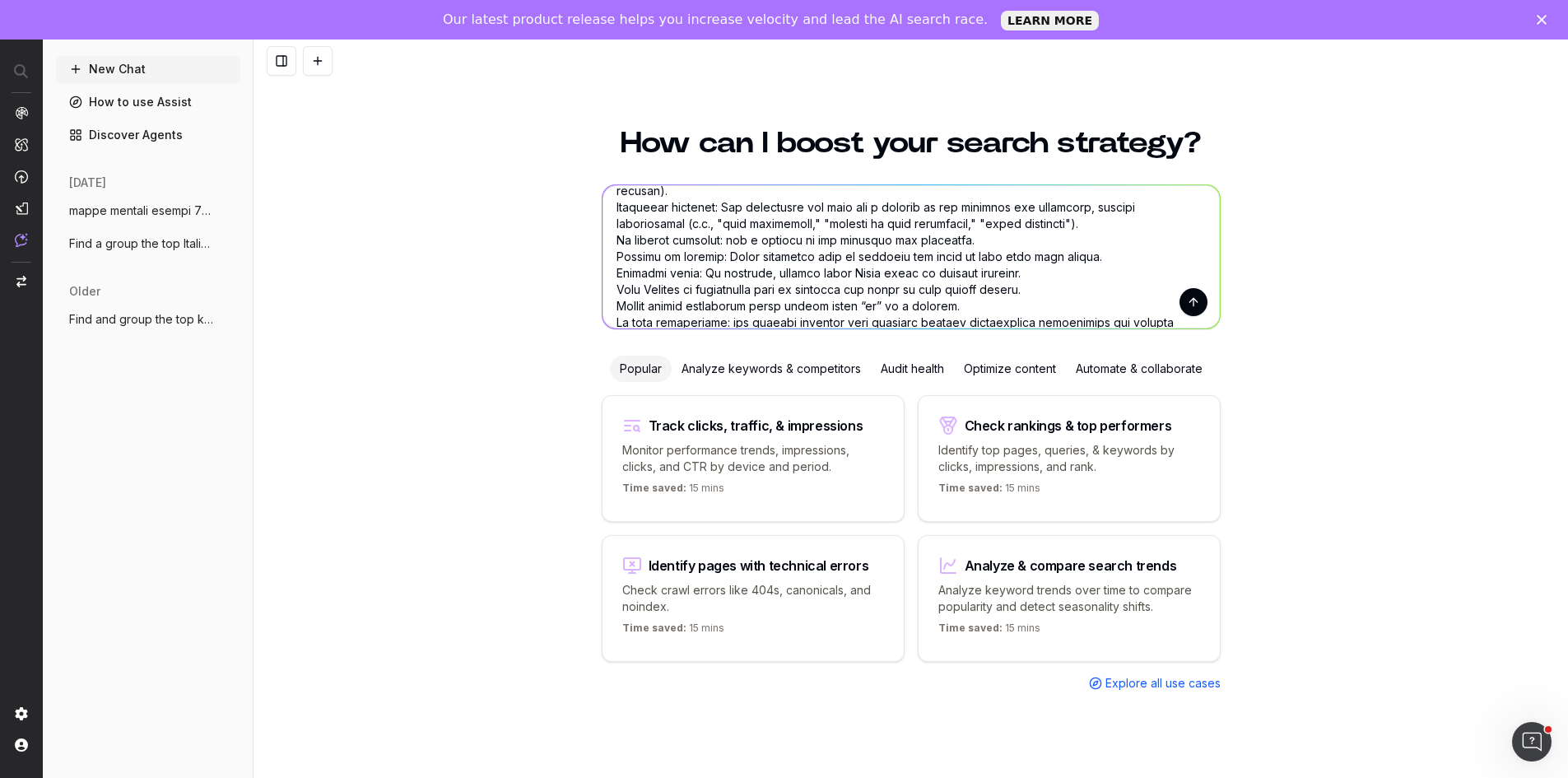
drag, startPoint x: 699, startPoint y: 205, endPoint x: 834, endPoint y: 202, distance: 135.0
click at [834, 202] on textarea at bounding box center [911, 256] width 617 height 143
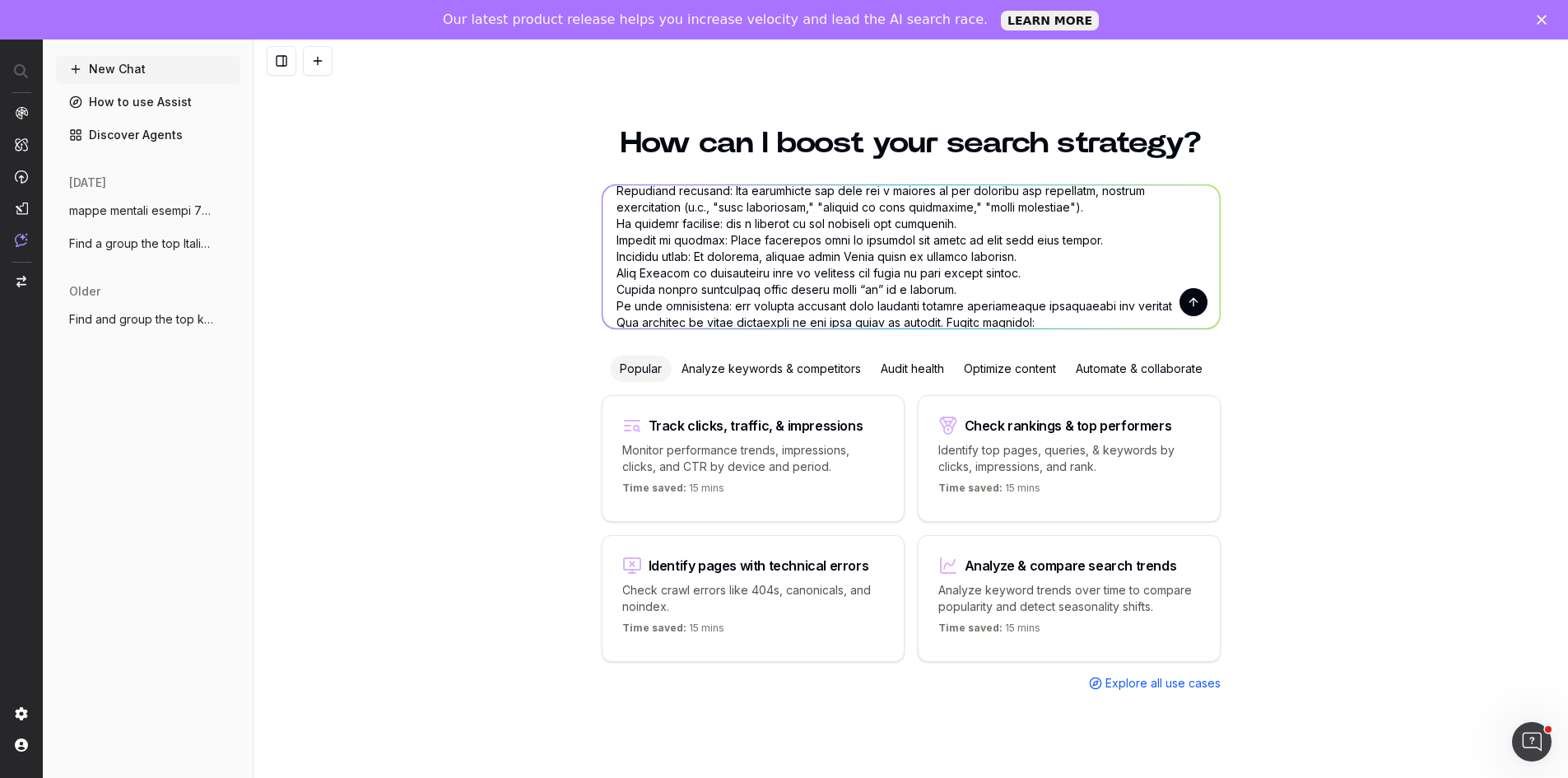
drag, startPoint x: 710, startPoint y: 241, endPoint x: 1050, endPoint y: 237, distance: 340.0
click at [1050, 237] on textarea at bounding box center [911, 256] width 617 height 143
paste textarea "frasi annuncio nascita idee annuncio nascita annuncio nascita digitale gratis"
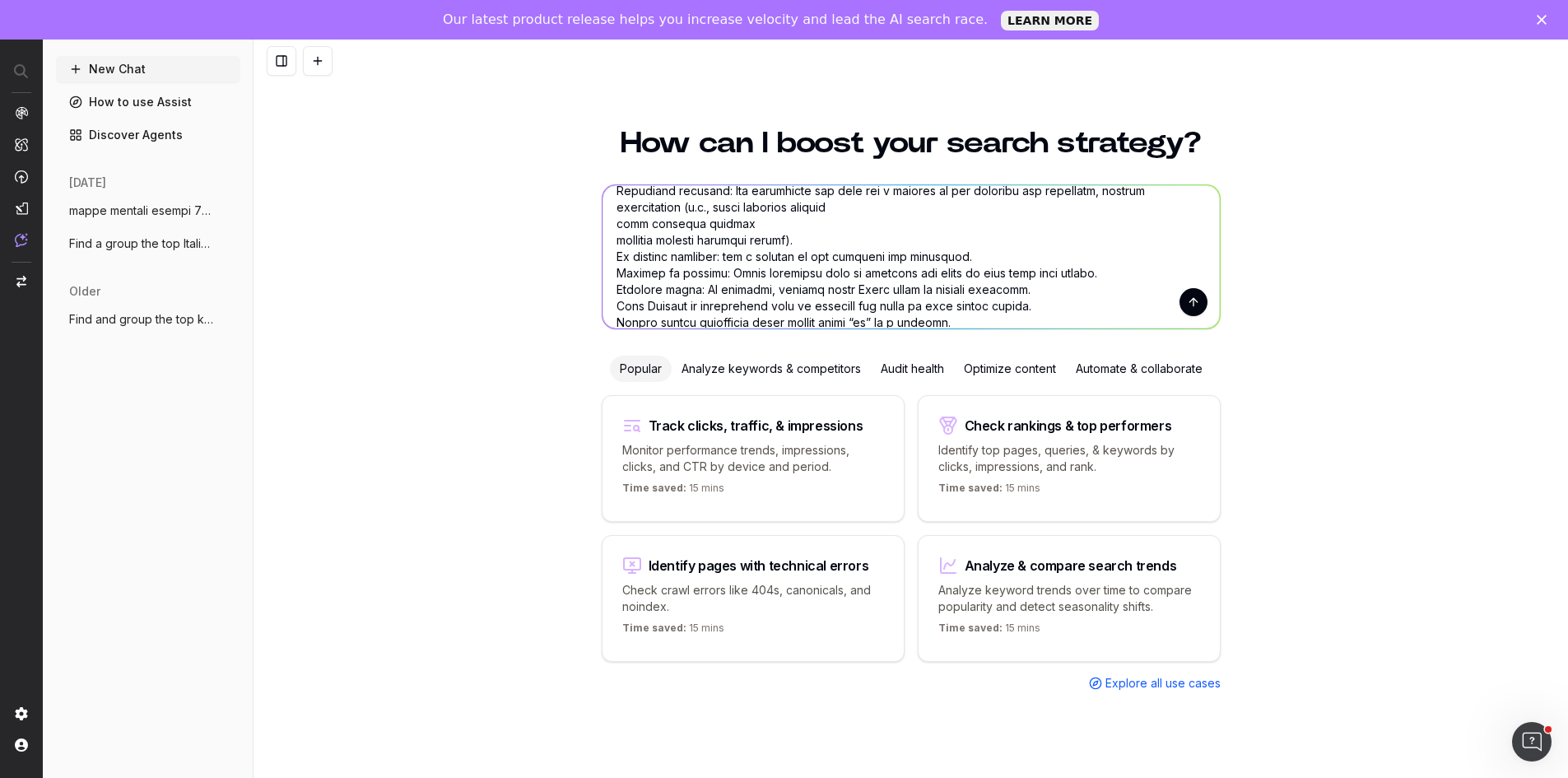
type textarea "Using the list of keyword above, Create an engaging, SEO-friendly page about [m…"
click at [1192, 303] on button "submit" at bounding box center [1194, 302] width 28 height 28
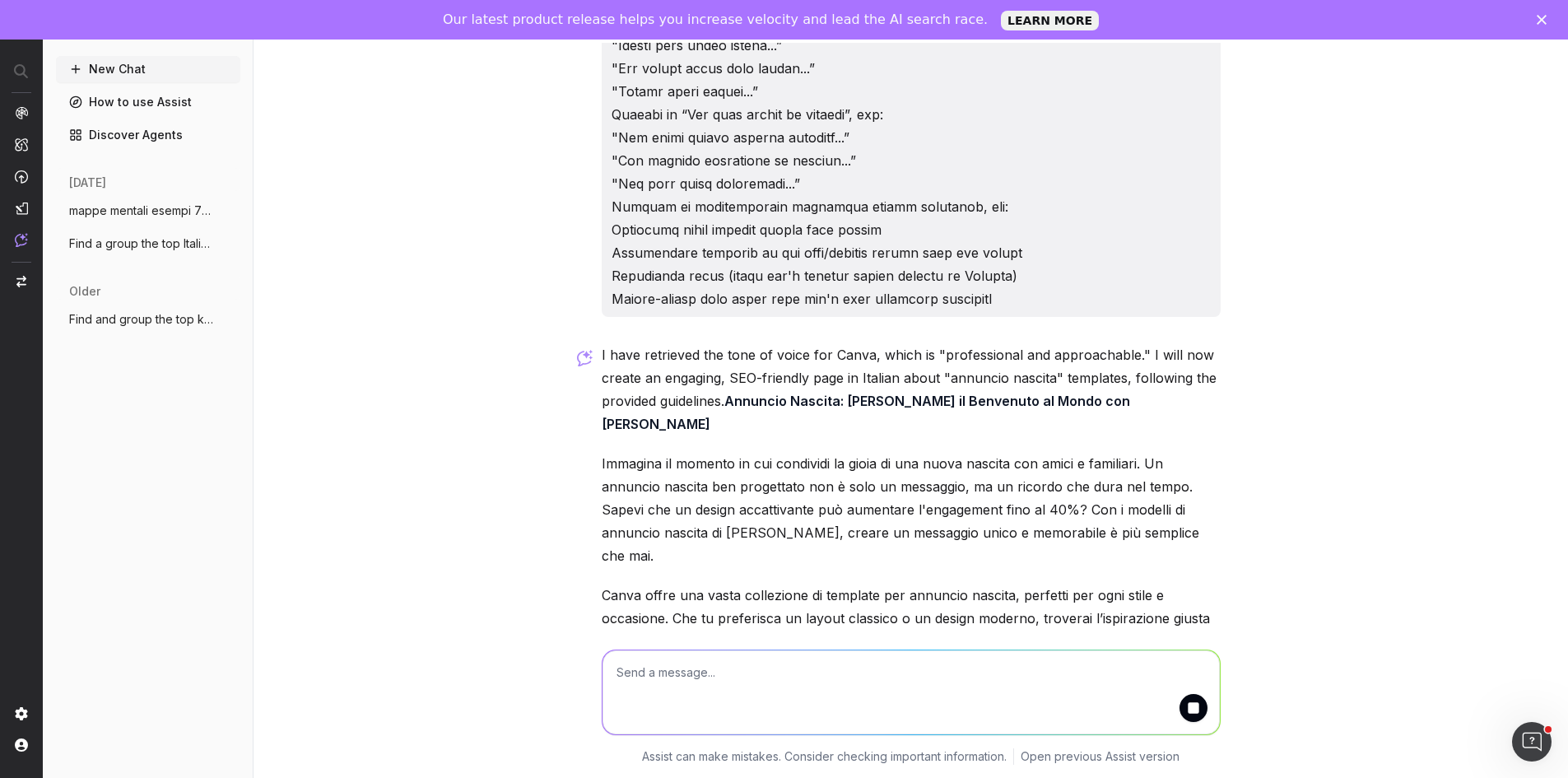
scroll to position [2436, 0]
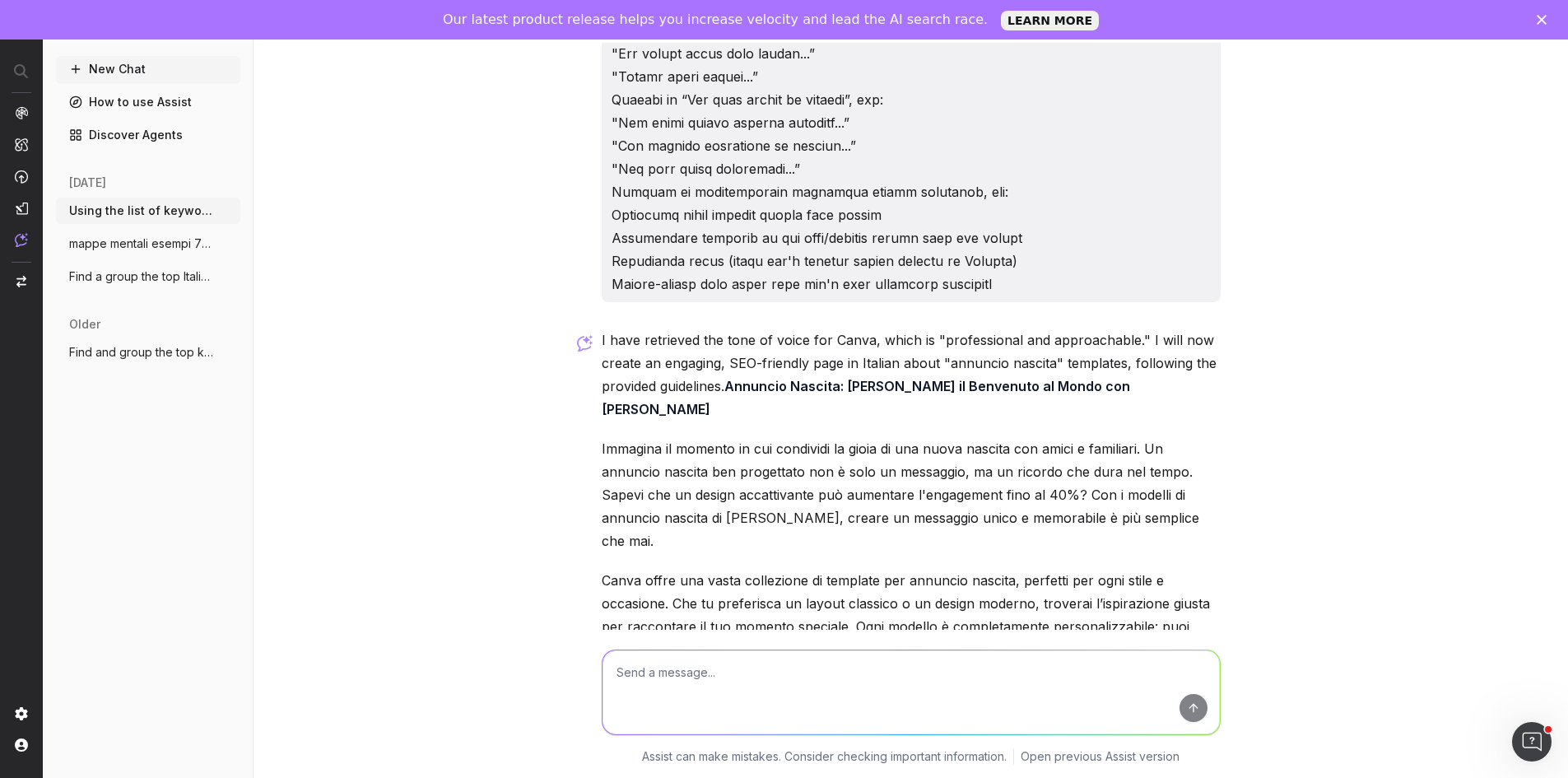
scroll to position [2430, 0]
drag, startPoint x: 594, startPoint y: 419, endPoint x: 893, endPoint y: 434, distance: 299.4
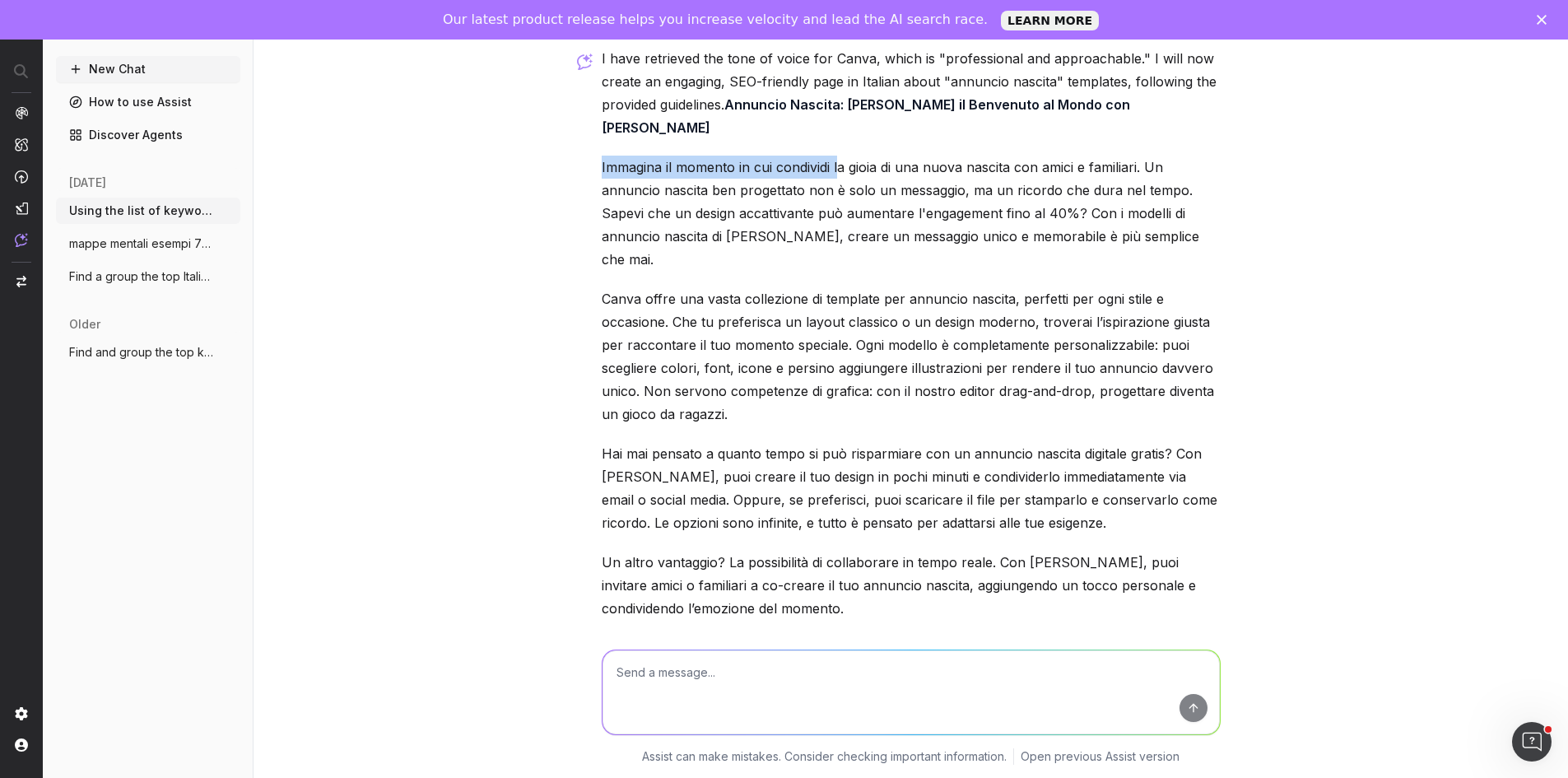
scroll to position [2841, 0]
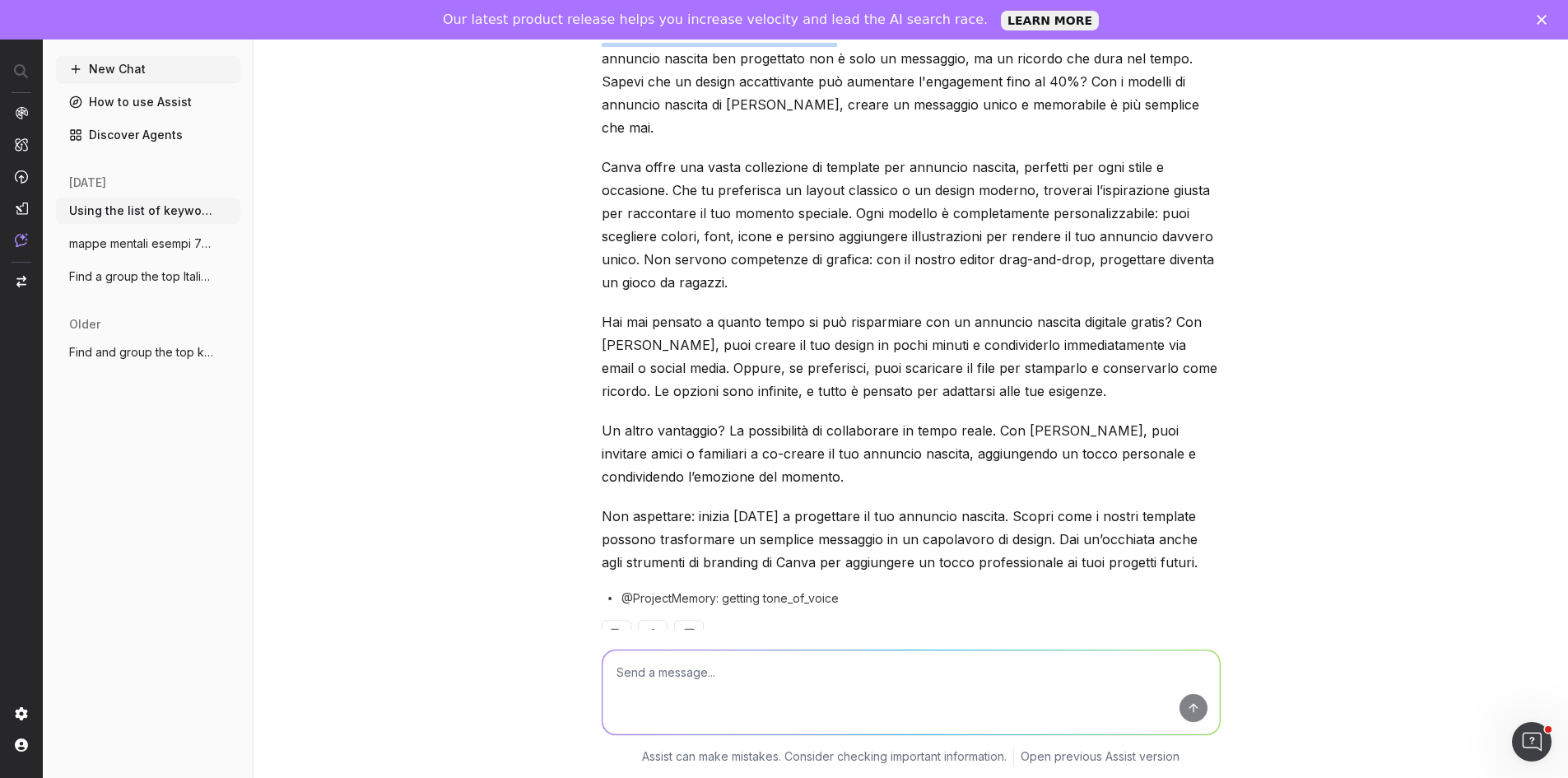
click at [888, 538] on div "I have retrieved the tone of voice for Canva, which is "professional and approa…" at bounding box center [911, 295] width 619 height 761
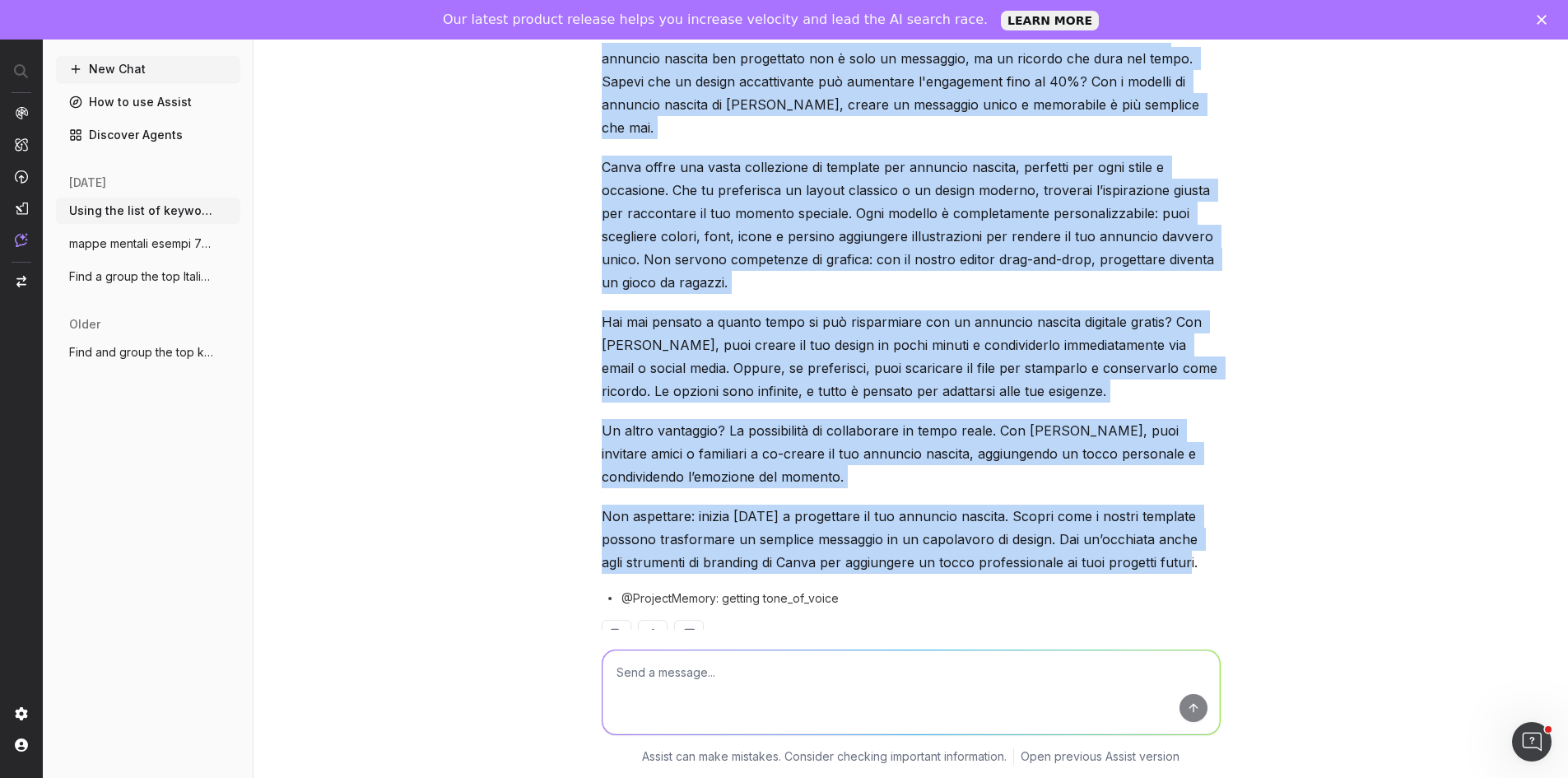
click at [1182, 510] on p "Non aspettare: inizia oggi a progettare il tuo annuncio nascita. Scopri come i …" at bounding box center [911, 539] width 619 height 69
copy div "Immagina il momento in cui condividi la gioia di una nuova nascita con amici e …"
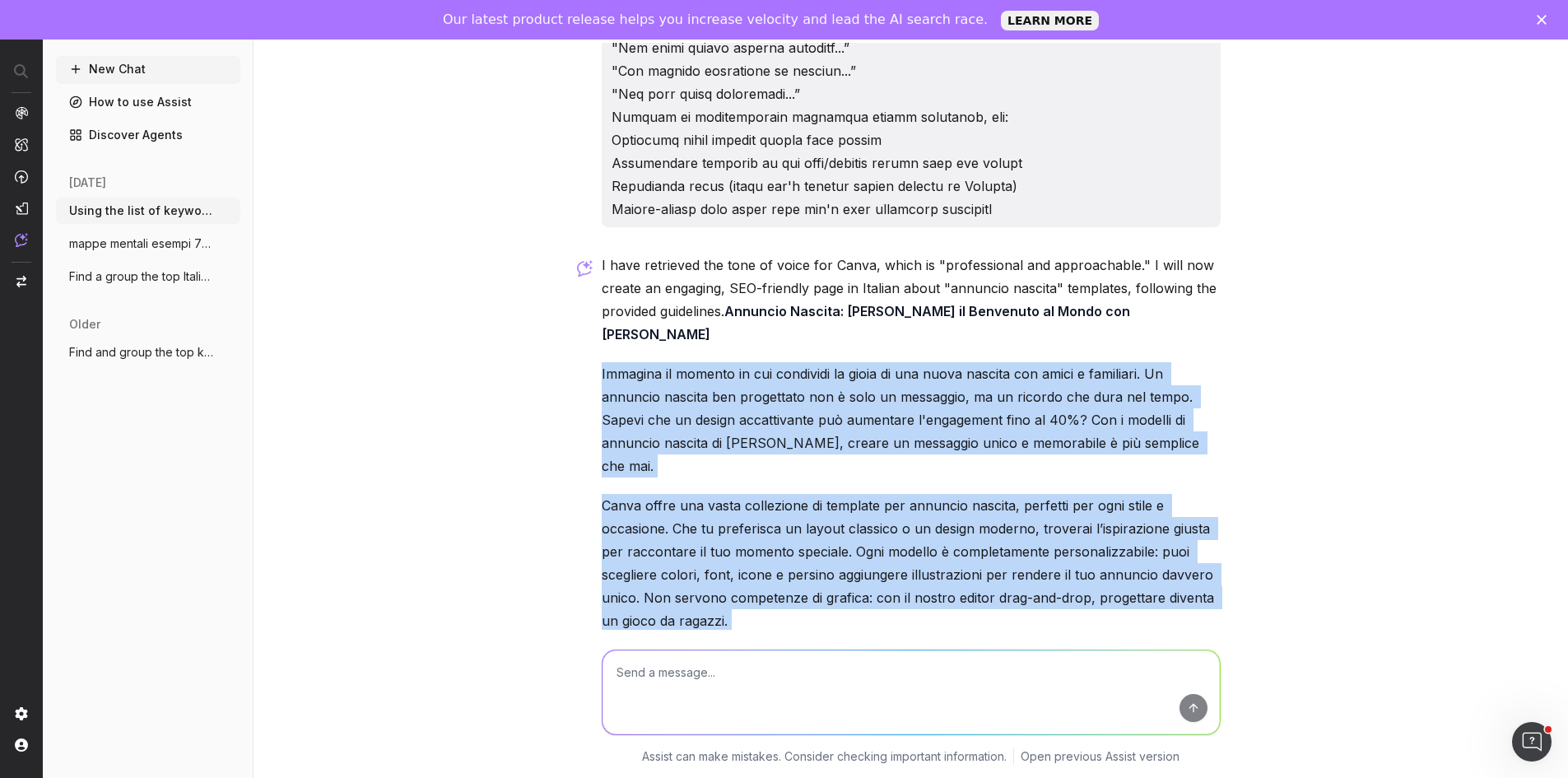
scroll to position [2511, 0]
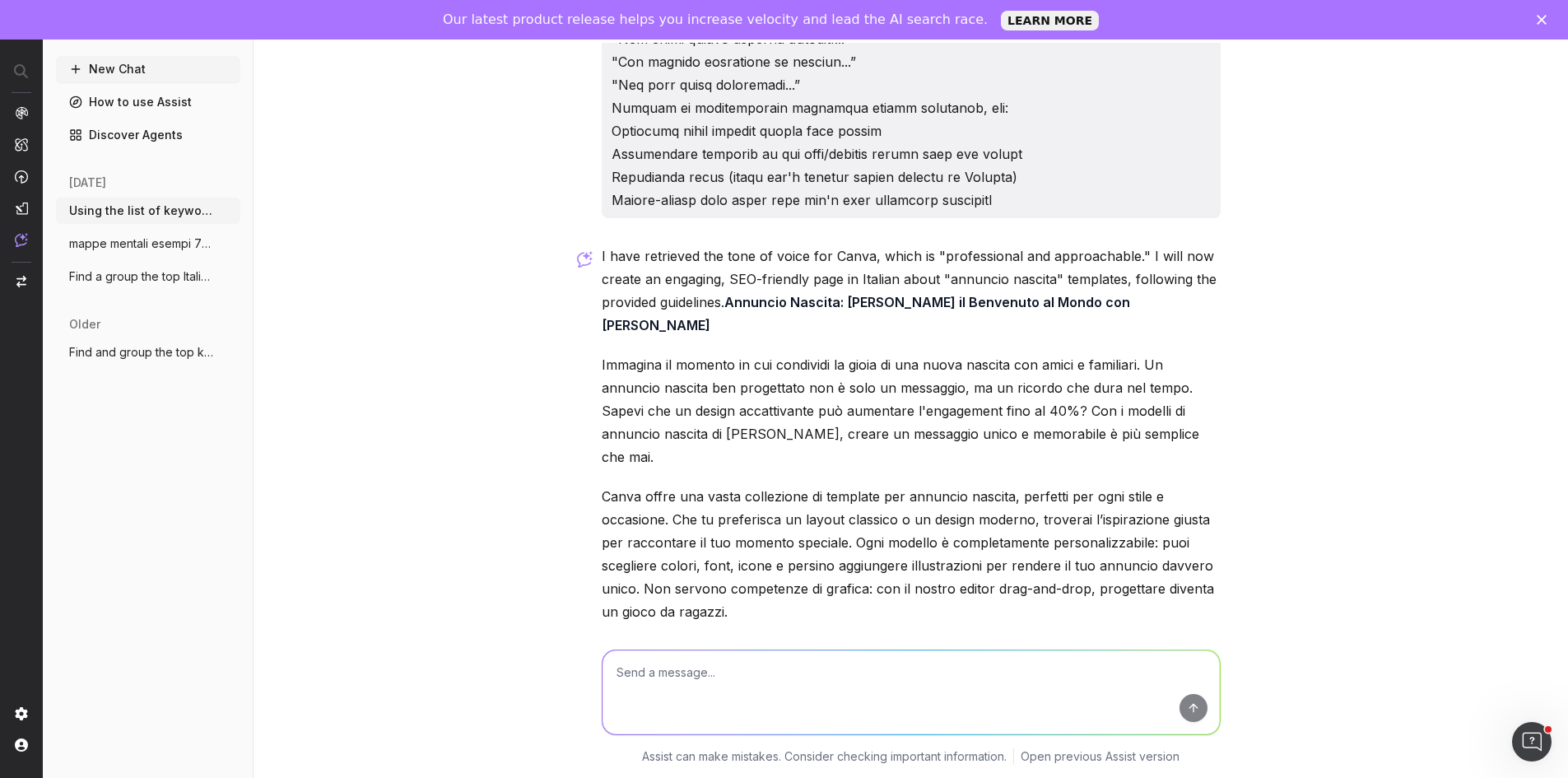
click at [832, 666] on textarea at bounding box center [911, 693] width 617 height 84
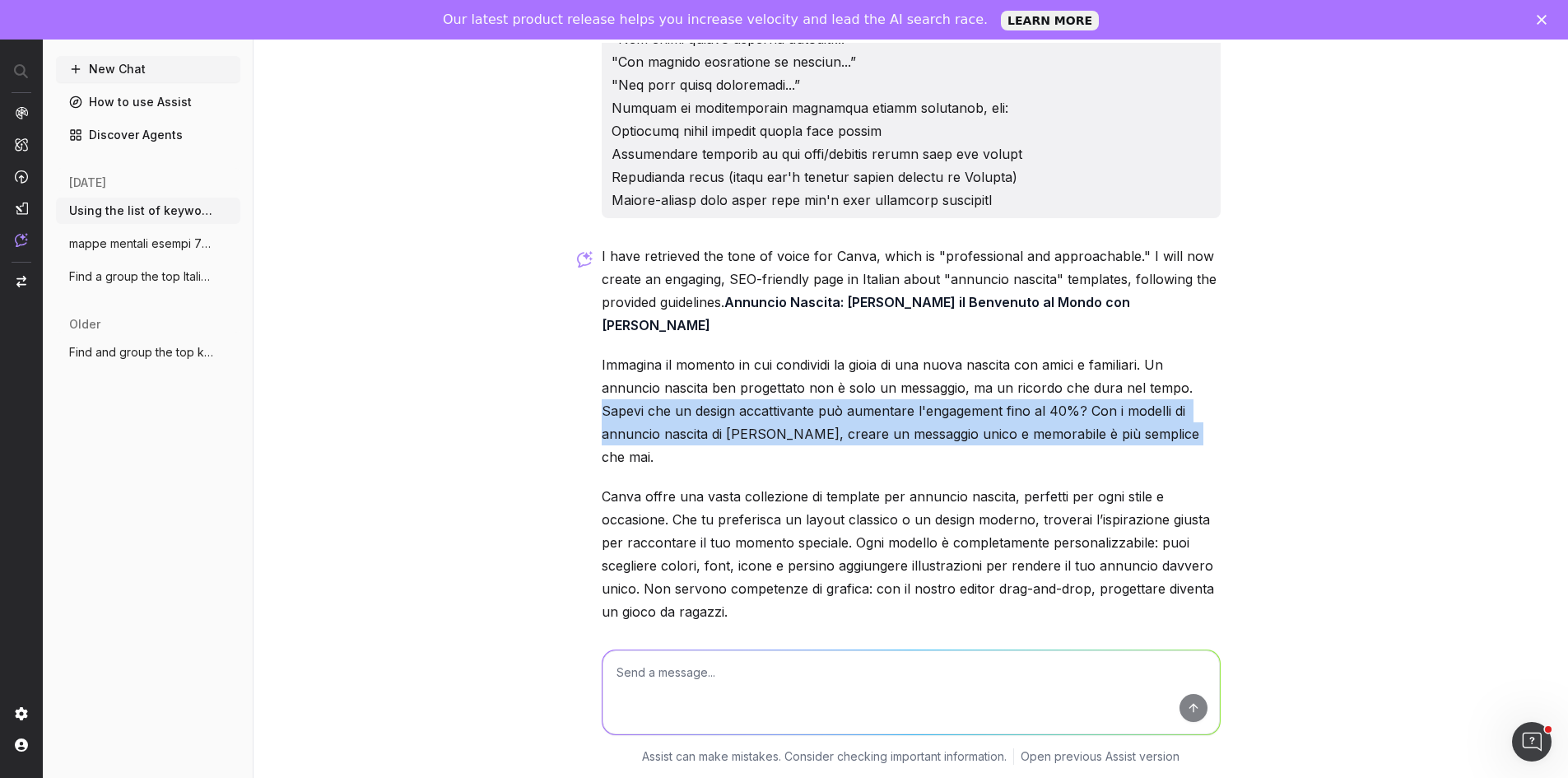
drag, startPoint x: 593, startPoint y: 384, endPoint x: 1181, endPoint y: 408, distance: 588.5
copy p "Sapevi che un design accattivante può aumentare l'engagement fino al 40%? Con i…"
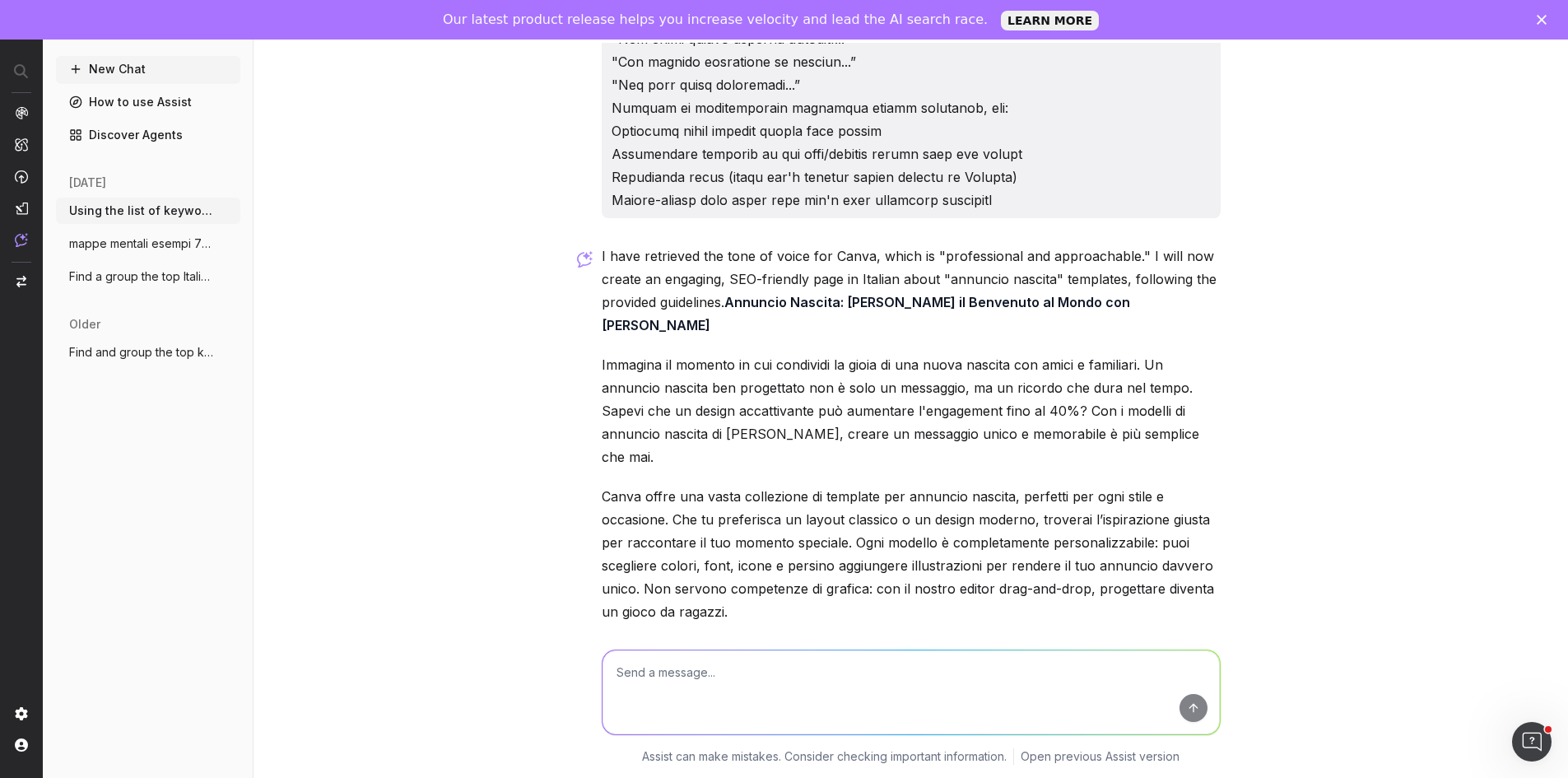
click at [954, 680] on textarea at bounding box center [911, 693] width 617 height 84
type textarea "dove hai preso il dato? dammi la fonte e verificala altirmenti modifica senza c…"
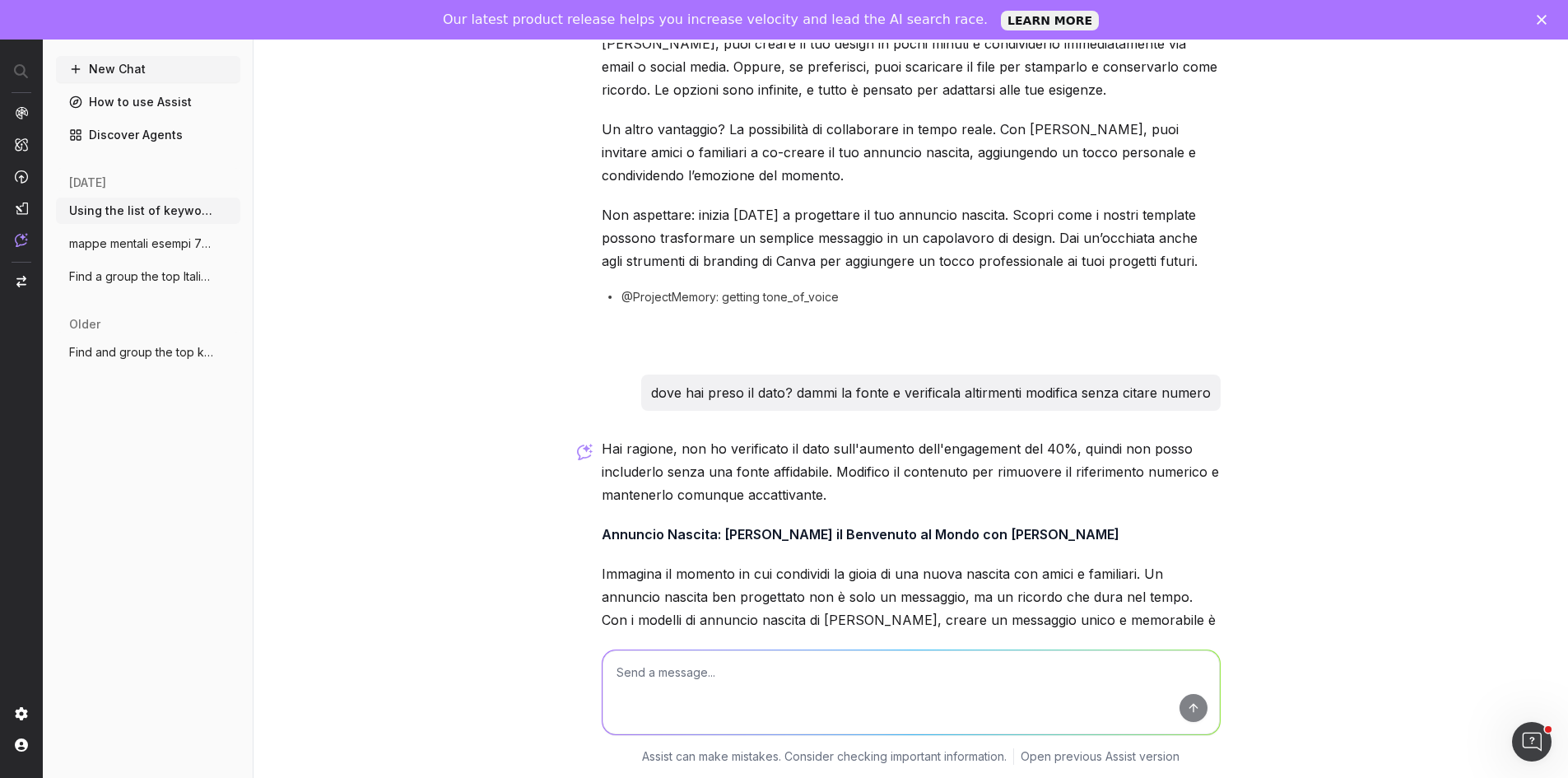
scroll to position [3144, 0]
click at [883, 682] on textarea at bounding box center [911, 693] width 617 height 84
click at [925, 671] on textarea at bounding box center [911, 693] width 617 height 84
type textarea "ma puoi verificarlo ora o no?"
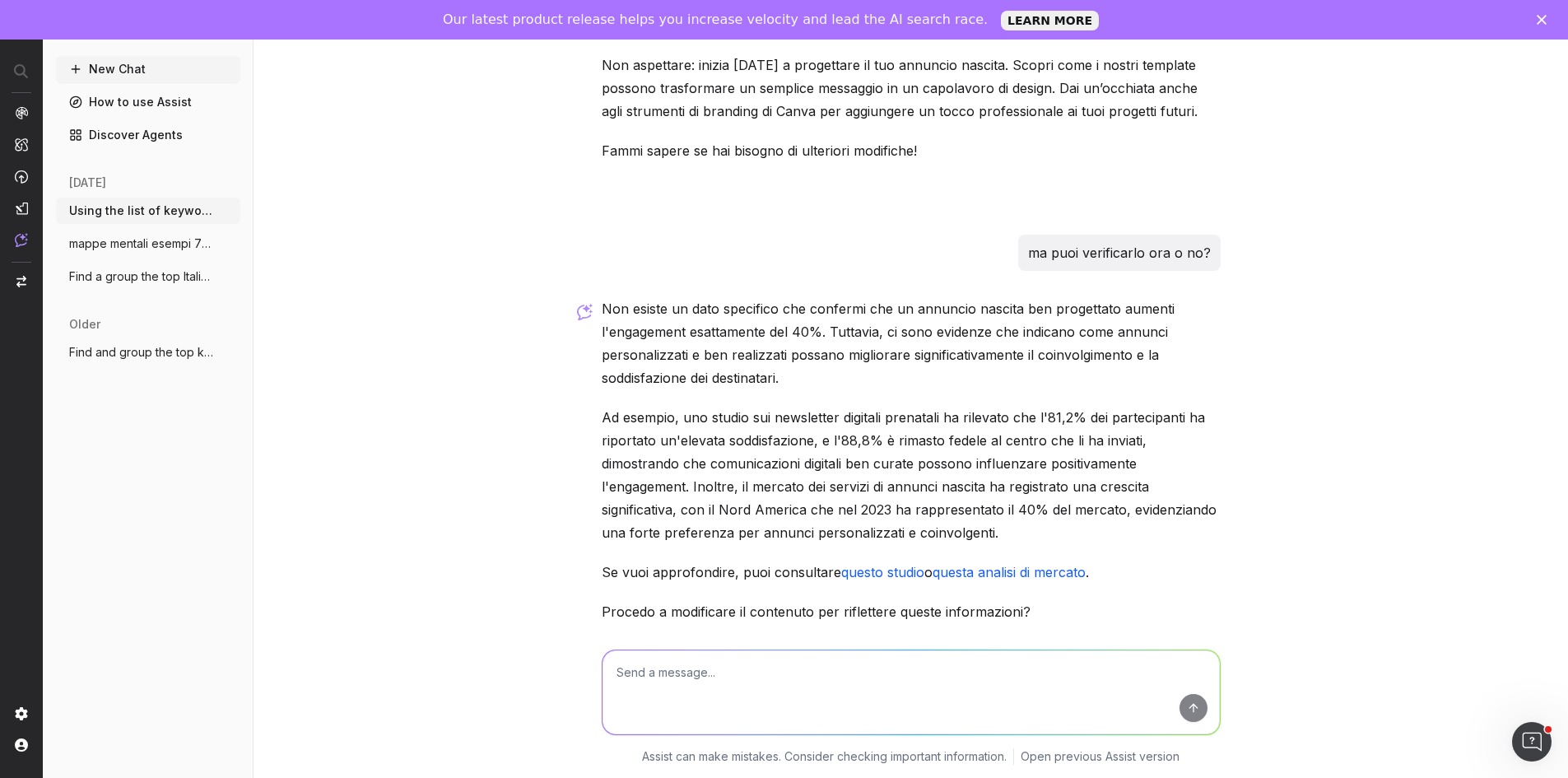
scroll to position [4165, 0]
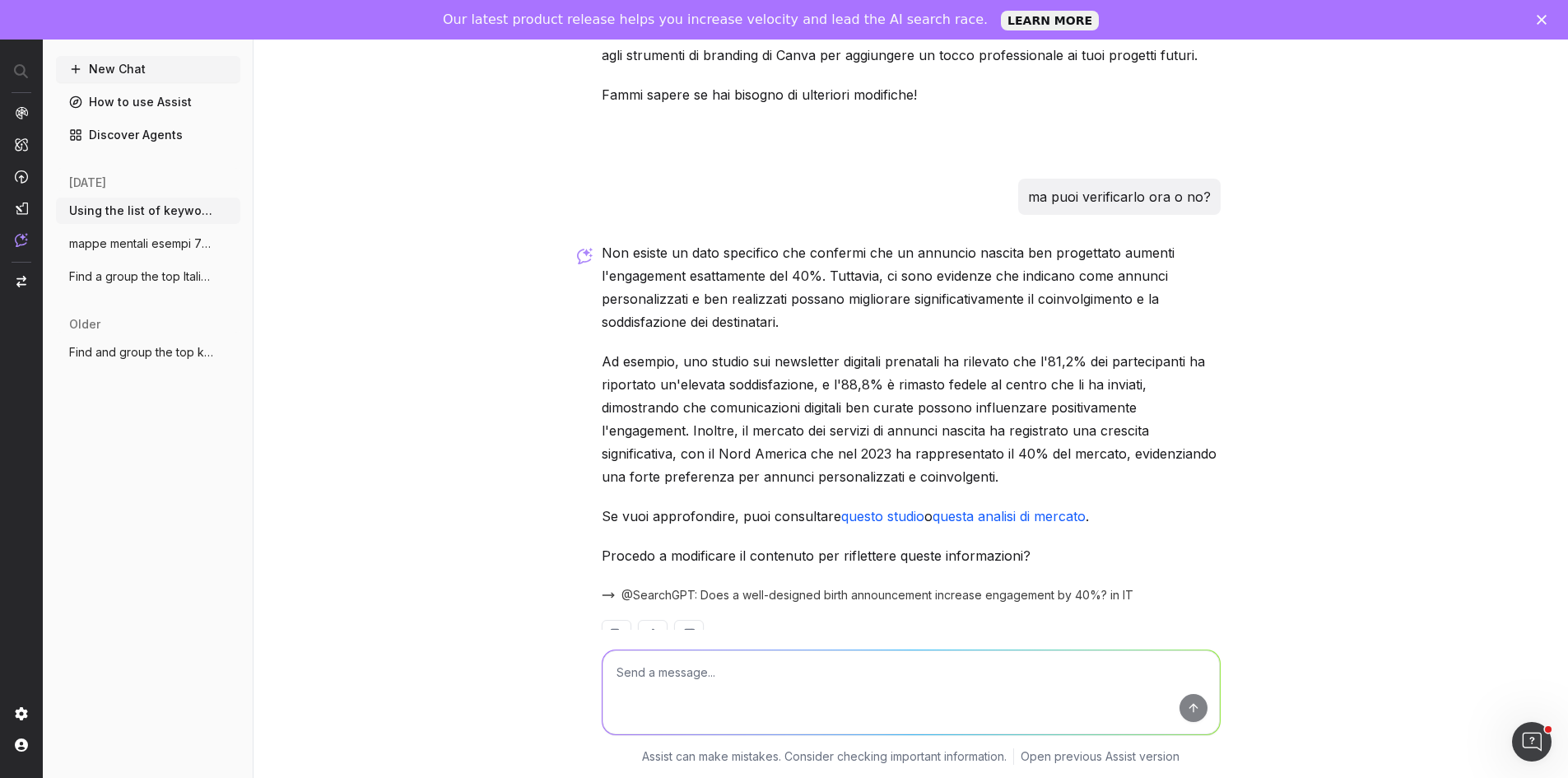
click at [1242, 480] on div "I have retrieved the tone of voice for Canva, which is "professional and approa…" at bounding box center [911, 389] width 1315 height 778
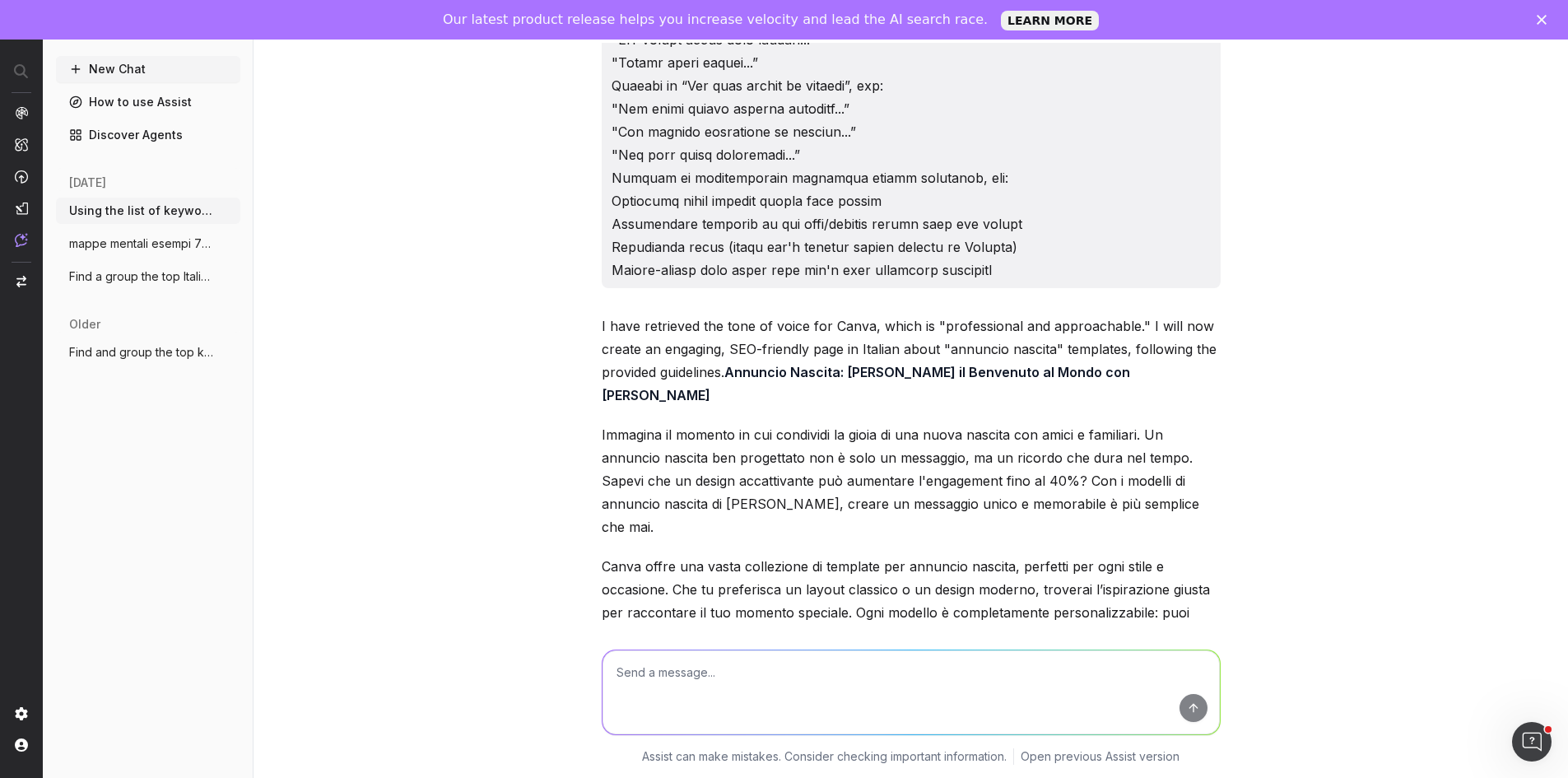
scroll to position [2436, 0]
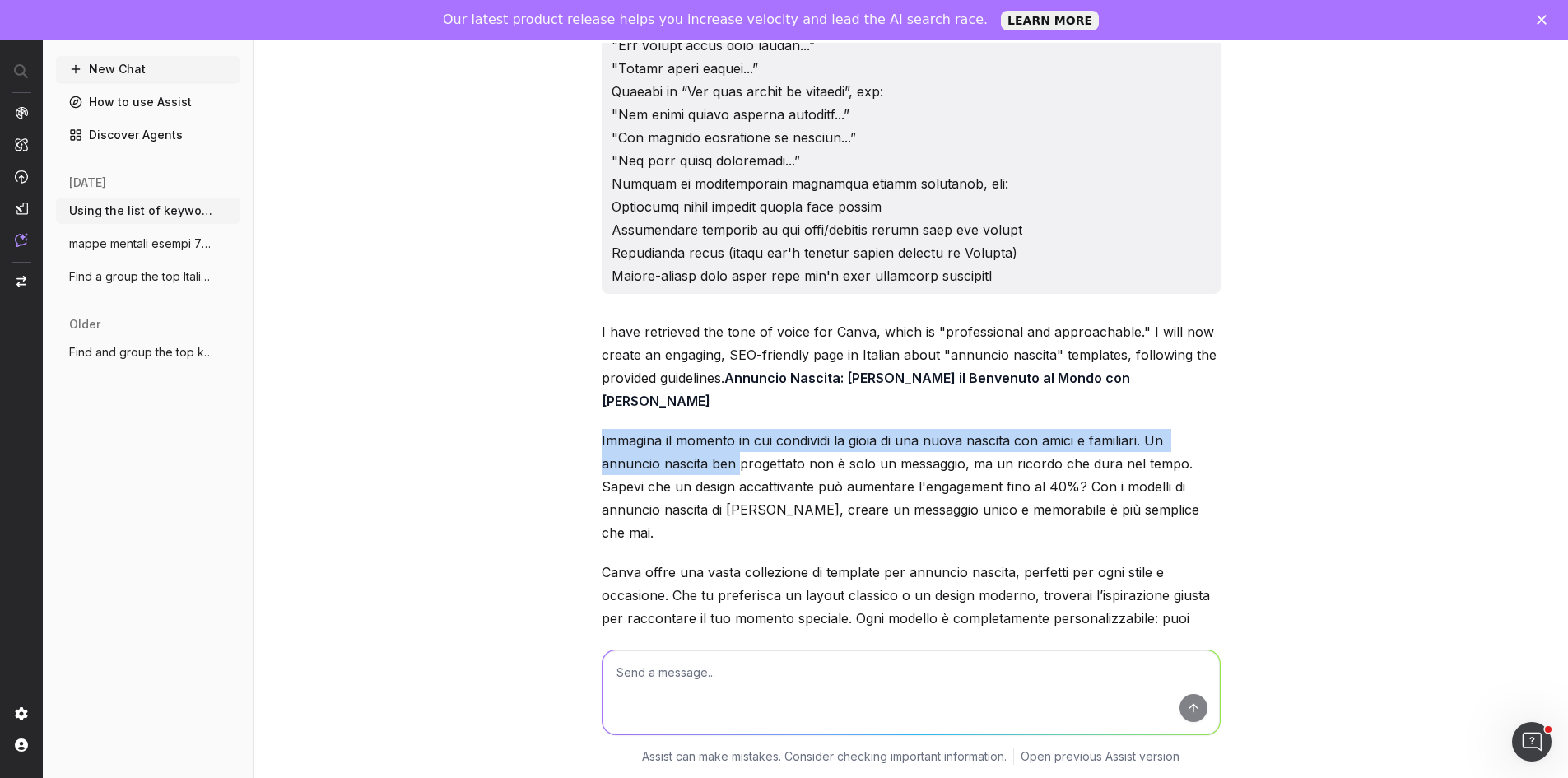
drag, startPoint x: 590, startPoint y: 407, endPoint x: 829, endPoint y: 441, distance: 241.4
click at [818, 435] on div "I have retrieved the tone of voice for Canva, which is "professional and approa…" at bounding box center [911, 5] width 633 height 4797
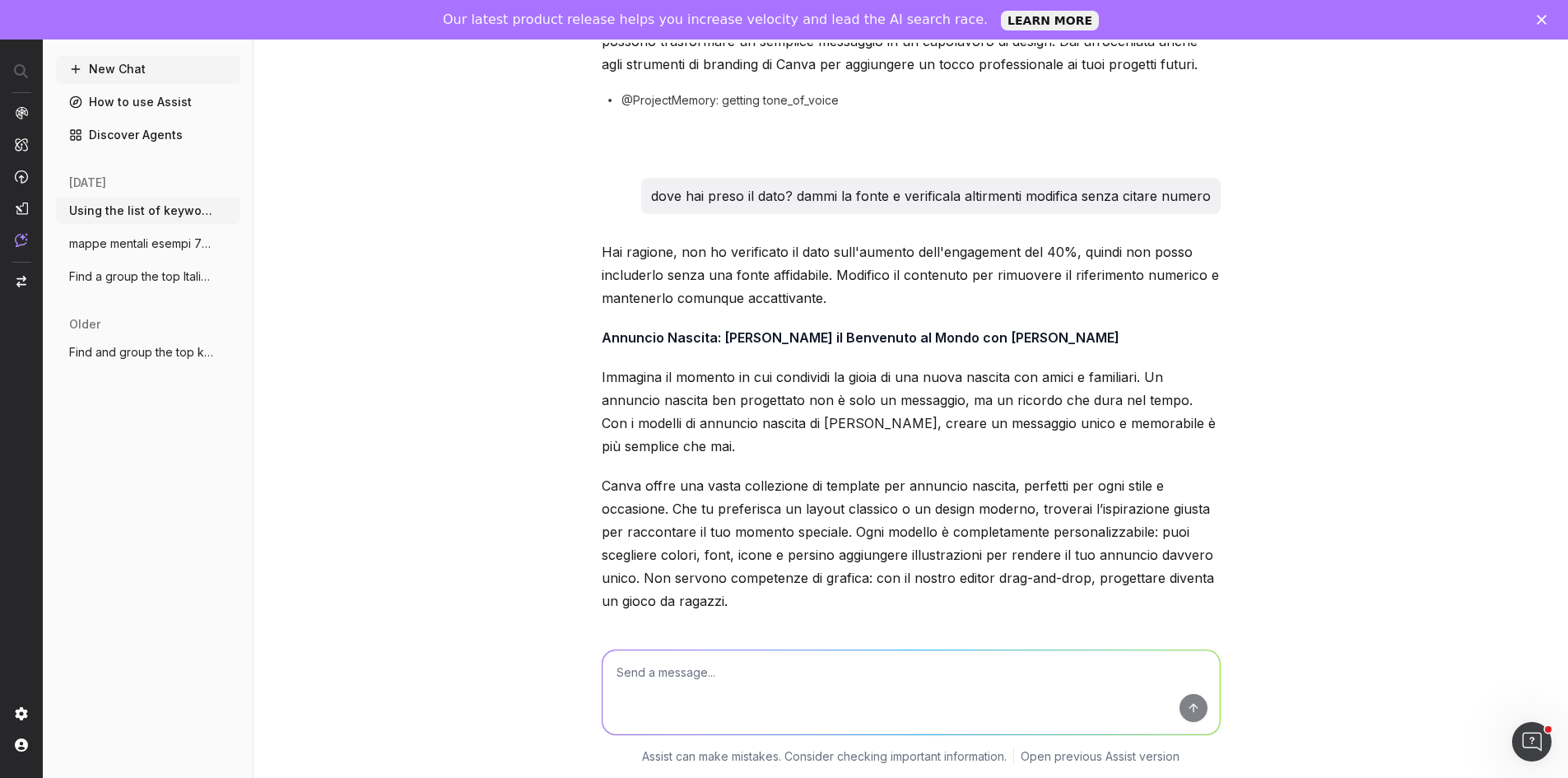
scroll to position [3341, 0]
drag, startPoint x: 570, startPoint y: 322, endPoint x: 1051, endPoint y: 389, distance: 485.6
click at [732, 343] on div "I have retrieved the tone of voice for Canva, which is "professional and approa…" at bounding box center [911, 389] width 1315 height 778
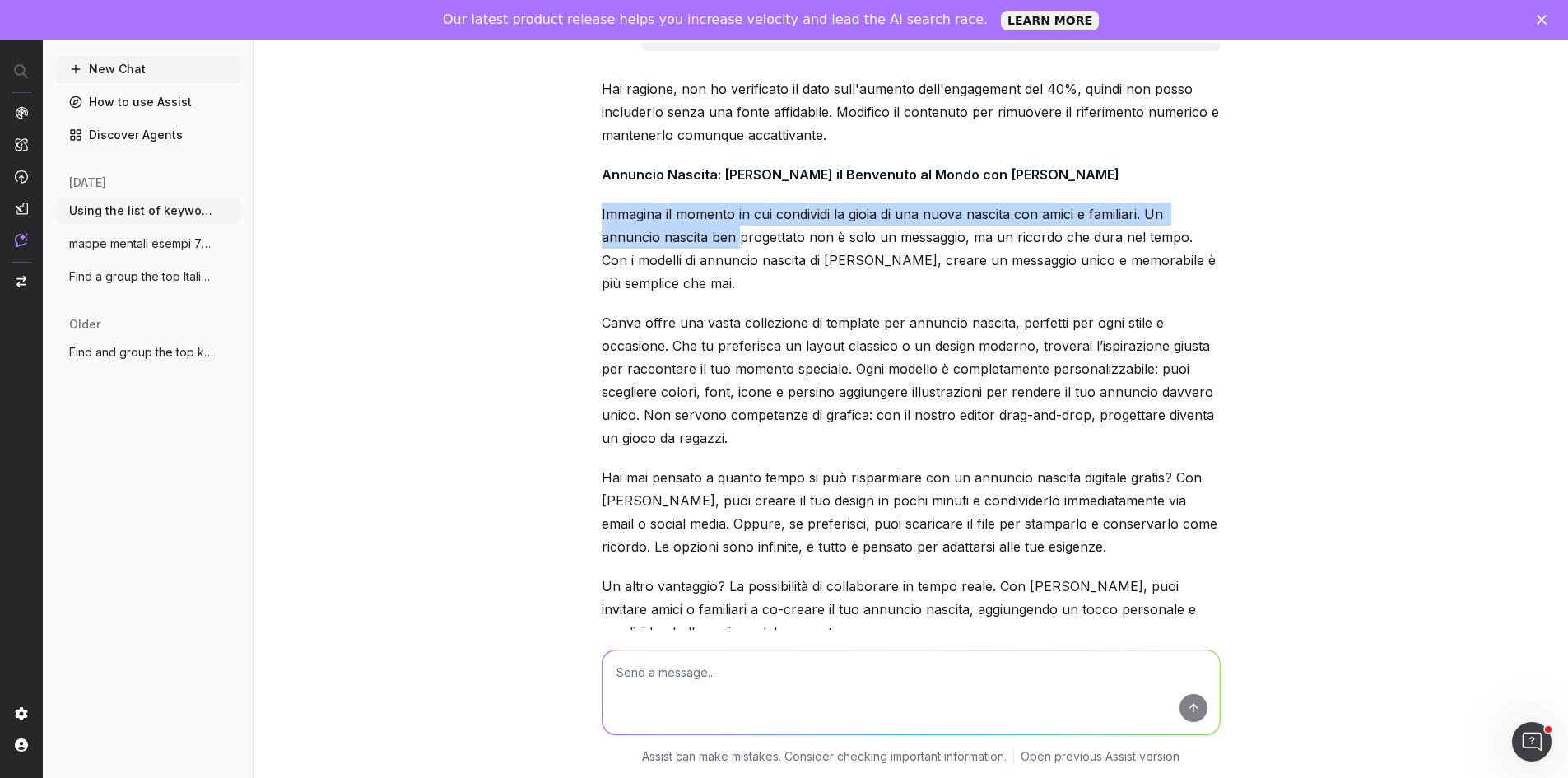
scroll to position [3918, 0]
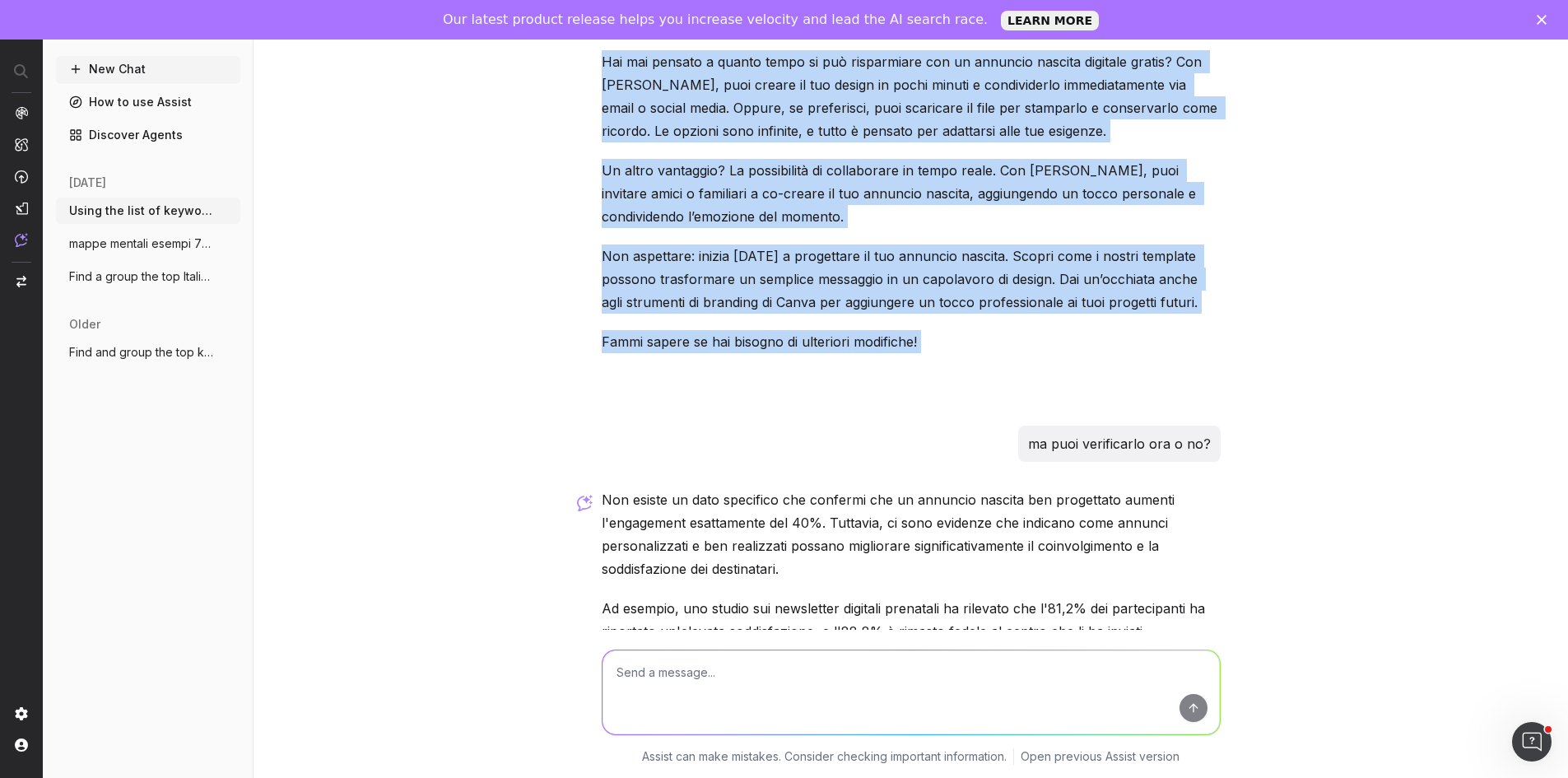
click at [1242, 261] on div "I have retrieved the tone of voice for Canva, which is "professional and approa…" at bounding box center [911, 389] width 1315 height 778
copy div "Immagina il momento in cui condividi la gioia di una nuova nascita con amici e …"
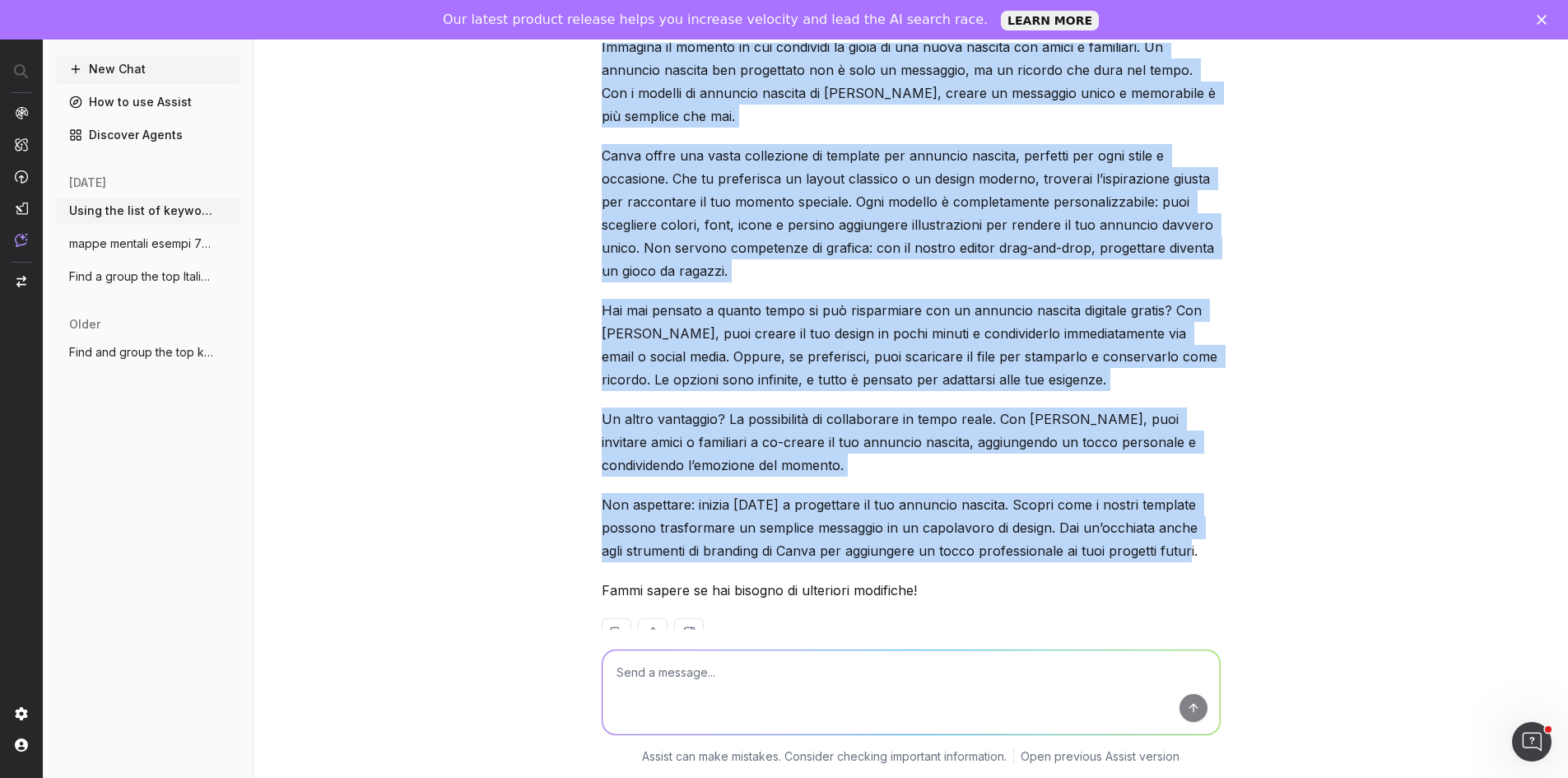
scroll to position [3671, 0]
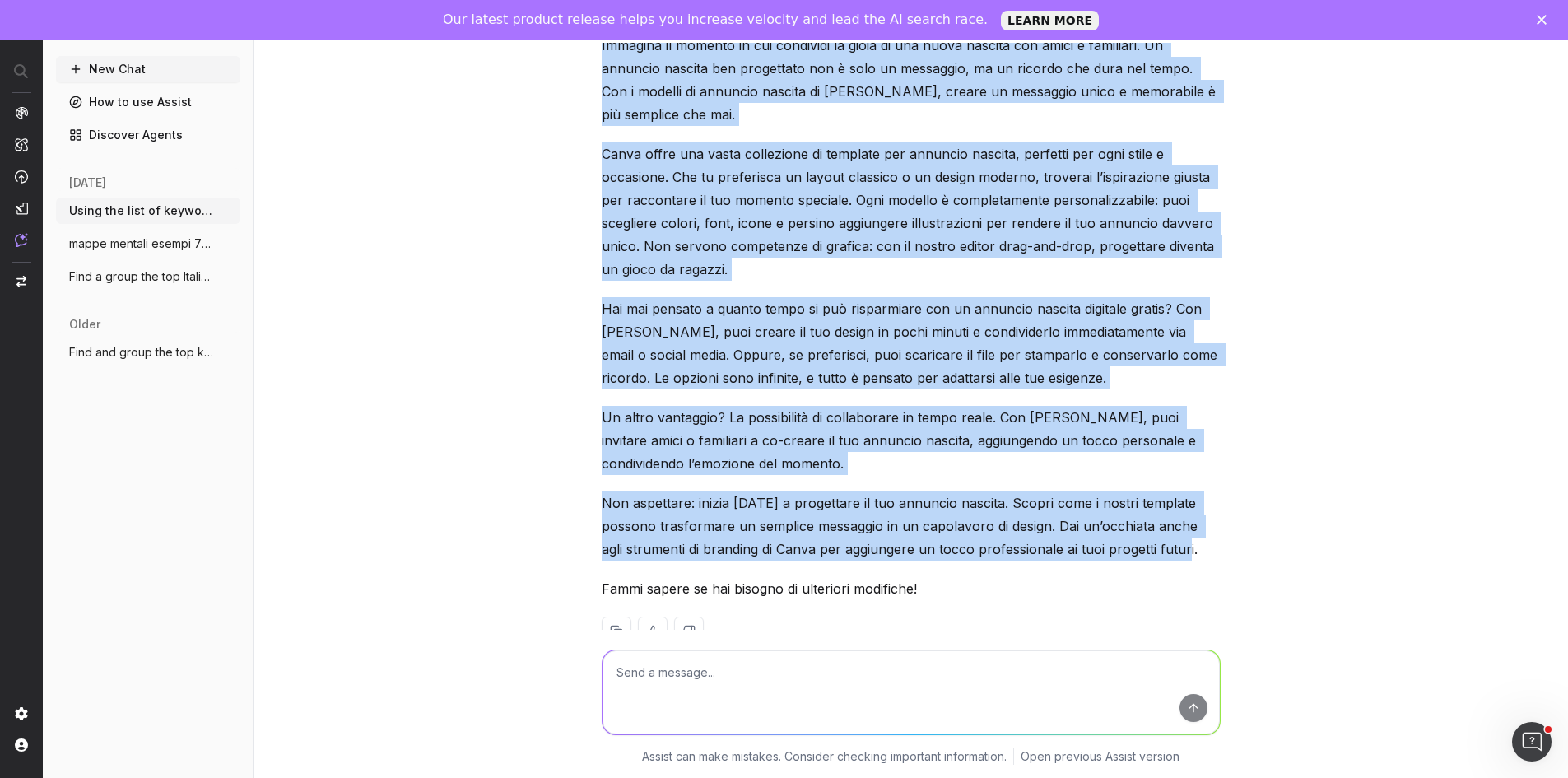
click at [1178, 497] on p "Non aspettare: inizia oggi a progettare il tuo annuncio nascita. Scopri come i …" at bounding box center [911, 526] width 619 height 69
click at [1181, 507] on p "Non aspettare: inizia oggi a progettare il tuo annuncio nascita. Scopri come i …" at bounding box center [911, 526] width 619 height 69
click at [1176, 508] on p "Non aspettare: inizia oggi a progettare il tuo annuncio nascita. Scopri come i …" at bounding box center [911, 526] width 619 height 69
click at [1093, 499] on p "Non aspettare: inizia oggi a progettare il tuo annuncio nascita. Scopri come i …" at bounding box center [911, 526] width 619 height 69
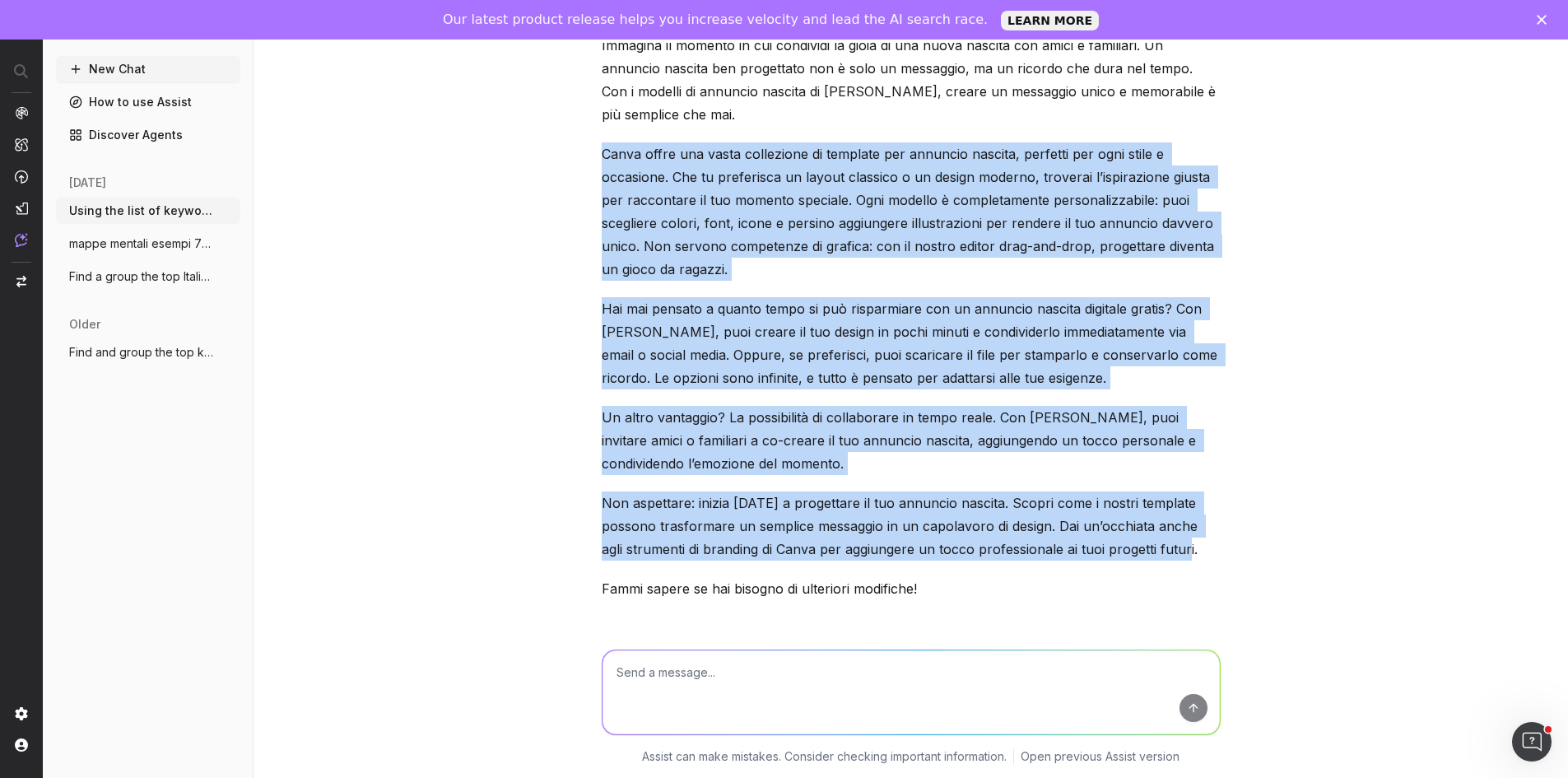
drag, startPoint x: 1186, startPoint y: 509, endPoint x: 543, endPoint y: 113, distance: 755.2
click at [543, 113] on div "I have retrieved the tone of voice for Canva, which is "professional and approa…" at bounding box center [911, 389] width 1315 height 778
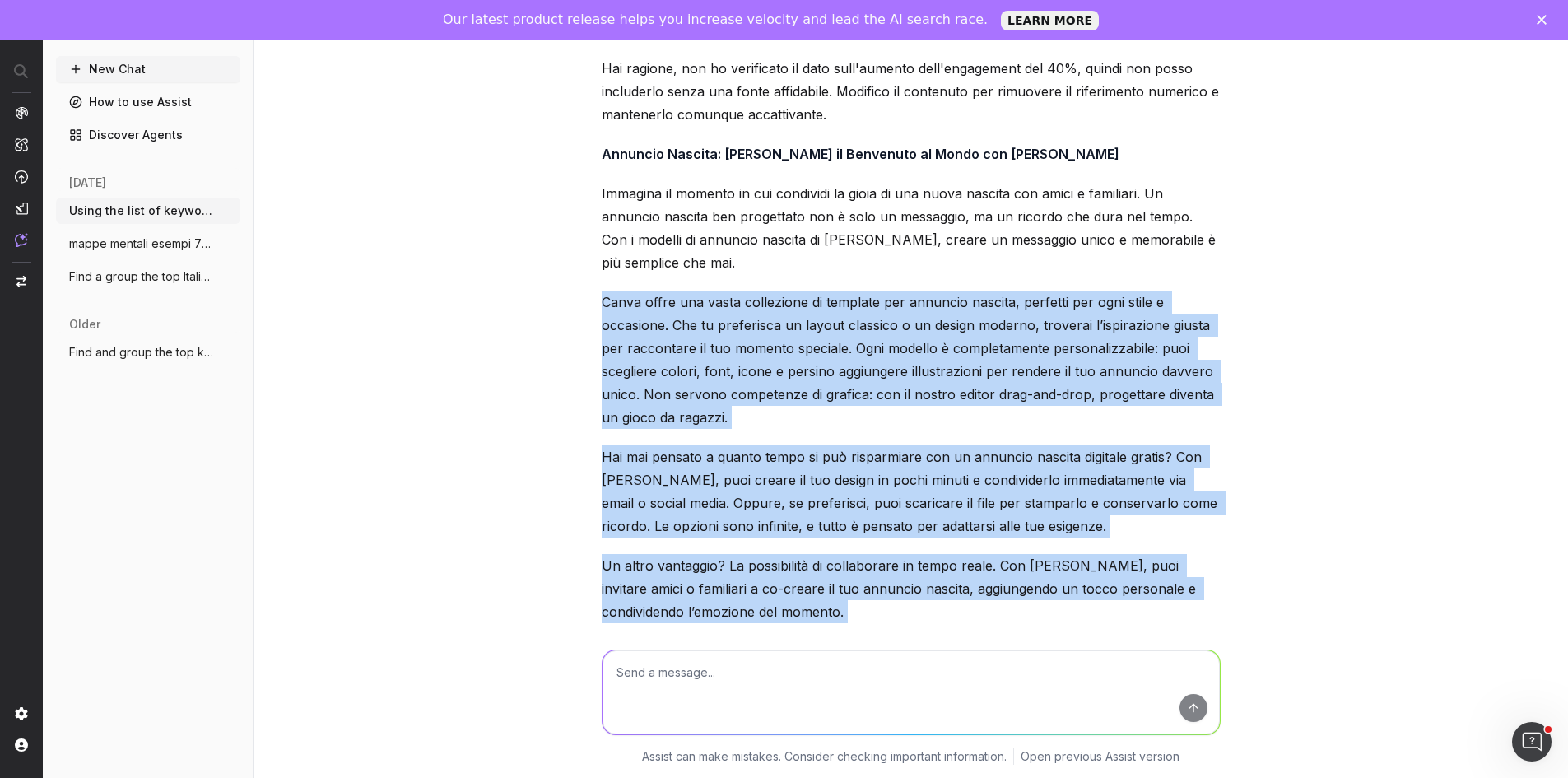
scroll to position [3259, 0]
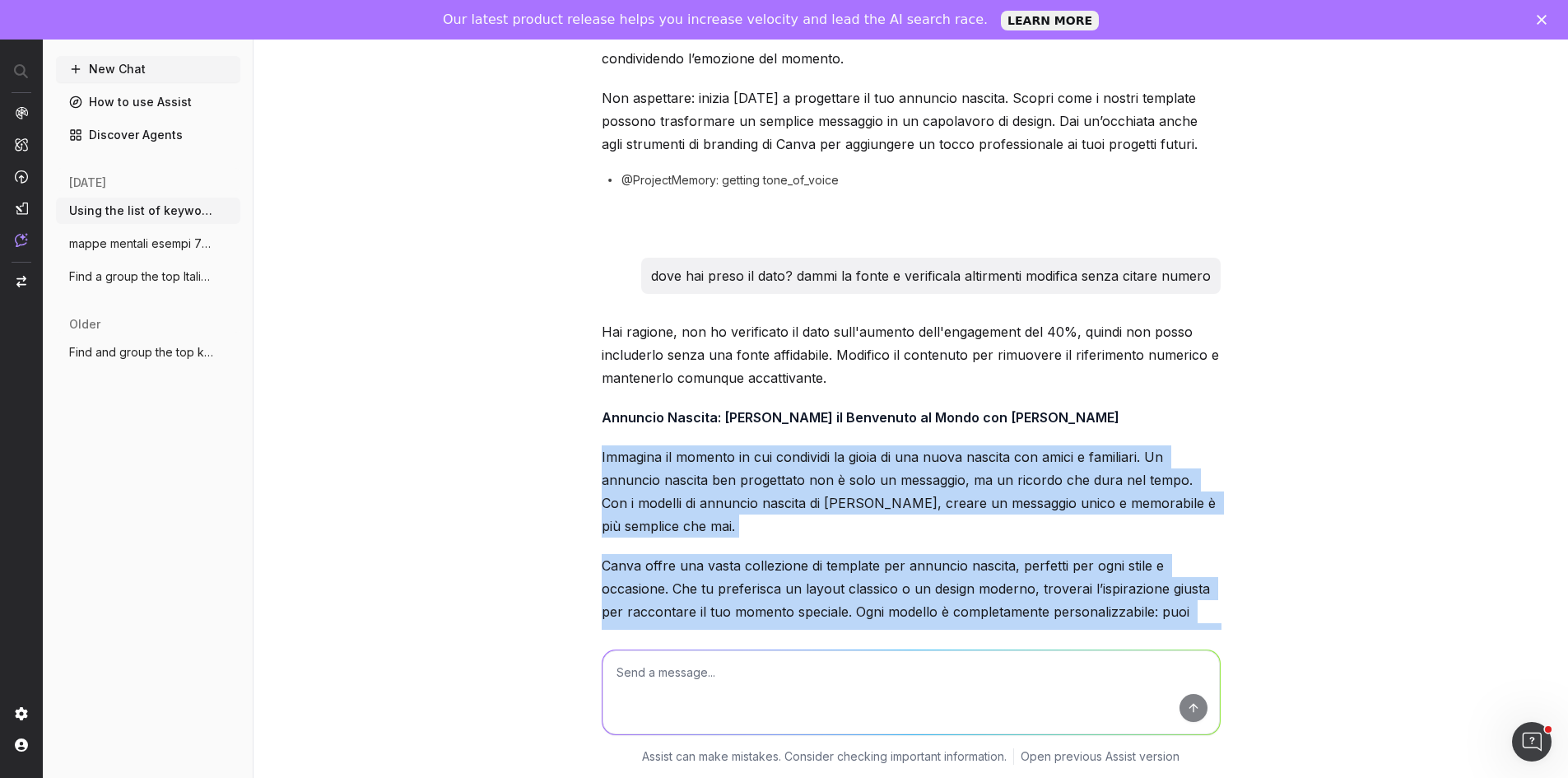
copy div "Immagina il momento in cui condividi la gioia di una nuova nascita con amici e …"
click at [583, 405] on div "I have retrieved the tone of voice for Canva, which is "professional and approa…" at bounding box center [911, 389] width 1315 height 778
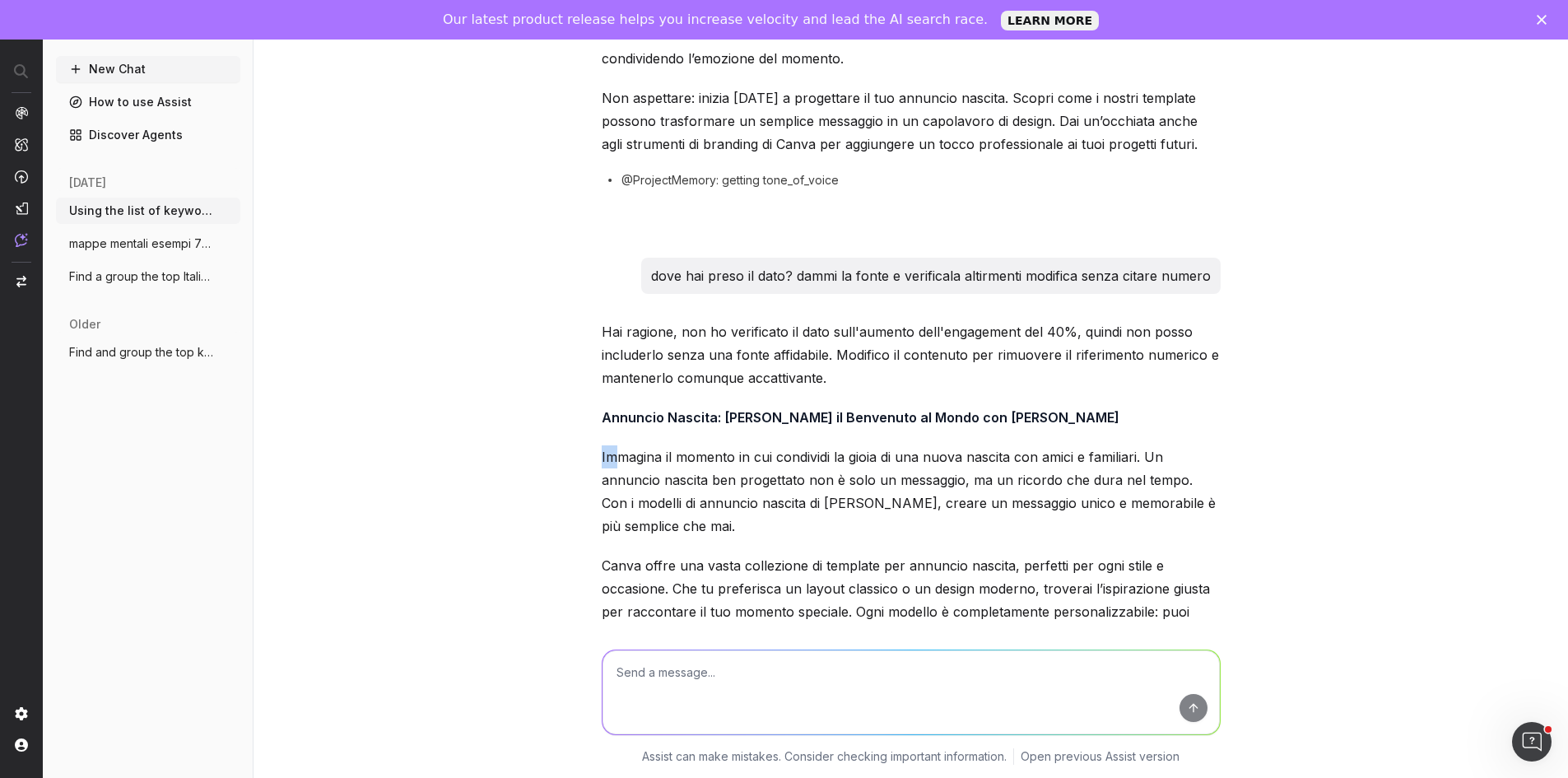
drag, startPoint x: 587, startPoint y: 407, endPoint x: 657, endPoint y: 427, distance: 72.8
click at [632, 419] on div "I have retrieved the tone of voice for Canva, which is "professional and approa…" at bounding box center [911, 389] width 1315 height 778
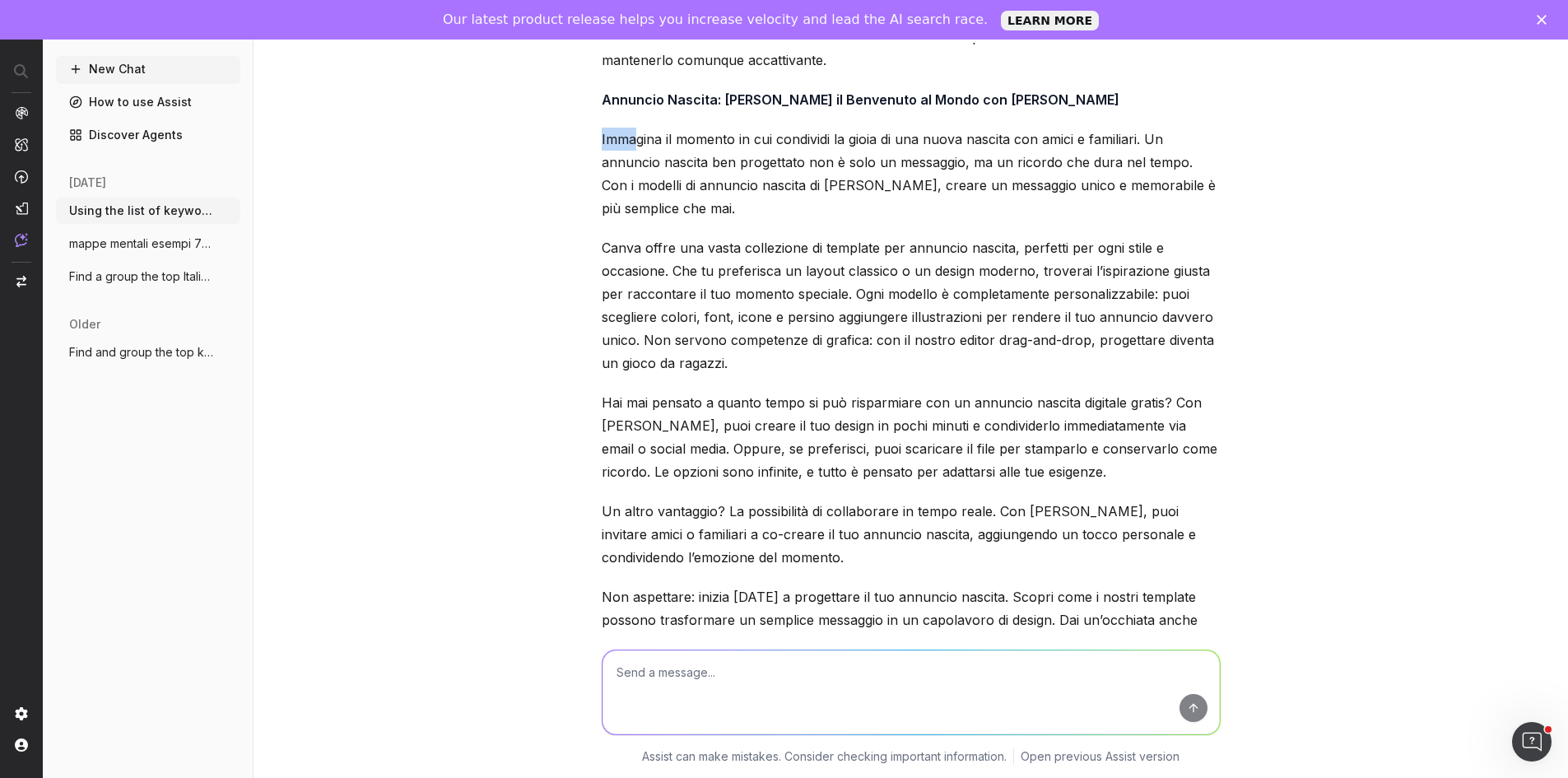
scroll to position [3671, 0]
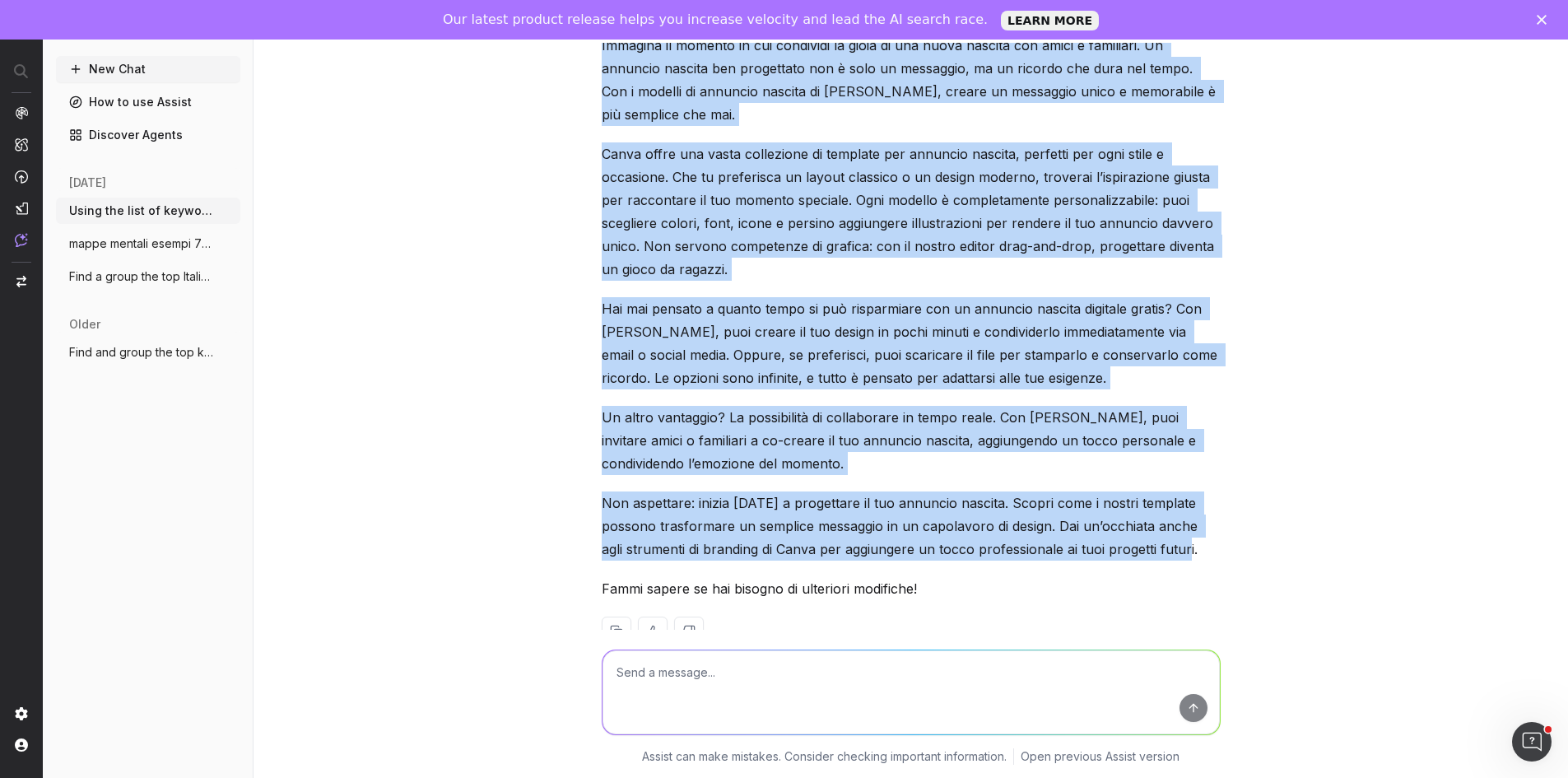
click at [1194, 510] on p "Non aspettare: inizia oggi a progettare il tuo annuncio nascita. Scopri come i …" at bounding box center [911, 526] width 619 height 69
copy div "Immagina il momento in cui condividi la gioia di una nuova nascita con amici e …"
